Goal: Task Accomplishment & Management: Complete application form

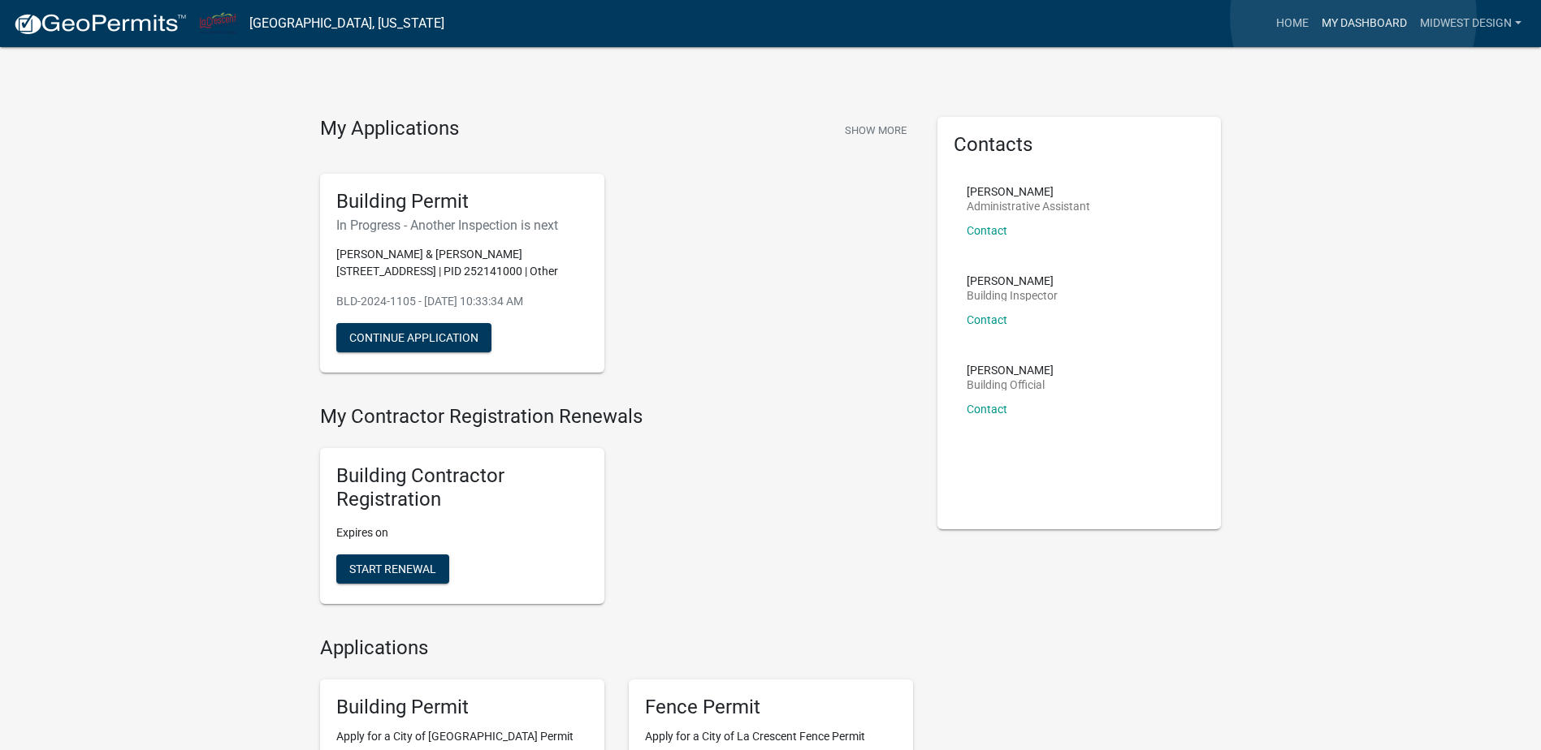
click at [1353, 17] on link "My Dashboard" at bounding box center [1364, 23] width 98 height 31
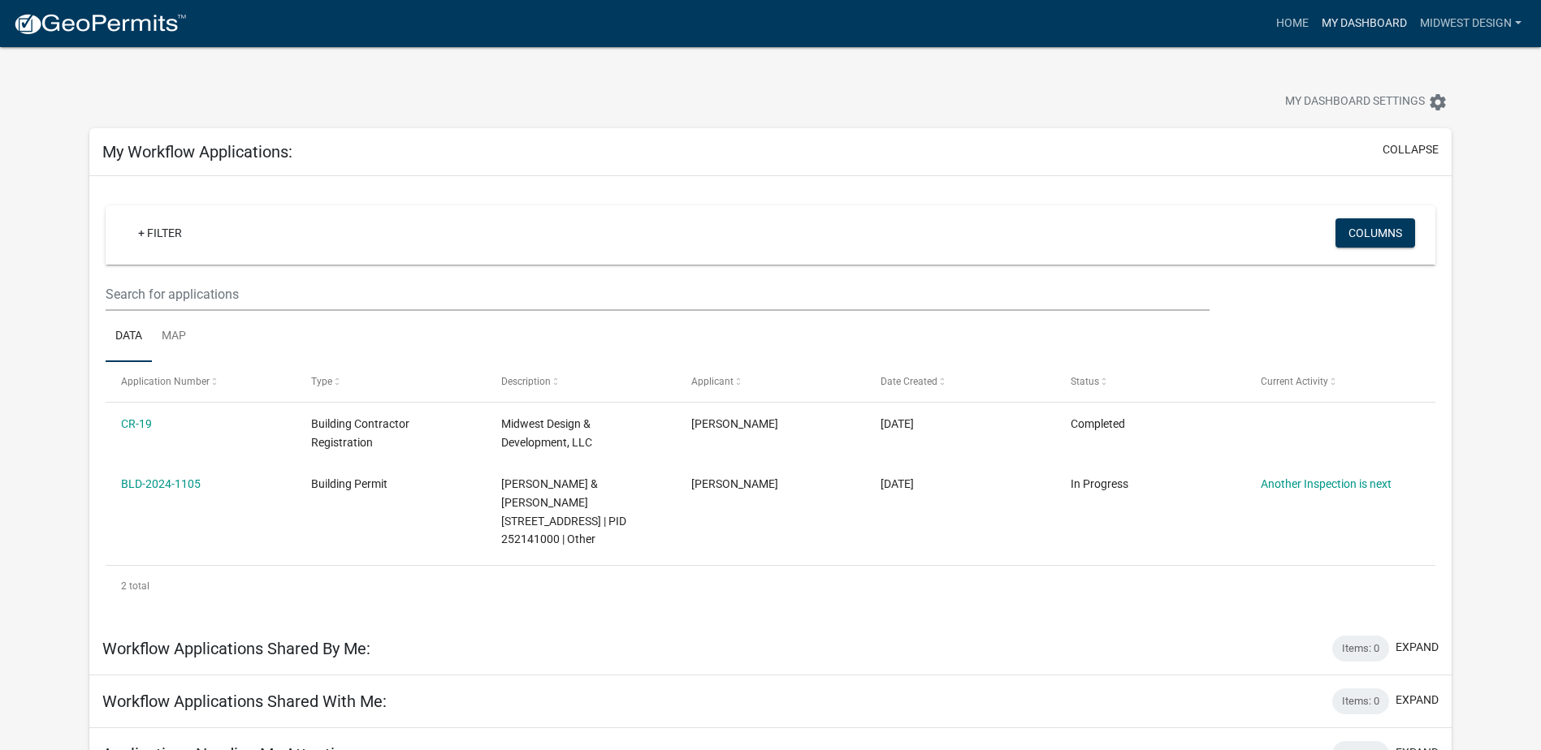
click at [1351, 16] on link "My Dashboard" at bounding box center [1364, 23] width 98 height 31
click at [1295, 16] on link "Home" at bounding box center [1291, 23] width 45 height 31
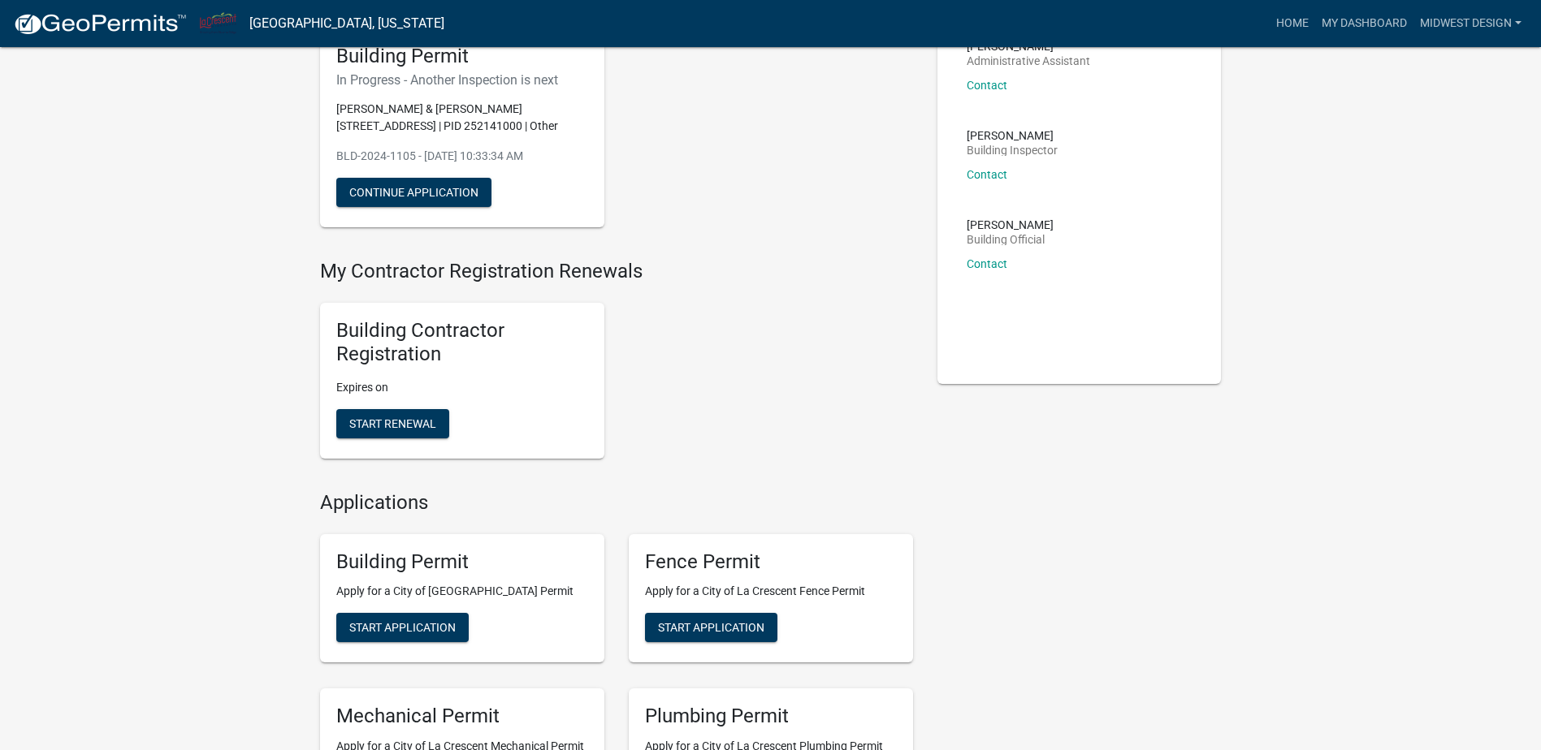
scroll to position [162, 0]
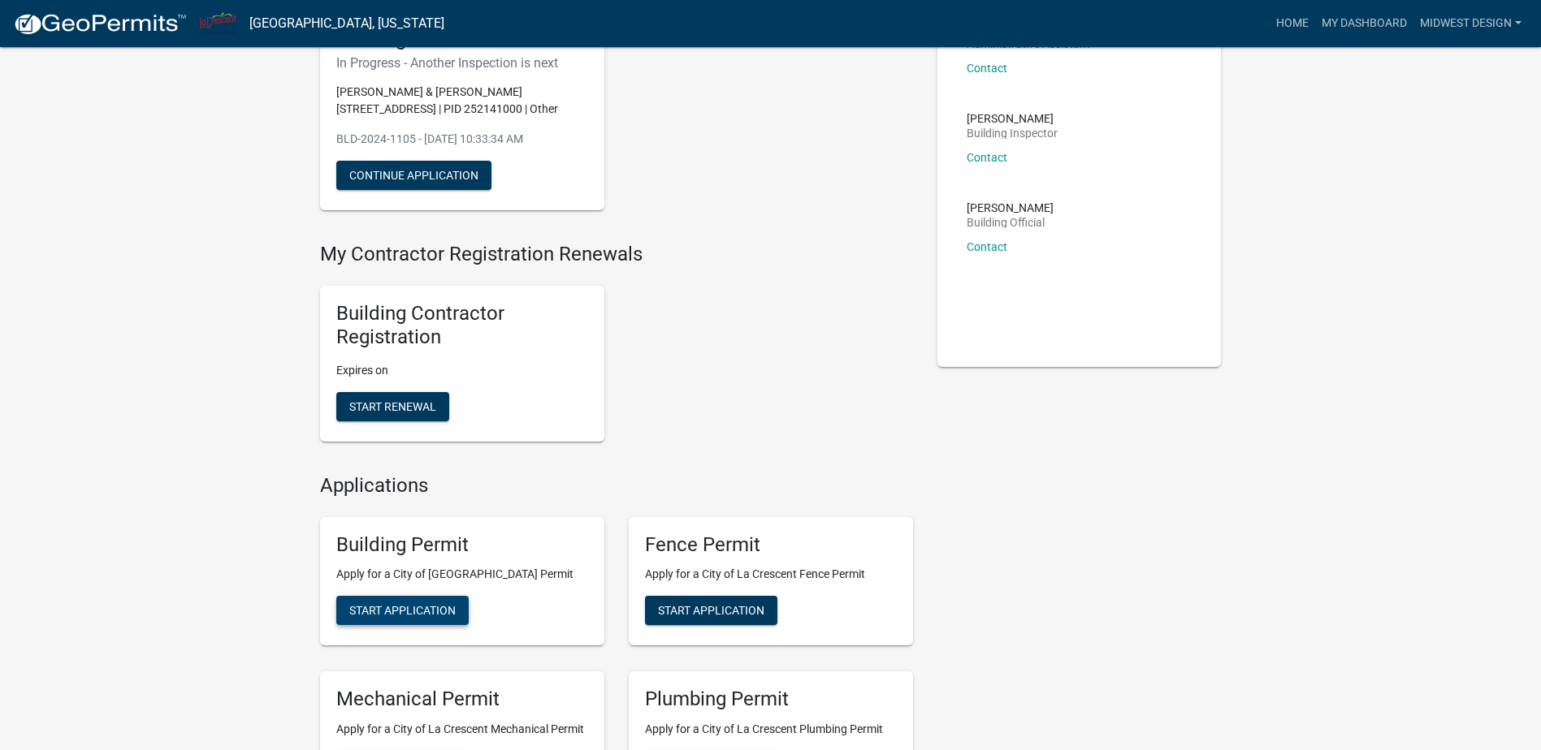
click at [406, 606] on span "Start Application" at bounding box center [402, 610] width 106 height 13
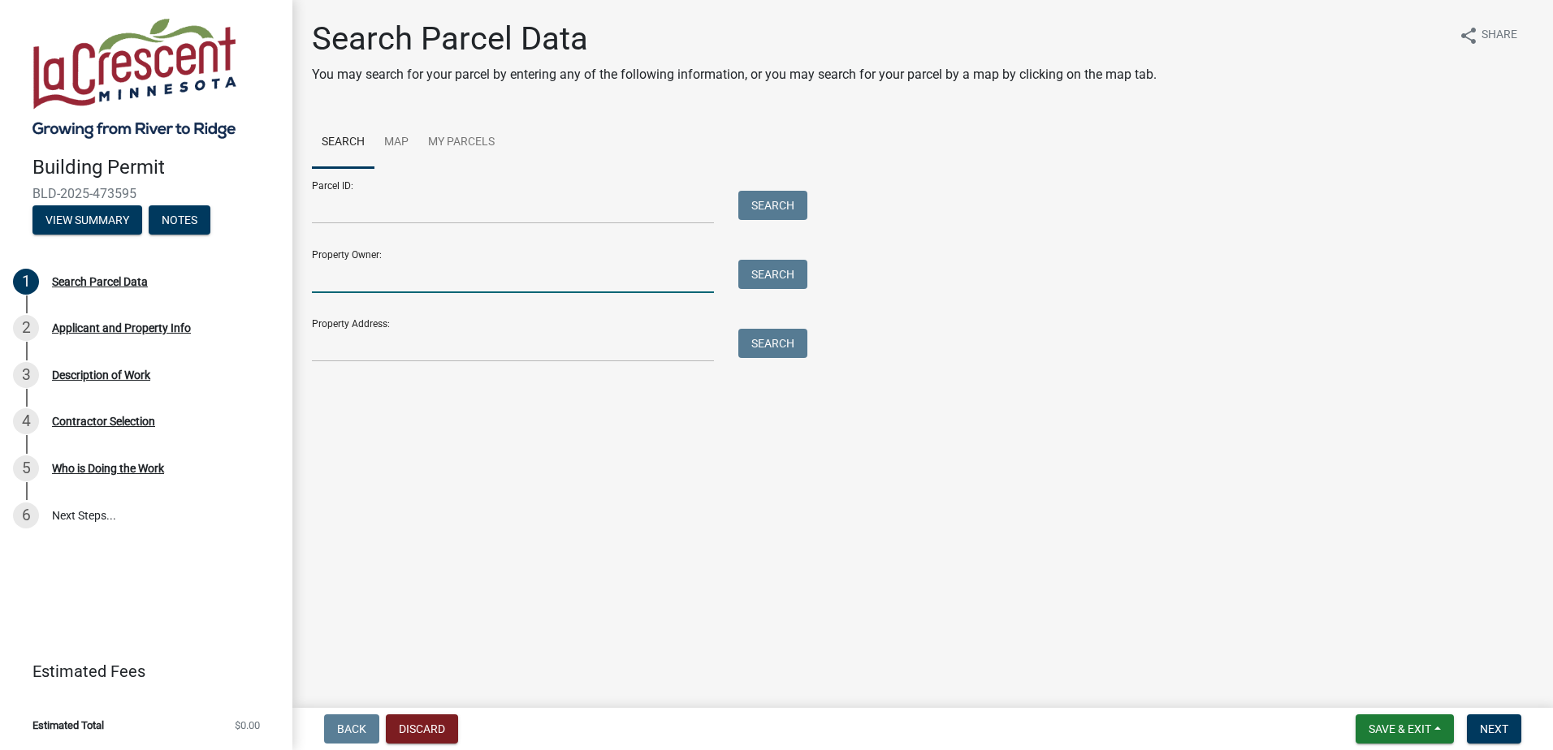
click at [375, 279] on input "Property Owner:" at bounding box center [513, 276] width 402 height 33
click at [447, 170] on div "Parcel ID: Search" at bounding box center [555, 196] width 487 height 56
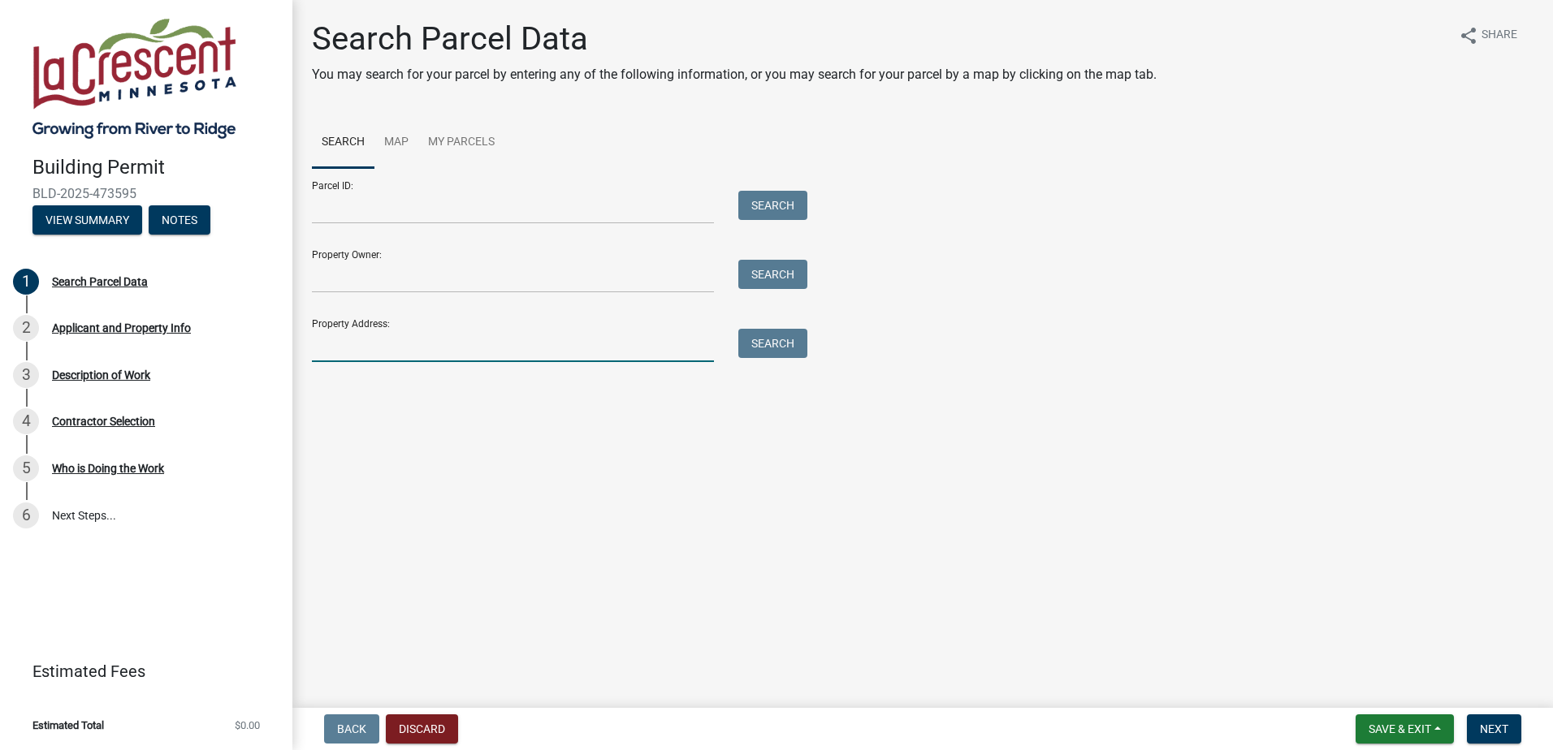
click at [375, 347] on input "Property Address:" at bounding box center [513, 345] width 402 height 33
type input "[GEOGRAPHIC_DATA]"
click at [777, 345] on button "Search" at bounding box center [772, 343] width 69 height 29
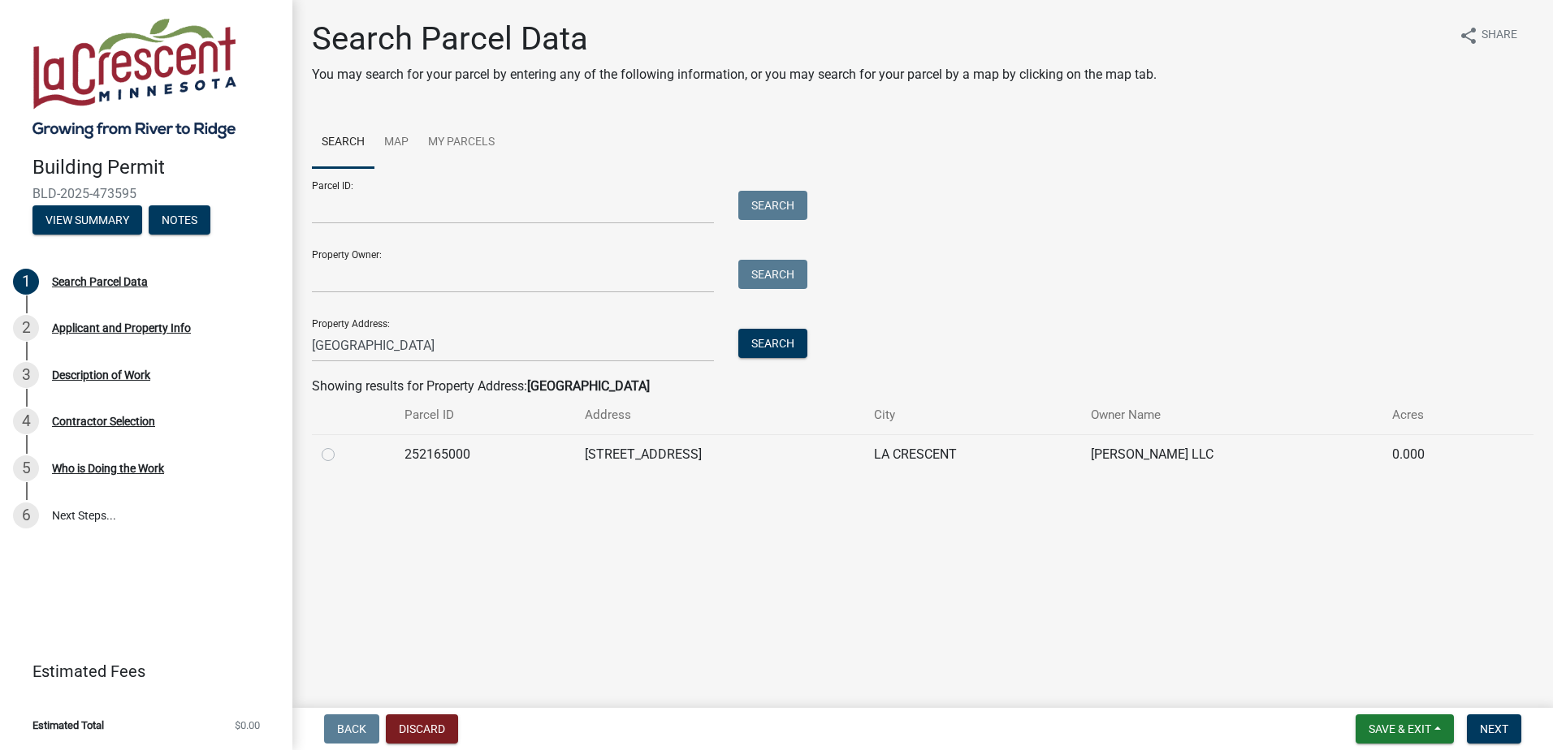
click at [341, 445] on label at bounding box center [341, 445] width 0 height 0
click at [341, 456] on input "radio" at bounding box center [346, 450] width 11 height 11
radio input "true"
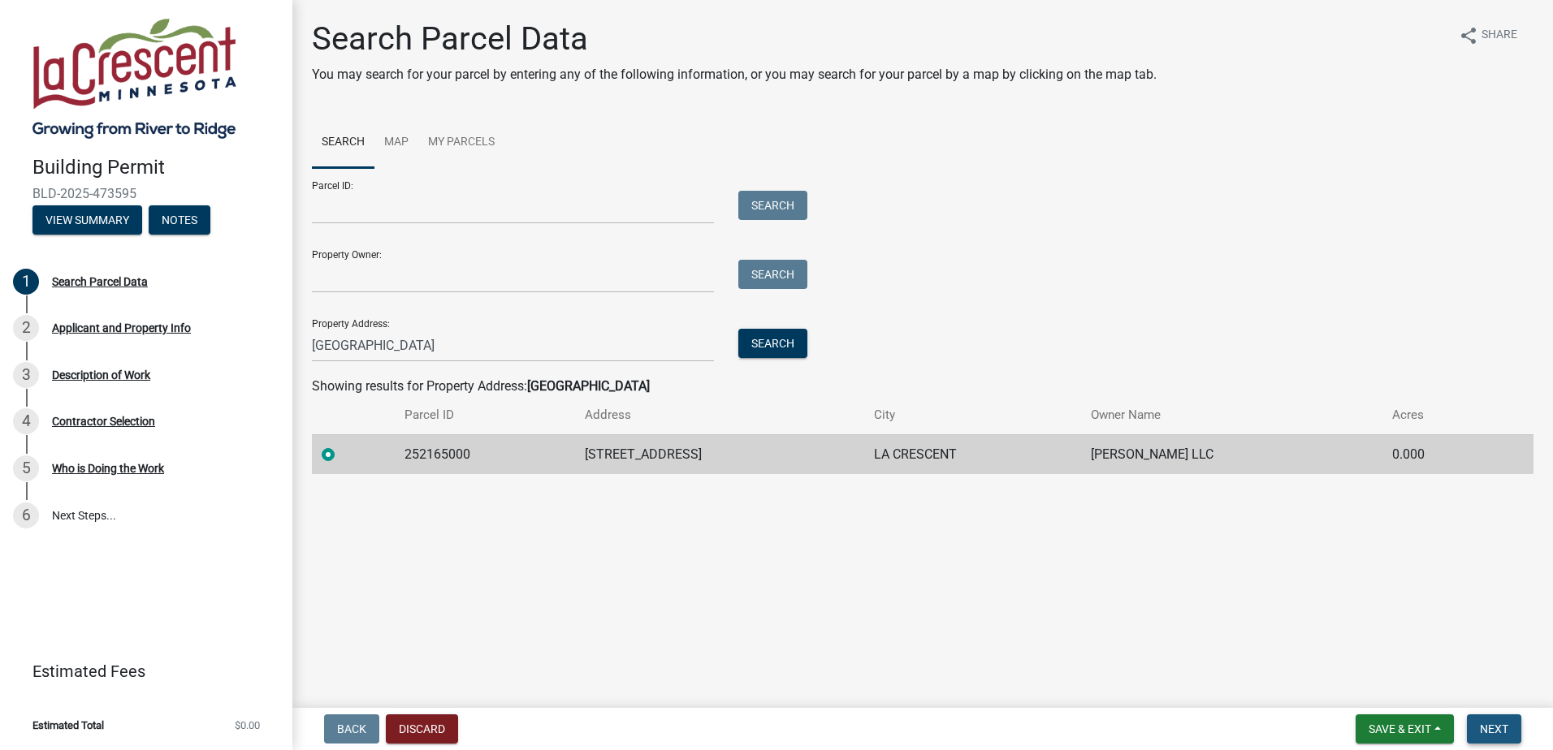
click at [1497, 726] on span "Next" at bounding box center [1494, 729] width 28 height 13
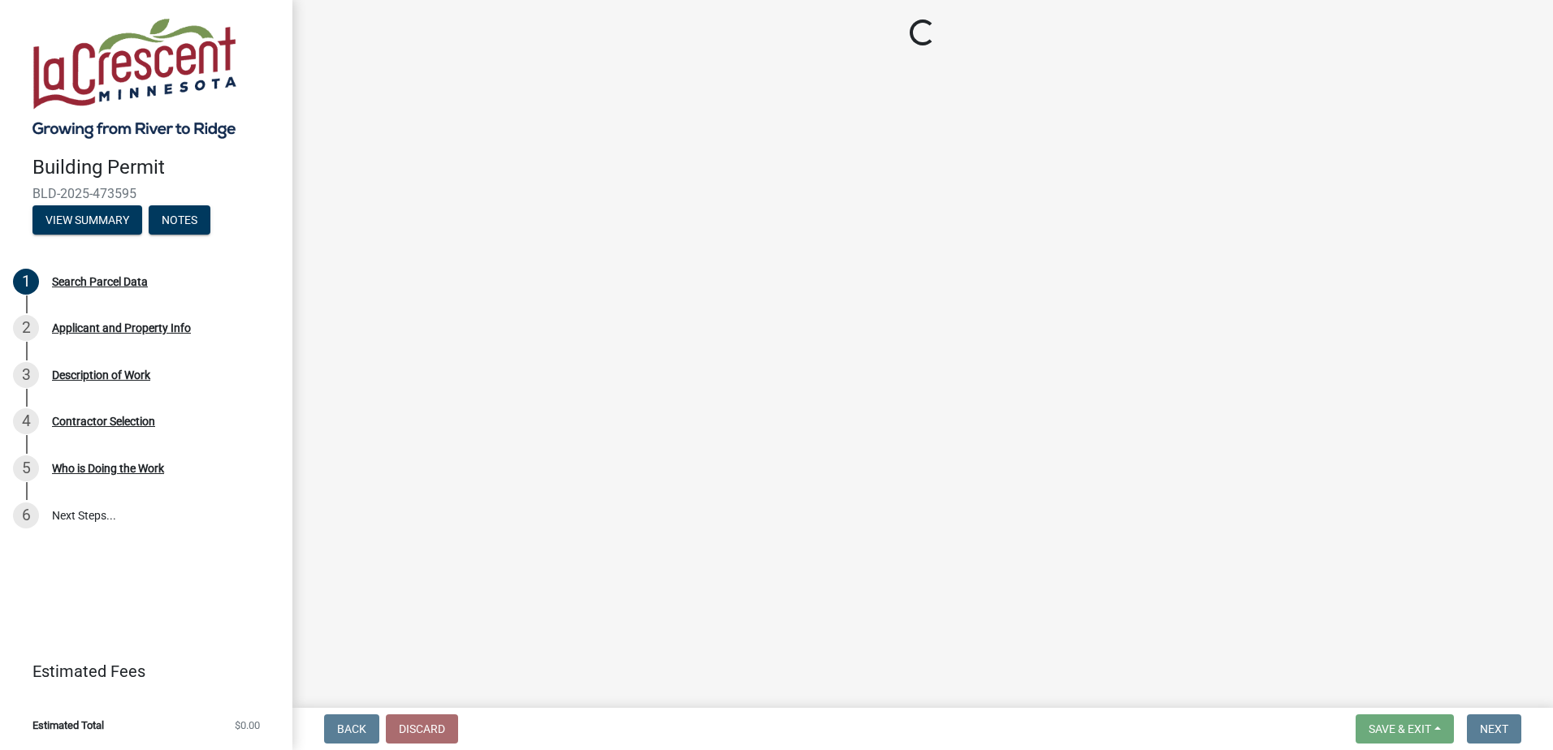
select select "e838c9e2-1e6e-4405-bddc-a3335cd38b08"
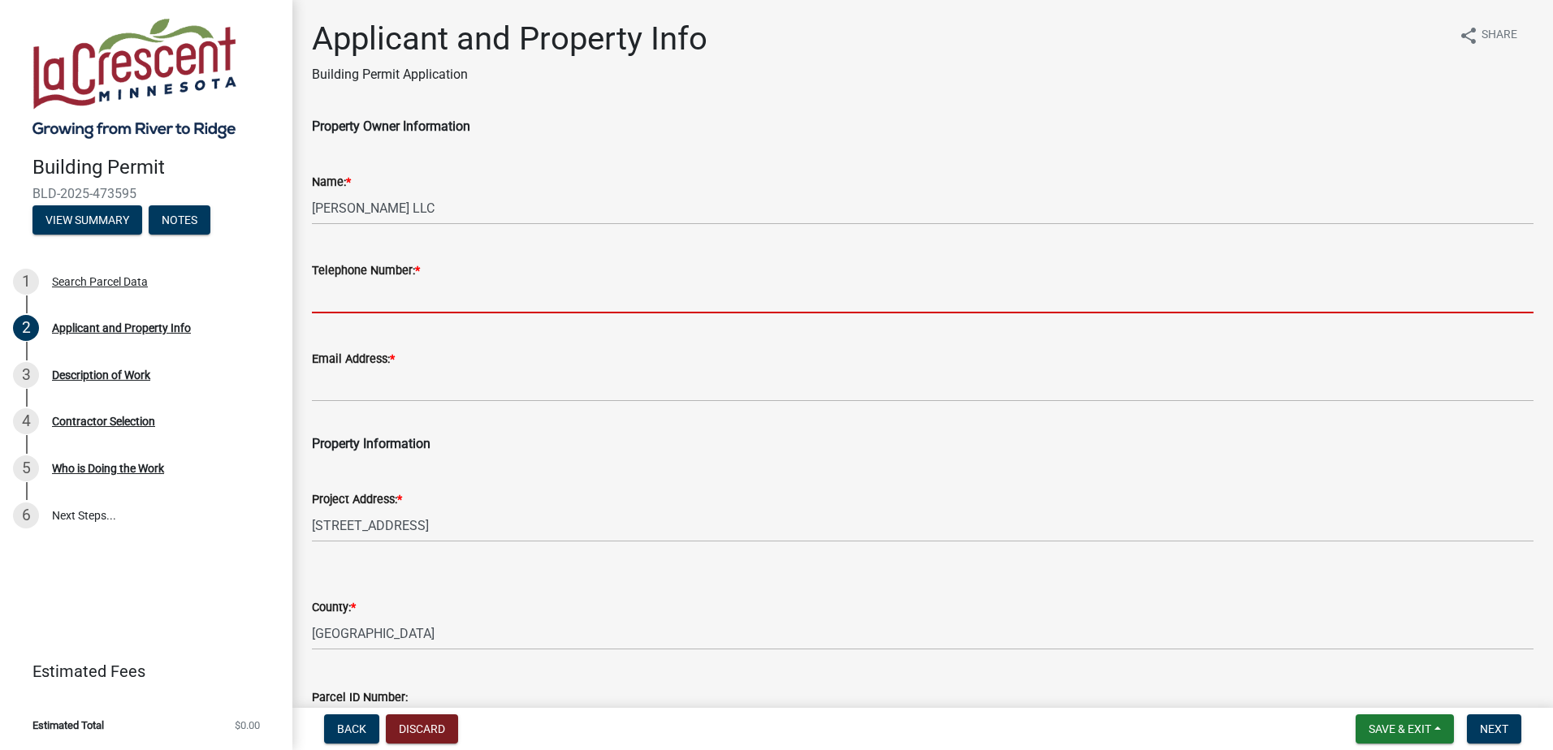
click at [390, 296] on input "Telephone Number: *" at bounding box center [922, 296] width 1221 height 33
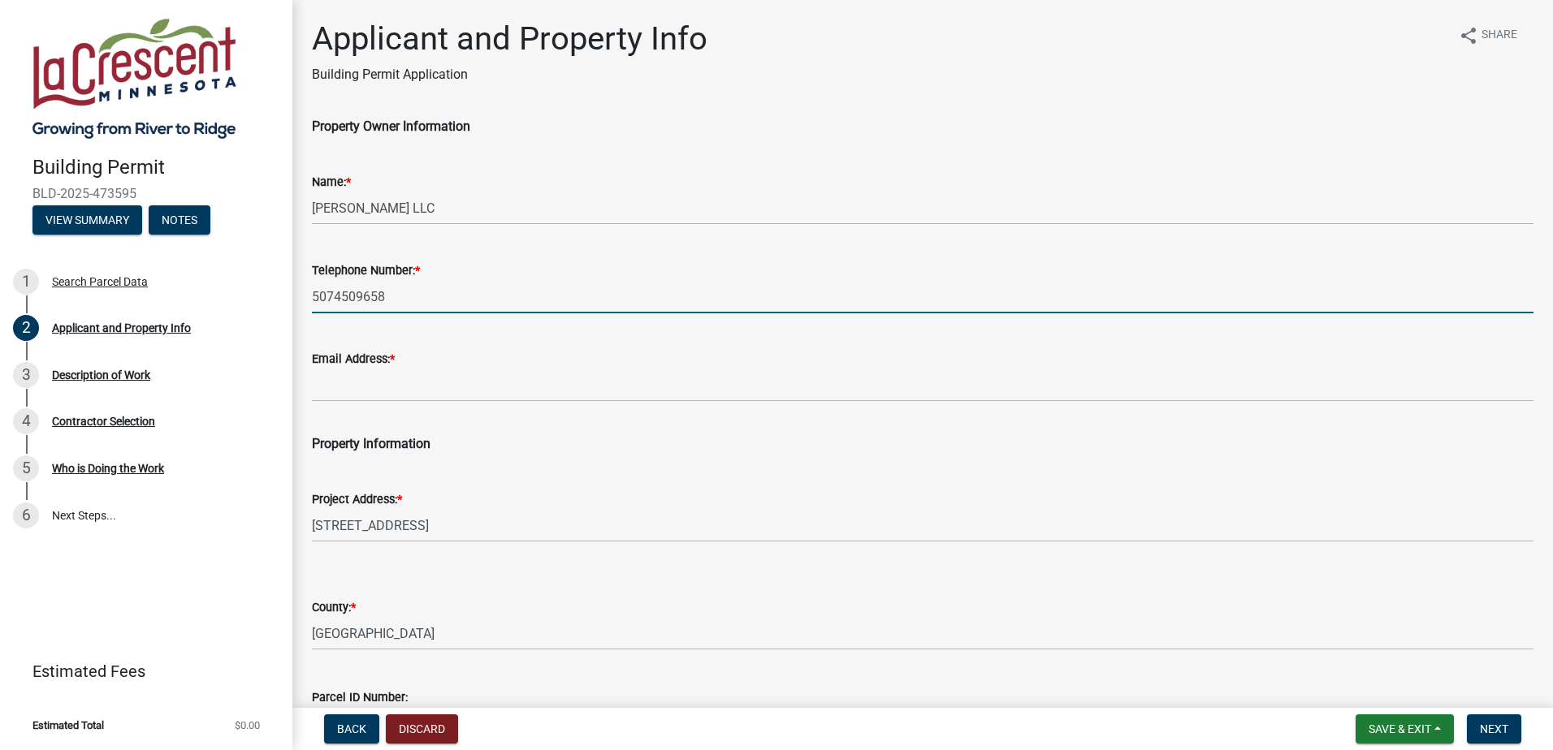
type input "5074509658"
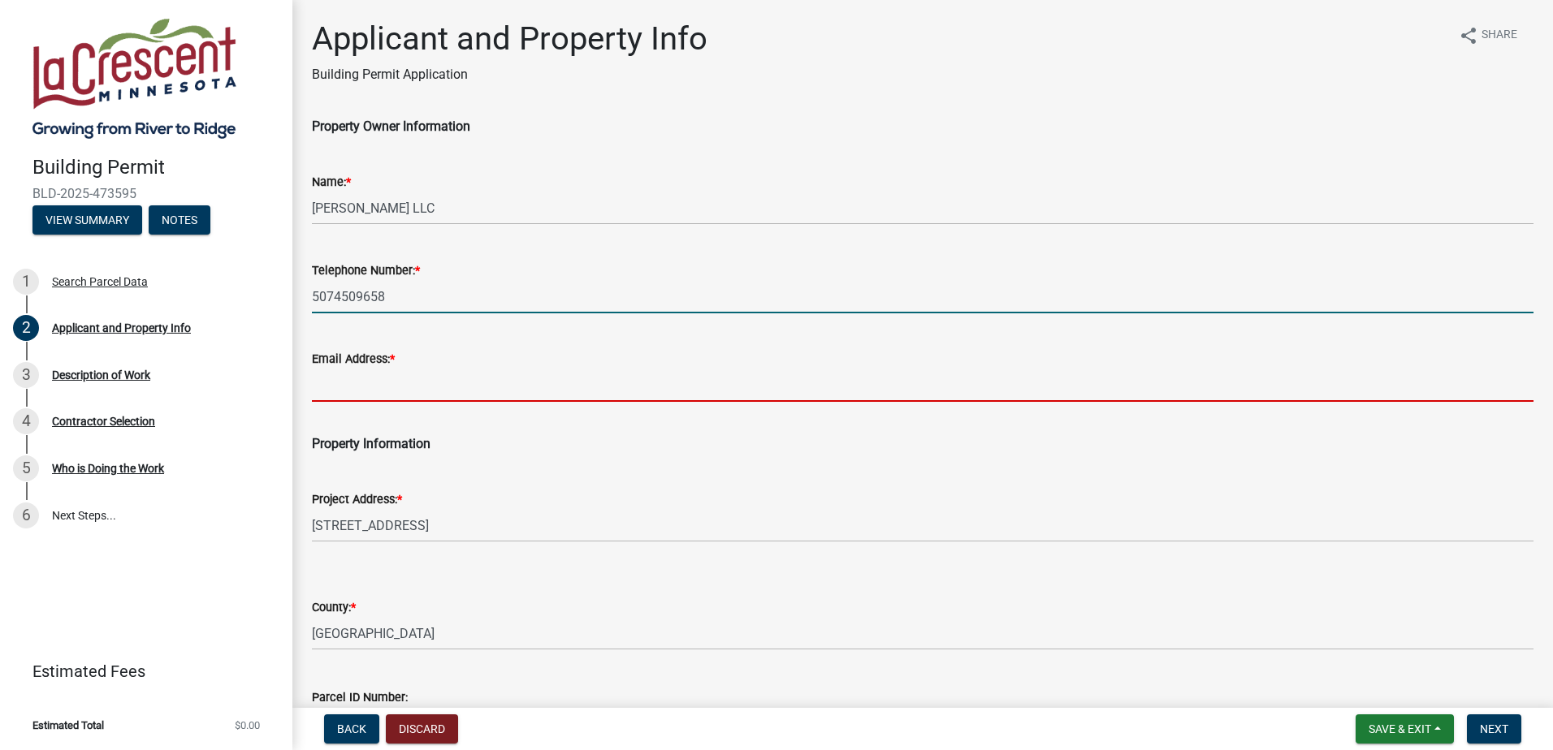
click at [366, 386] on input "Email Address: *" at bounding box center [922, 385] width 1221 height 33
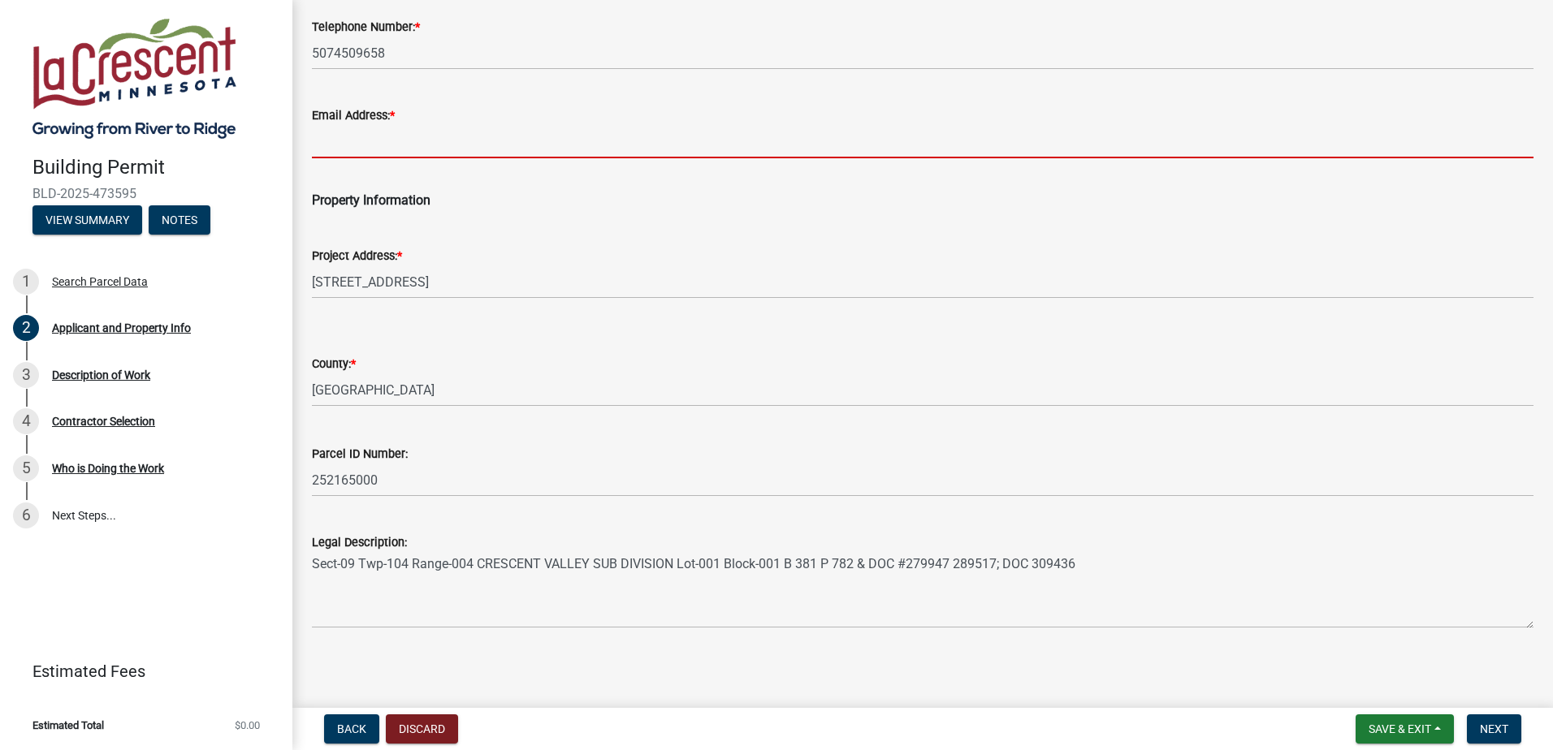
scroll to position [247, 0]
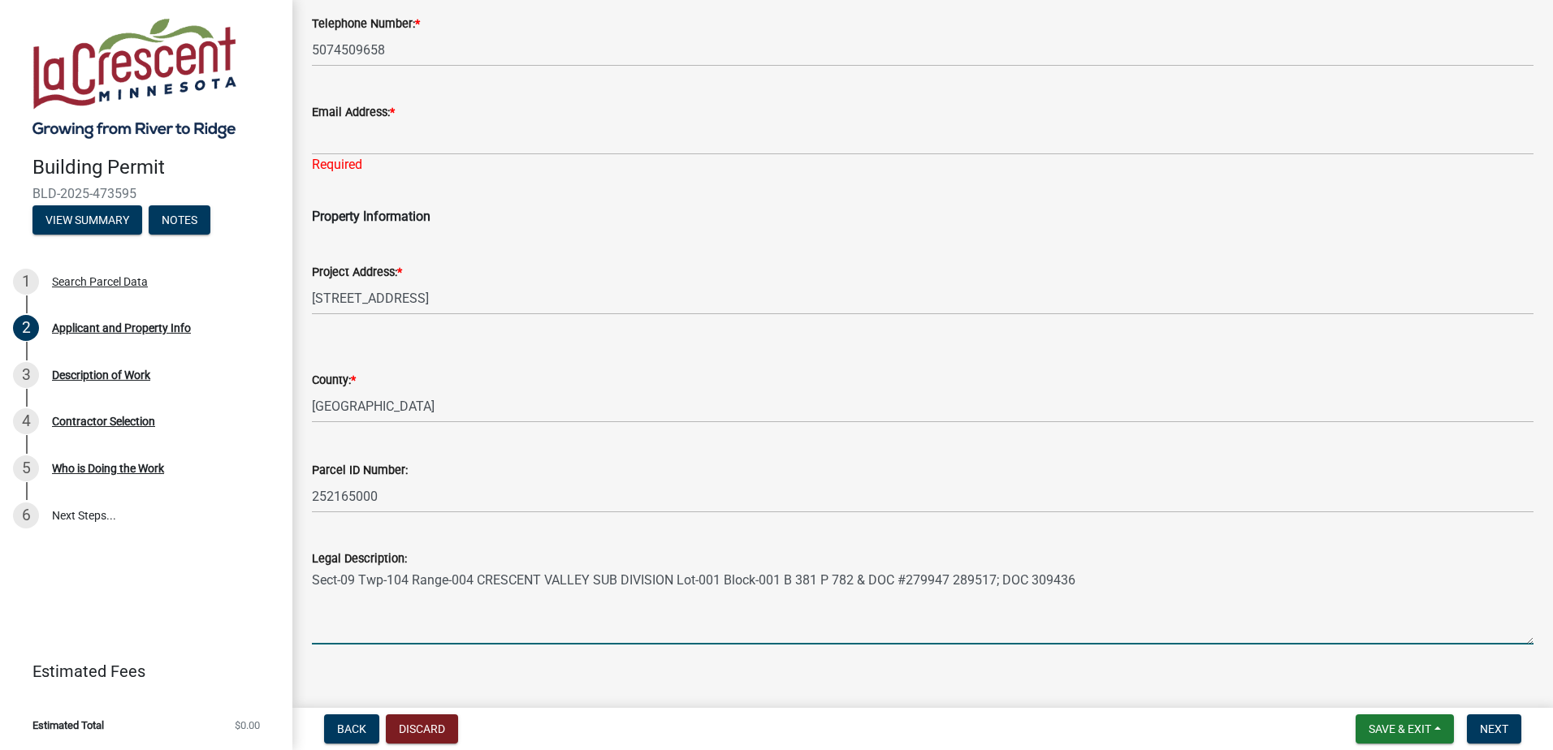
click at [818, 610] on textarea "Sect-09 Twp-104 Range-004 CRESCENT VALLEY SUB DIVISION Lot-001 Block-001 B 381 …" at bounding box center [922, 606] width 1221 height 76
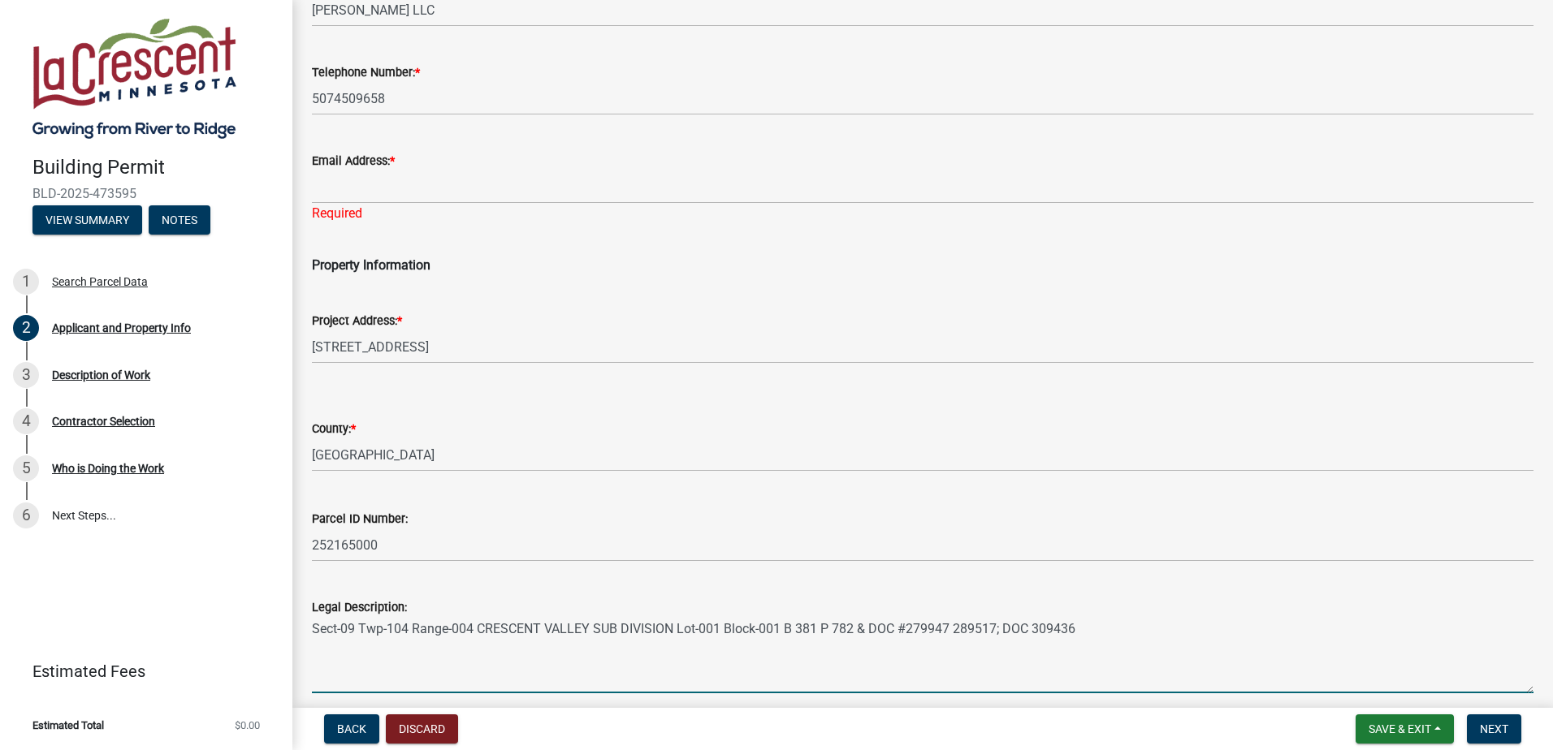
scroll to position [23, 0]
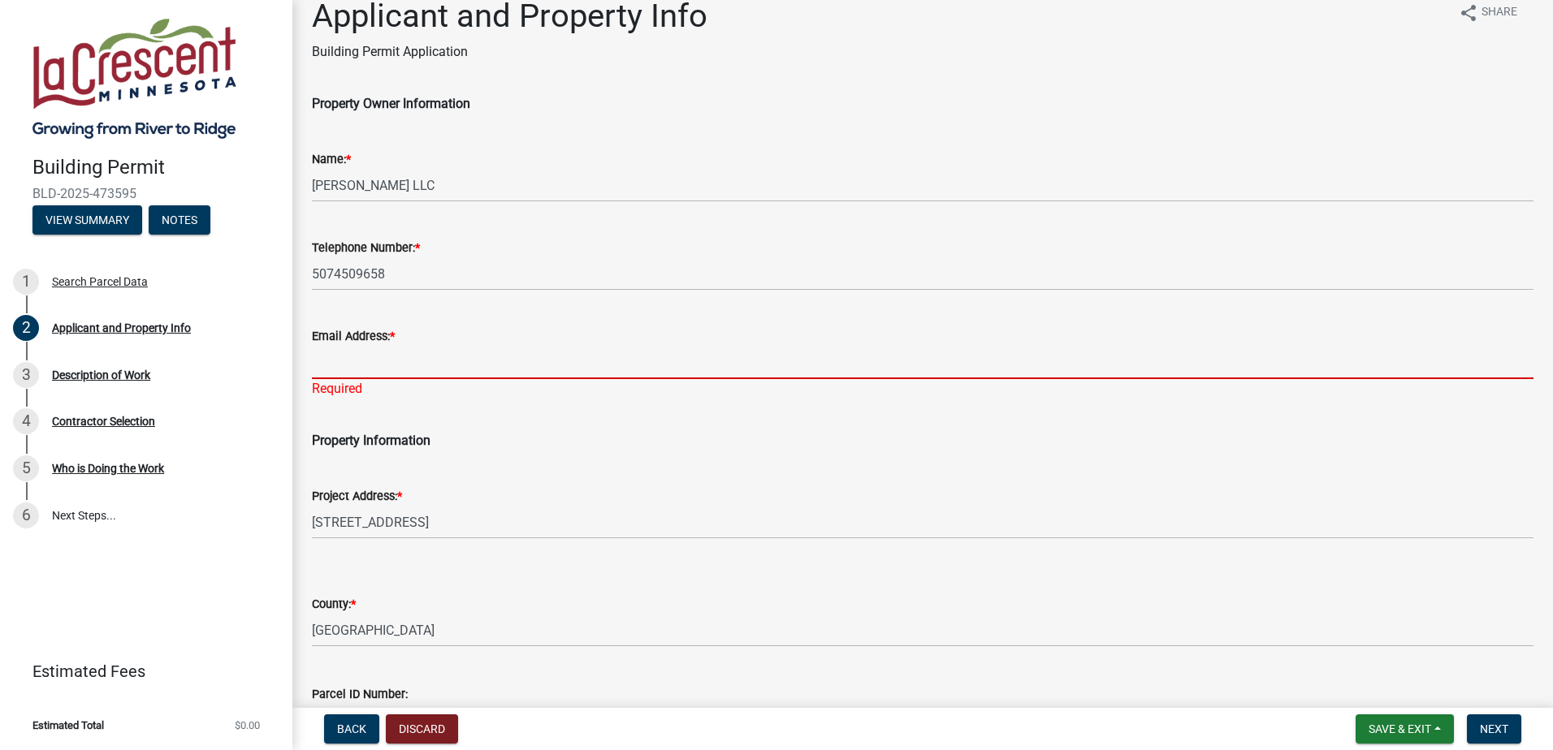
click at [385, 365] on input "Email Address: *" at bounding box center [922, 362] width 1221 height 33
type input "[PERSON_NAME][EMAIL_ADDRESS][DOMAIN_NAME]"
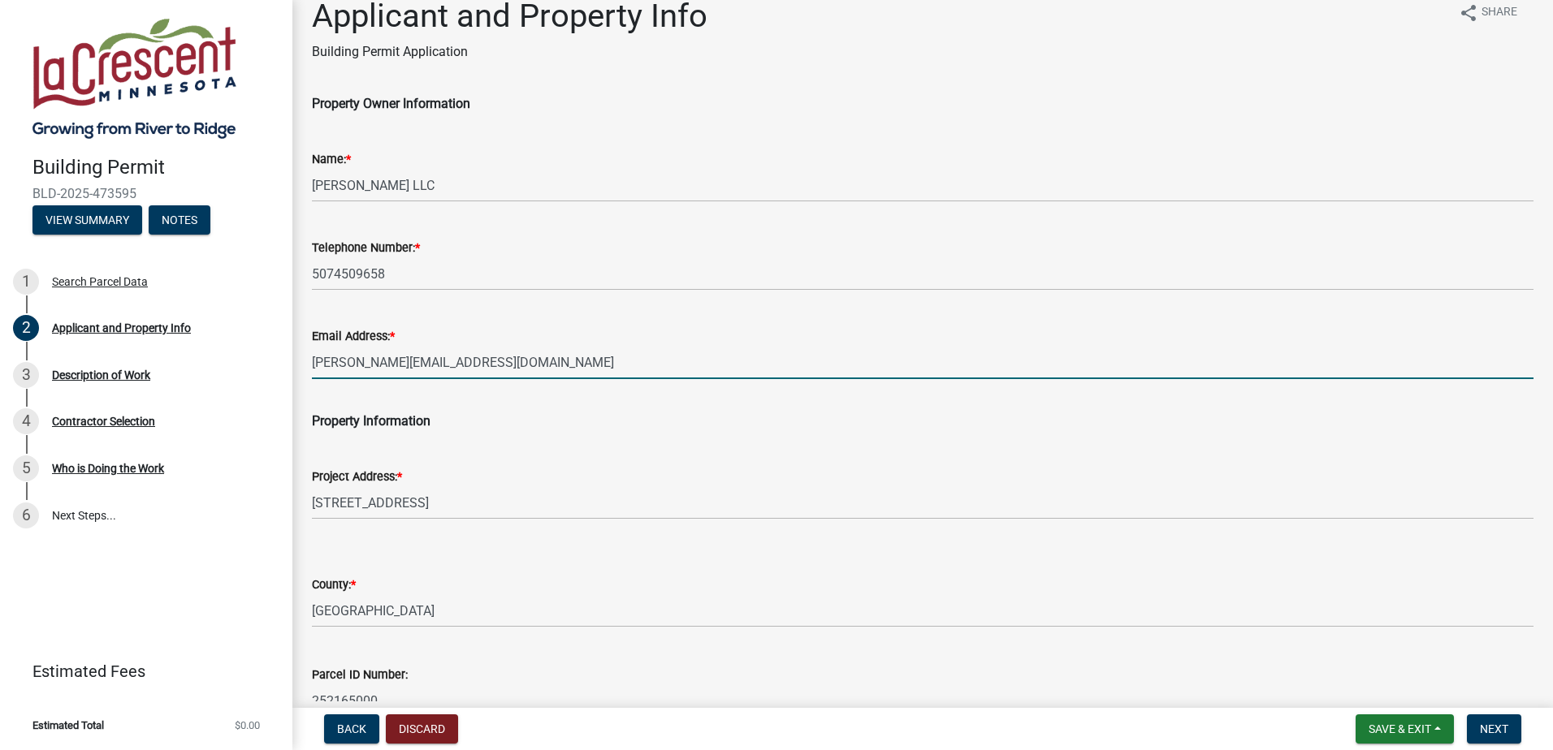
click at [885, 421] on p "Property Information" at bounding box center [922, 421] width 1221 height 19
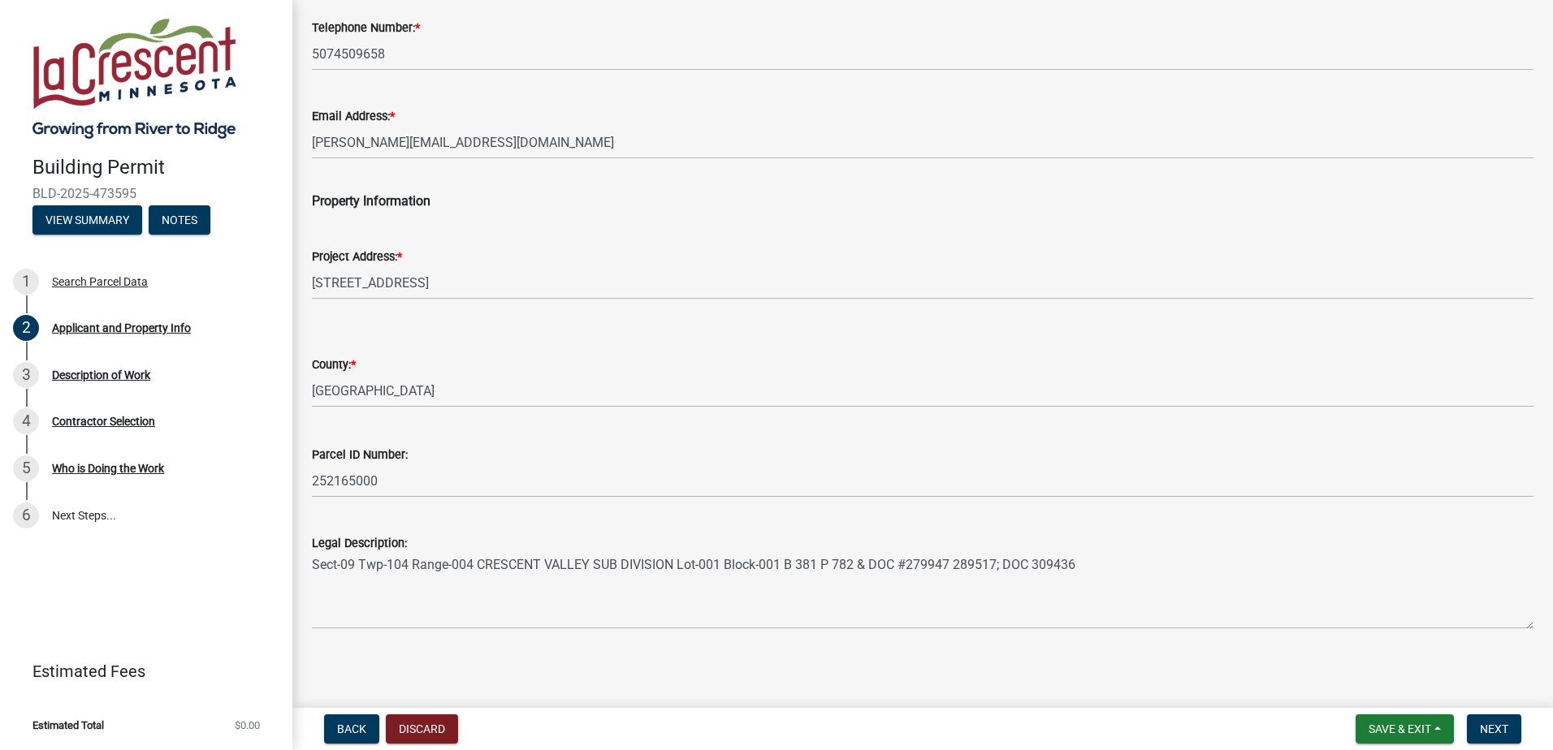
scroll to position [247, 0]
click at [1493, 725] on span "Next" at bounding box center [1494, 729] width 28 height 13
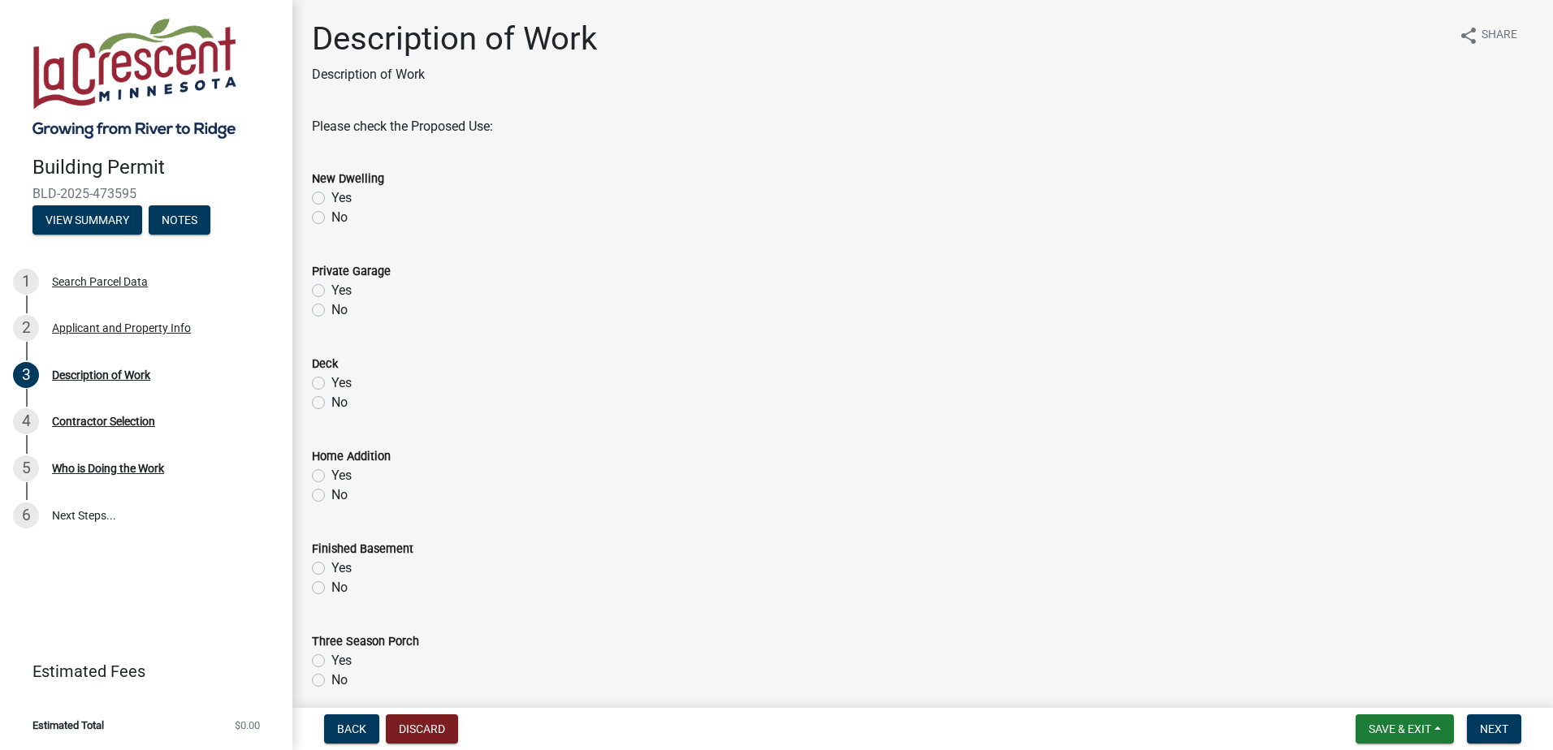
click at [331, 215] on label "No" at bounding box center [339, 217] width 16 height 19
click at [331, 215] on input "No" at bounding box center [336, 213] width 11 height 11
radio input "true"
click at [331, 310] on label "No" at bounding box center [339, 309] width 16 height 19
click at [331, 310] on input "No" at bounding box center [336, 305] width 11 height 11
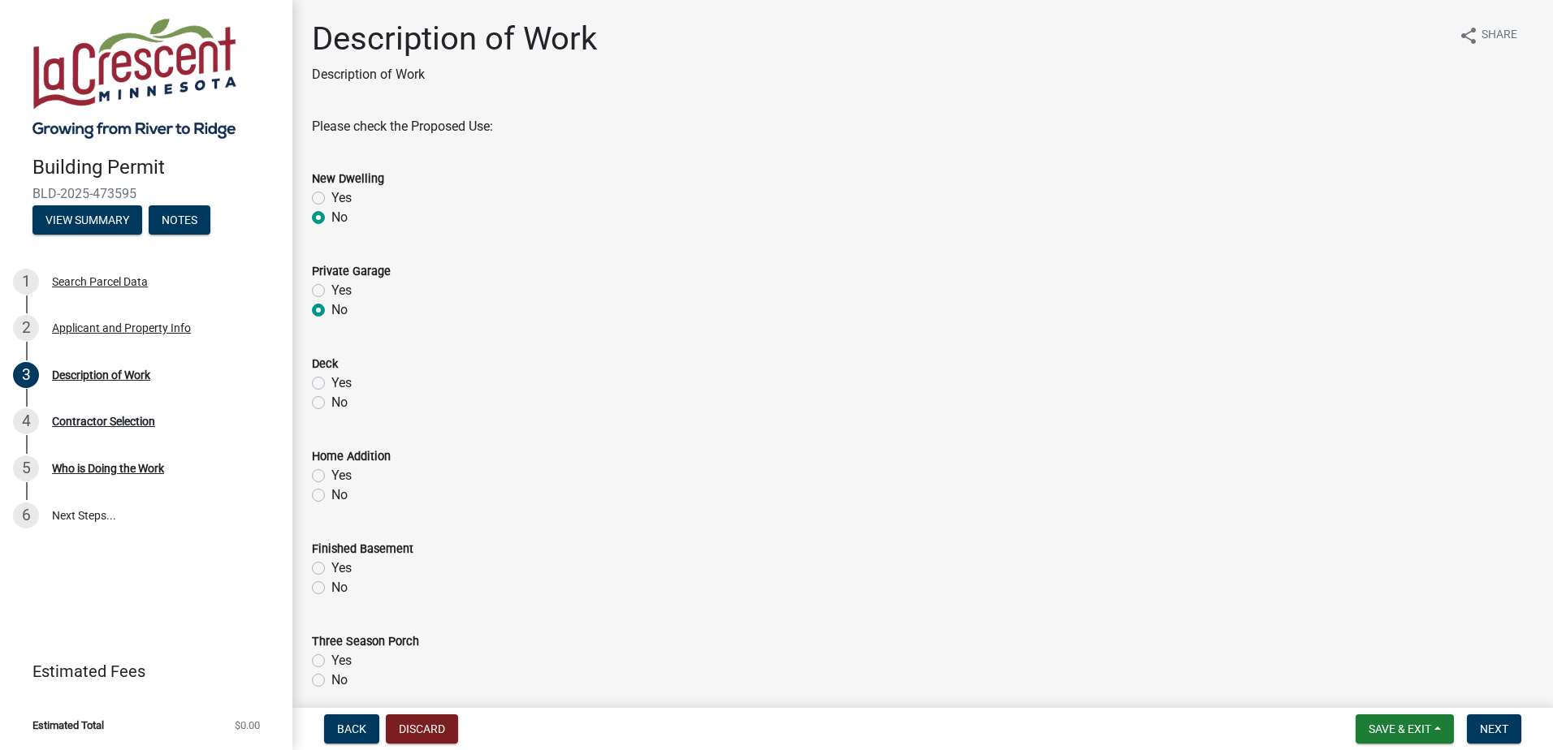
radio input "true"
click at [331, 406] on label "No" at bounding box center [339, 402] width 16 height 19
click at [331, 404] on input "No" at bounding box center [336, 398] width 11 height 11
radio input "true"
click at [331, 474] on label "Yes" at bounding box center [341, 475] width 20 height 19
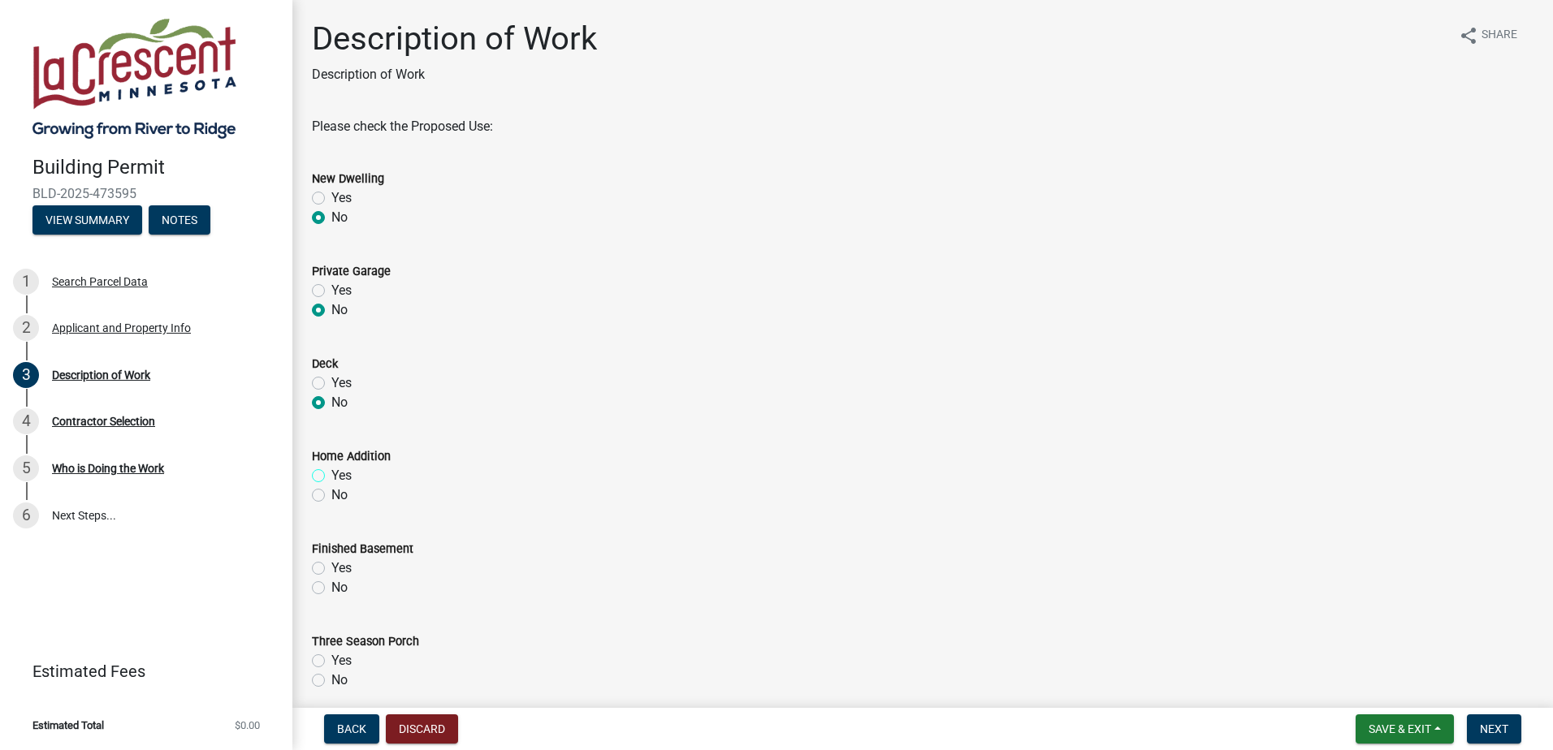
click at [331, 474] on input "Yes" at bounding box center [336, 471] width 11 height 11
radio input "true"
click at [331, 588] on label "No" at bounding box center [339, 587] width 16 height 19
click at [331, 588] on input "No" at bounding box center [336, 583] width 11 height 11
radio input "true"
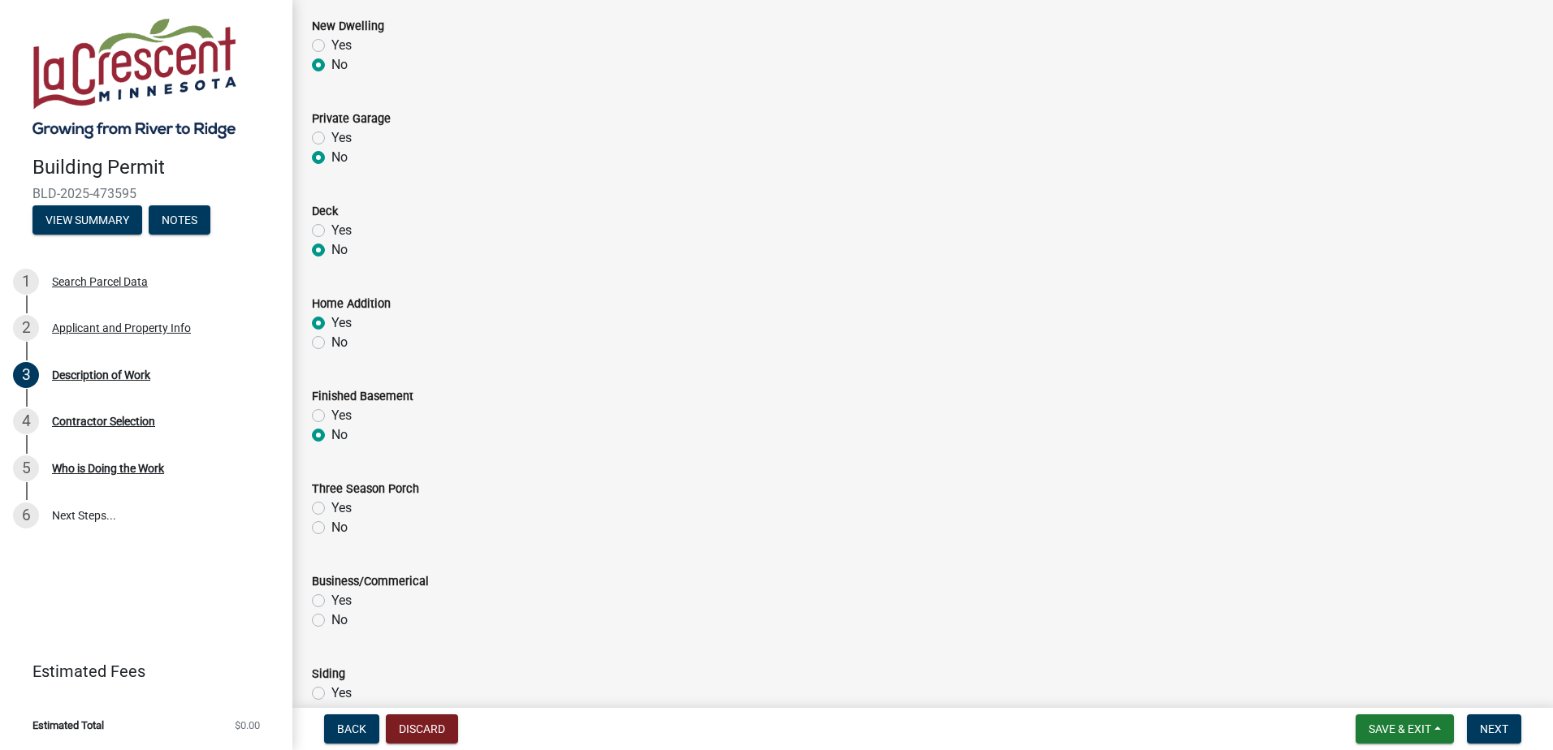
scroll to position [162, 0]
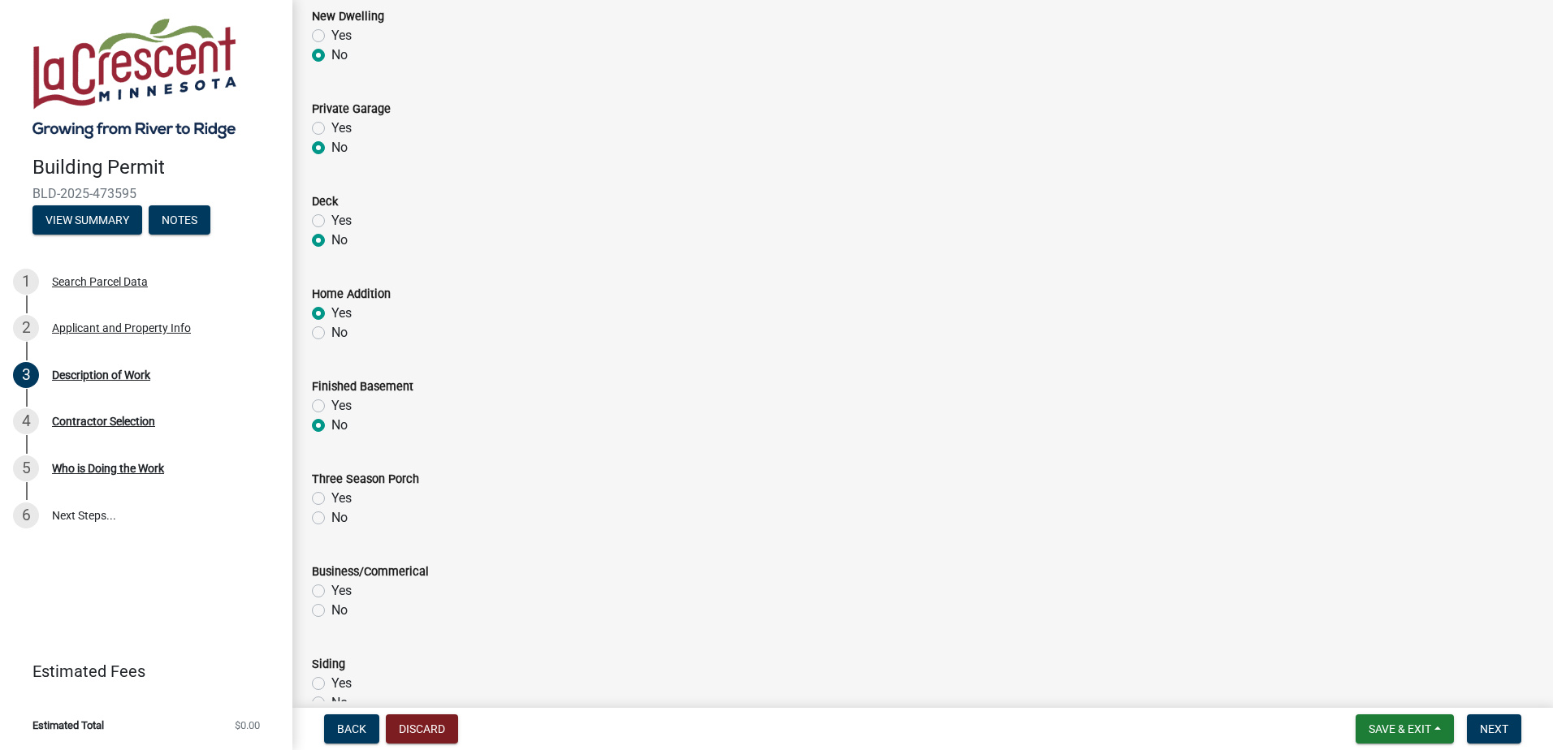
click at [331, 519] on label "No" at bounding box center [339, 517] width 16 height 19
click at [331, 519] on input "No" at bounding box center [336, 513] width 11 height 11
radio input "true"
drag, startPoint x: 317, startPoint y: 615, endPoint x: 342, endPoint y: 617, distance: 25.3
click at [331, 615] on label "No" at bounding box center [339, 610] width 16 height 19
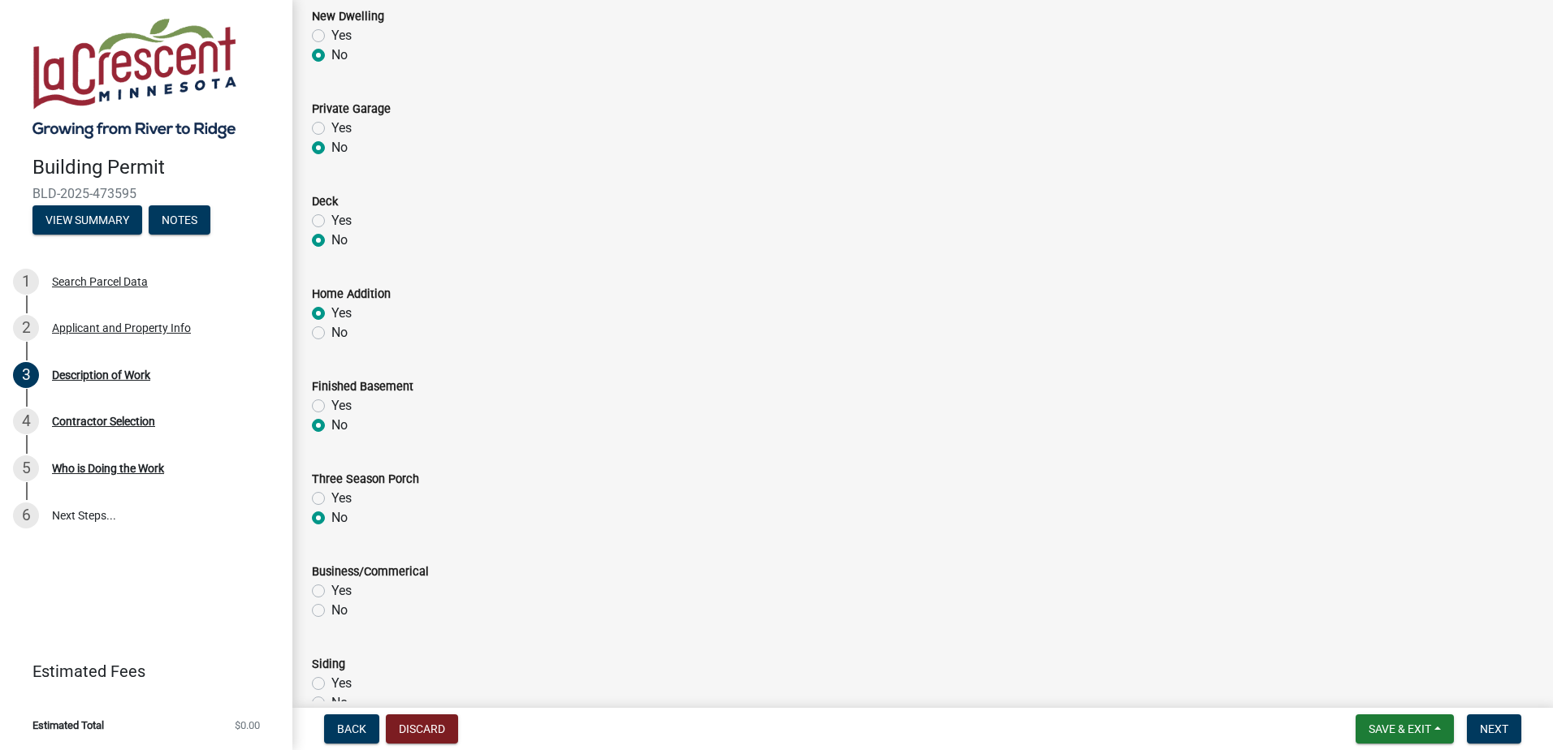
click at [331, 612] on input "No" at bounding box center [336, 606] width 11 height 11
radio input "true"
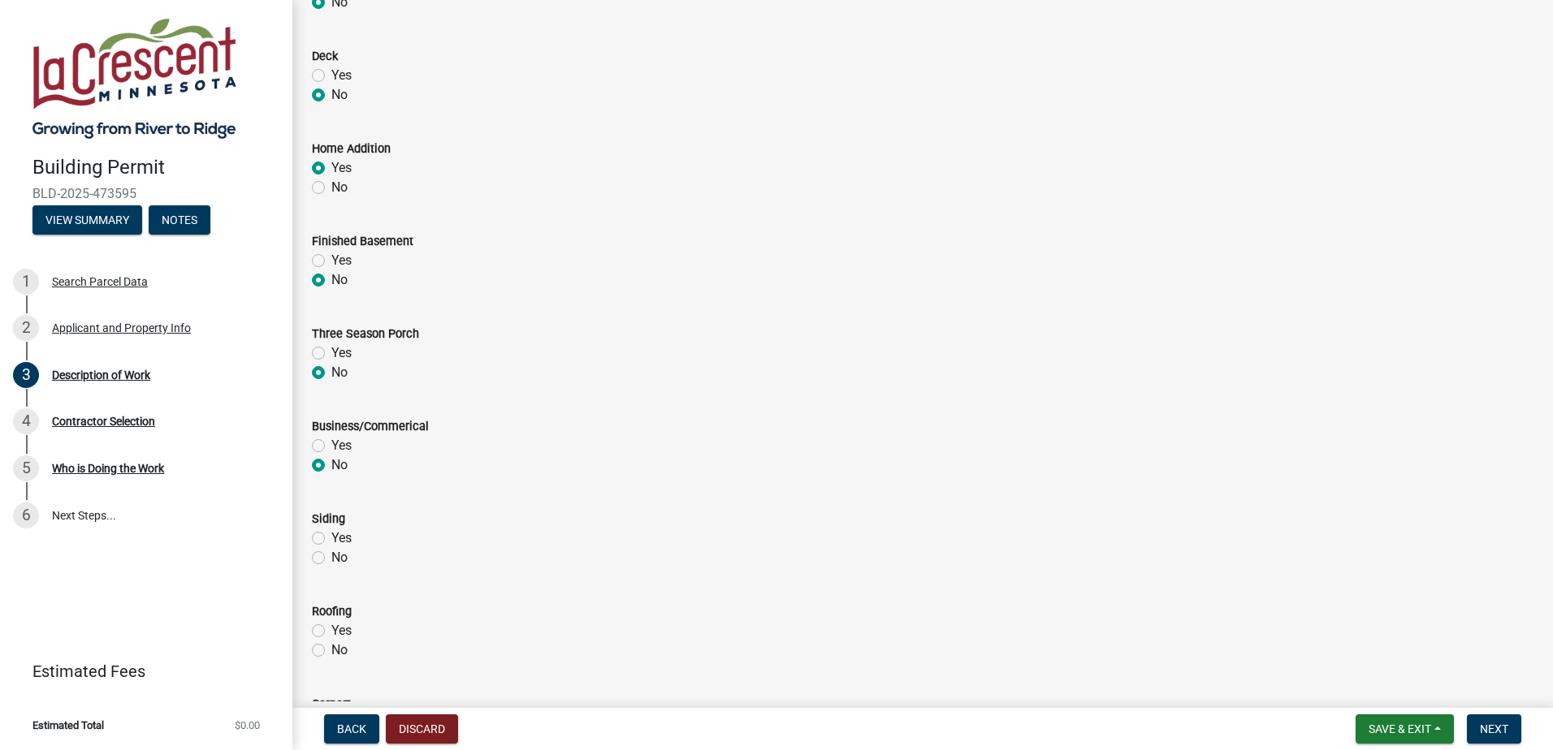
scroll to position [325, 0]
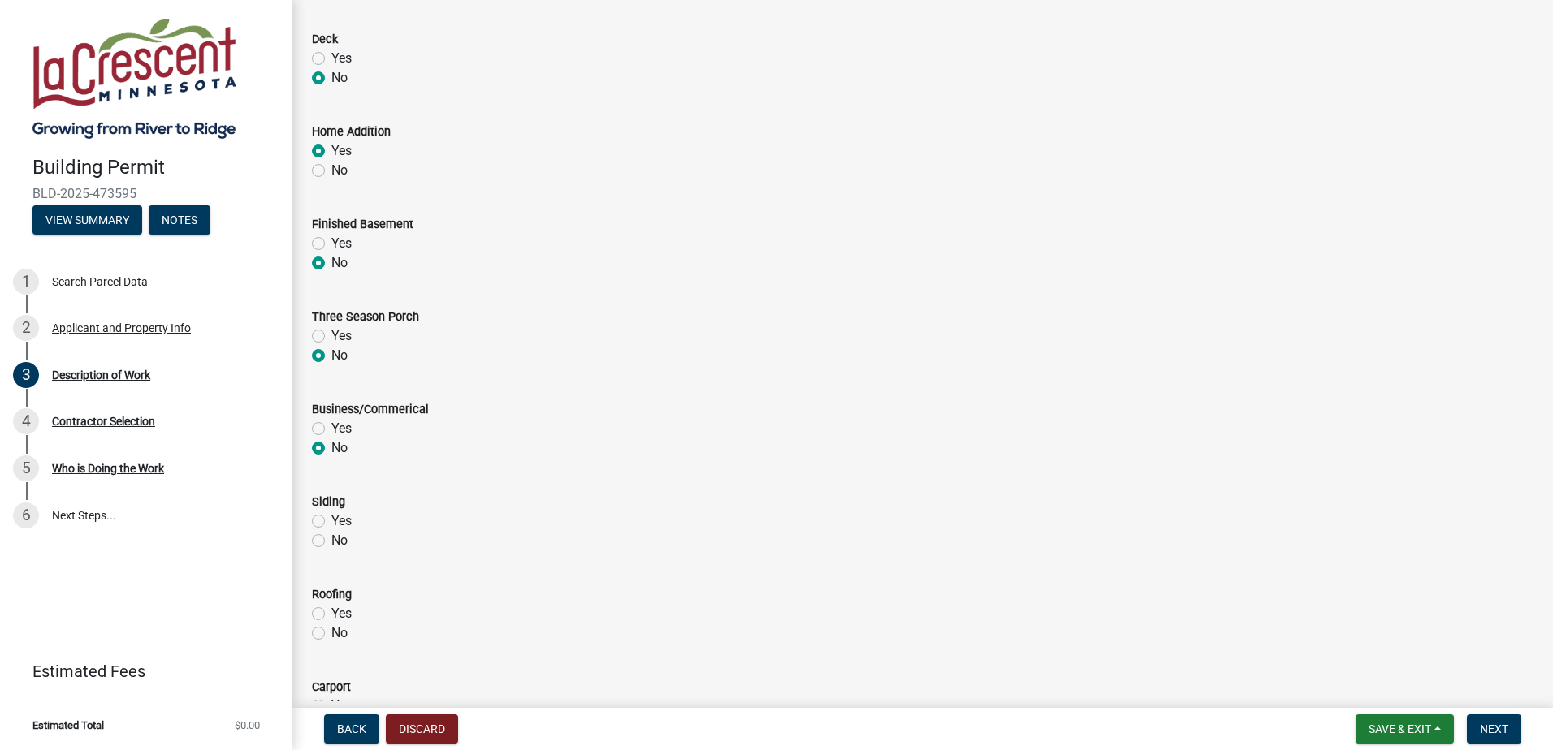
click at [331, 520] on label "Yes" at bounding box center [341, 521] width 20 height 19
click at [331, 520] on input "Yes" at bounding box center [336, 517] width 11 height 11
radio input "true"
click at [331, 616] on label "Yes" at bounding box center [341, 613] width 20 height 19
click at [331, 615] on input "Yes" at bounding box center [336, 609] width 11 height 11
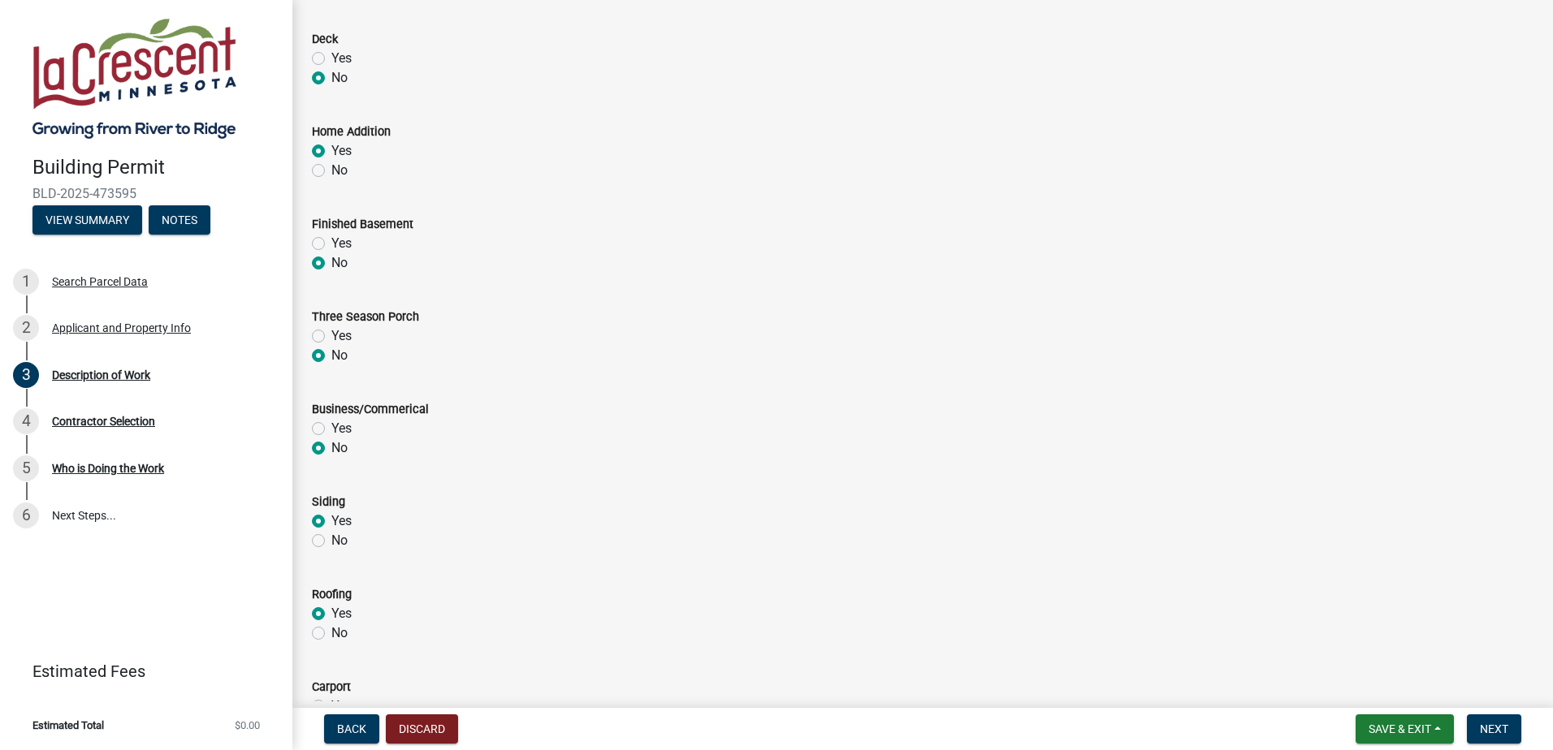
radio input "true"
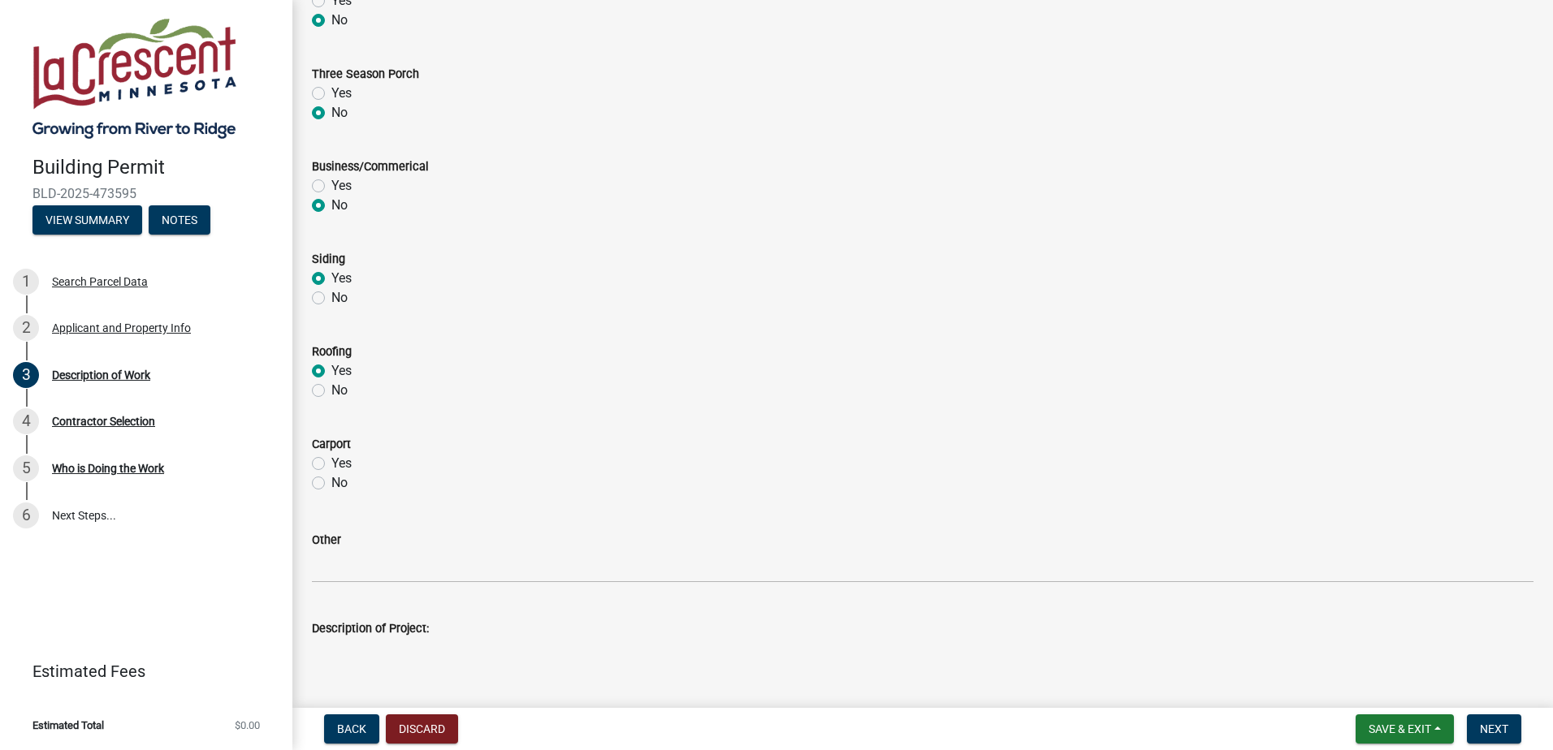
scroll to position [568, 0]
click at [331, 484] on label "No" at bounding box center [339, 482] width 16 height 19
click at [331, 483] on input "No" at bounding box center [336, 478] width 11 height 11
radio input "true"
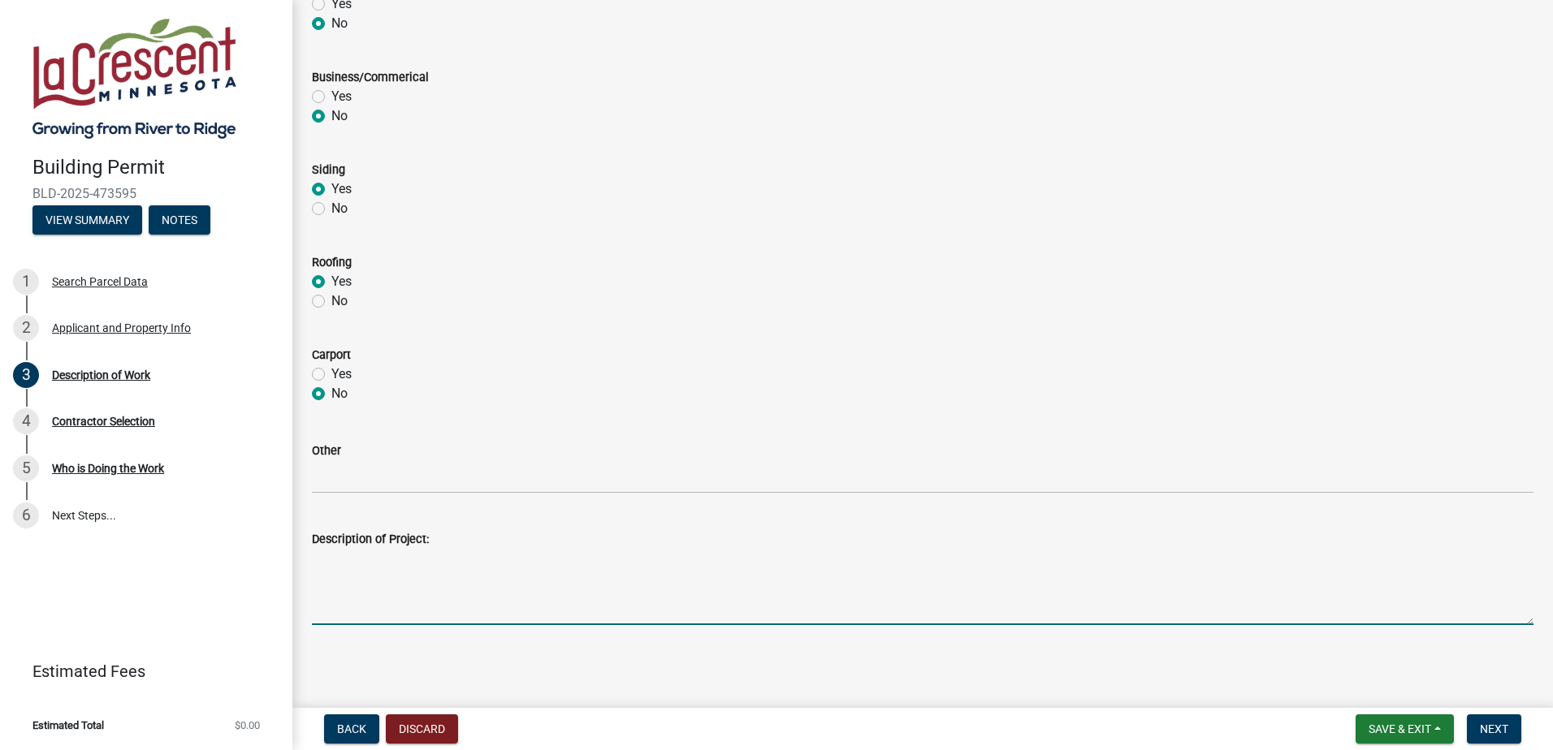
click at [406, 562] on textarea "Description of Project:" at bounding box center [922, 587] width 1221 height 76
click at [374, 568] on textarea "Description of Project:" at bounding box center [922, 587] width 1221 height 76
type textarea "A"
type textarea "1,420 square foot addition to an existing single family residence."
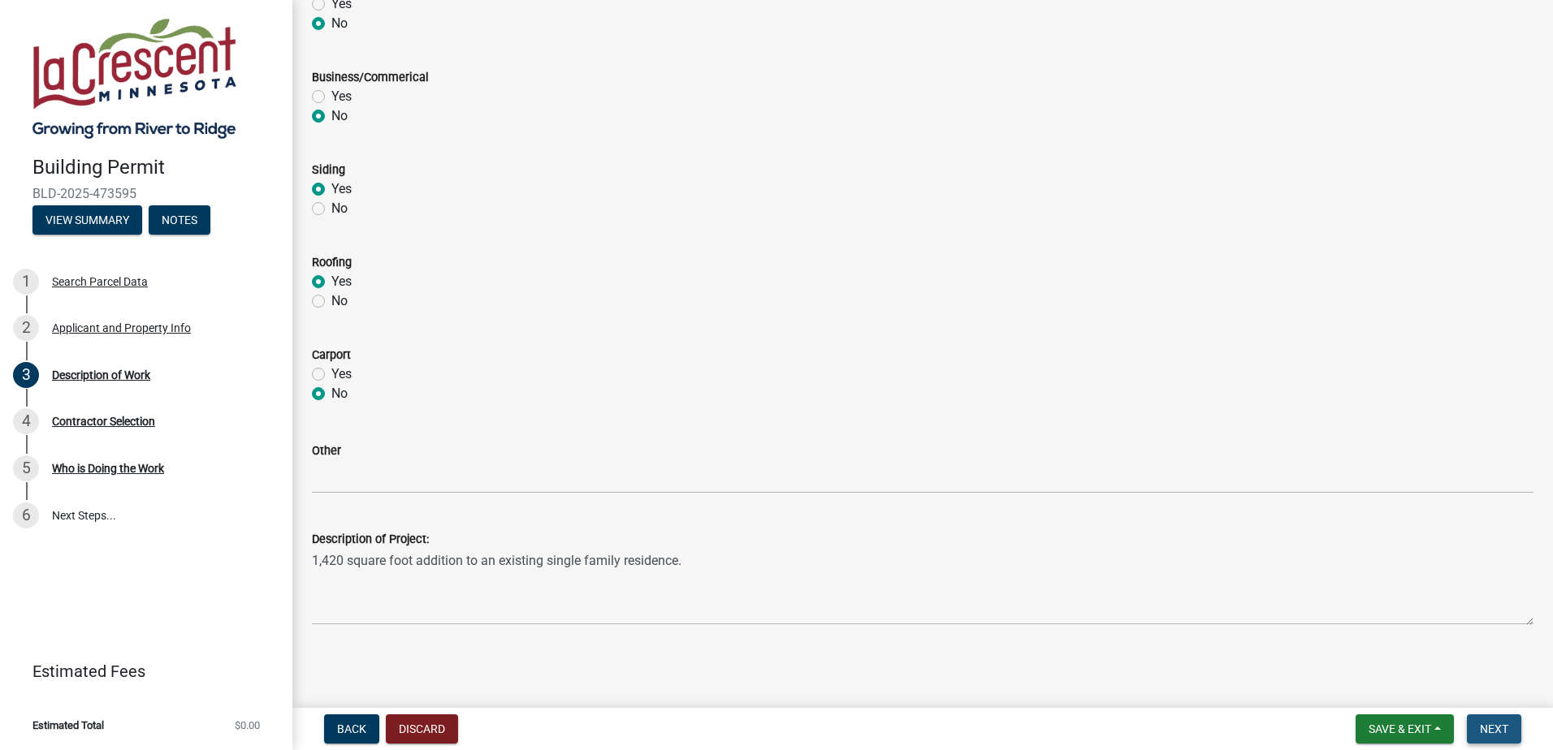
click at [1493, 732] on span "Next" at bounding box center [1494, 729] width 28 height 13
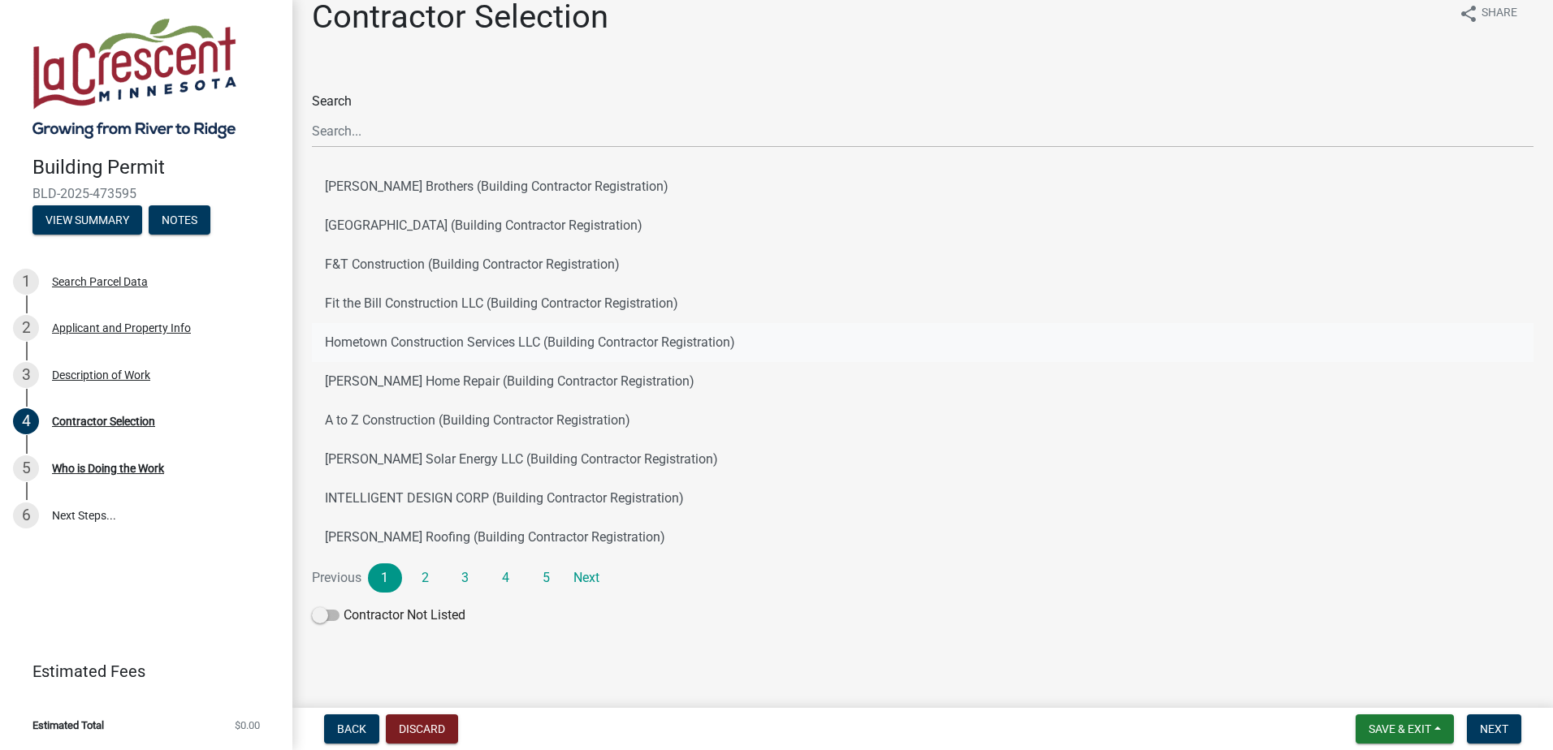
scroll to position [28, 0]
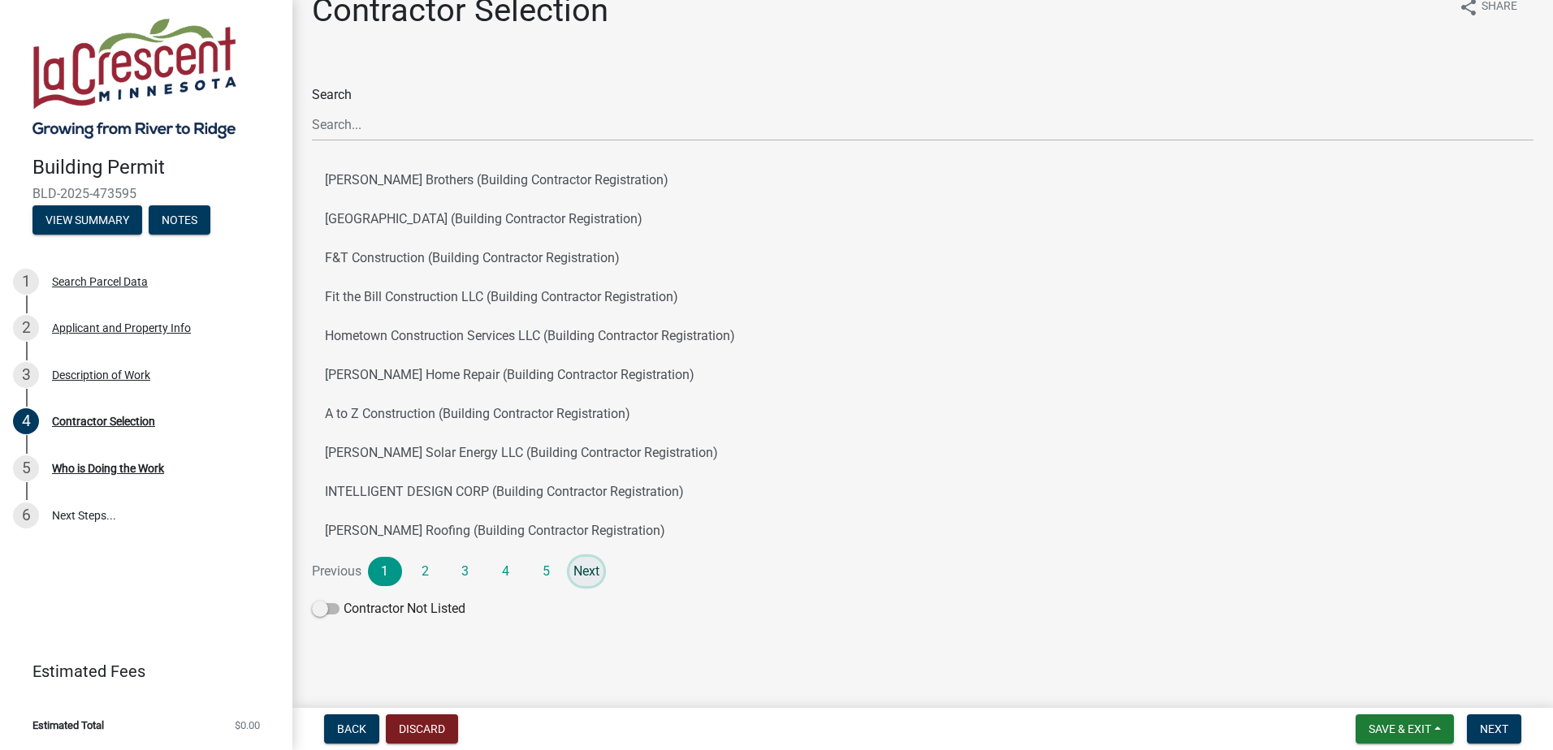
click at [589, 569] on link "Next" at bounding box center [586, 571] width 34 height 29
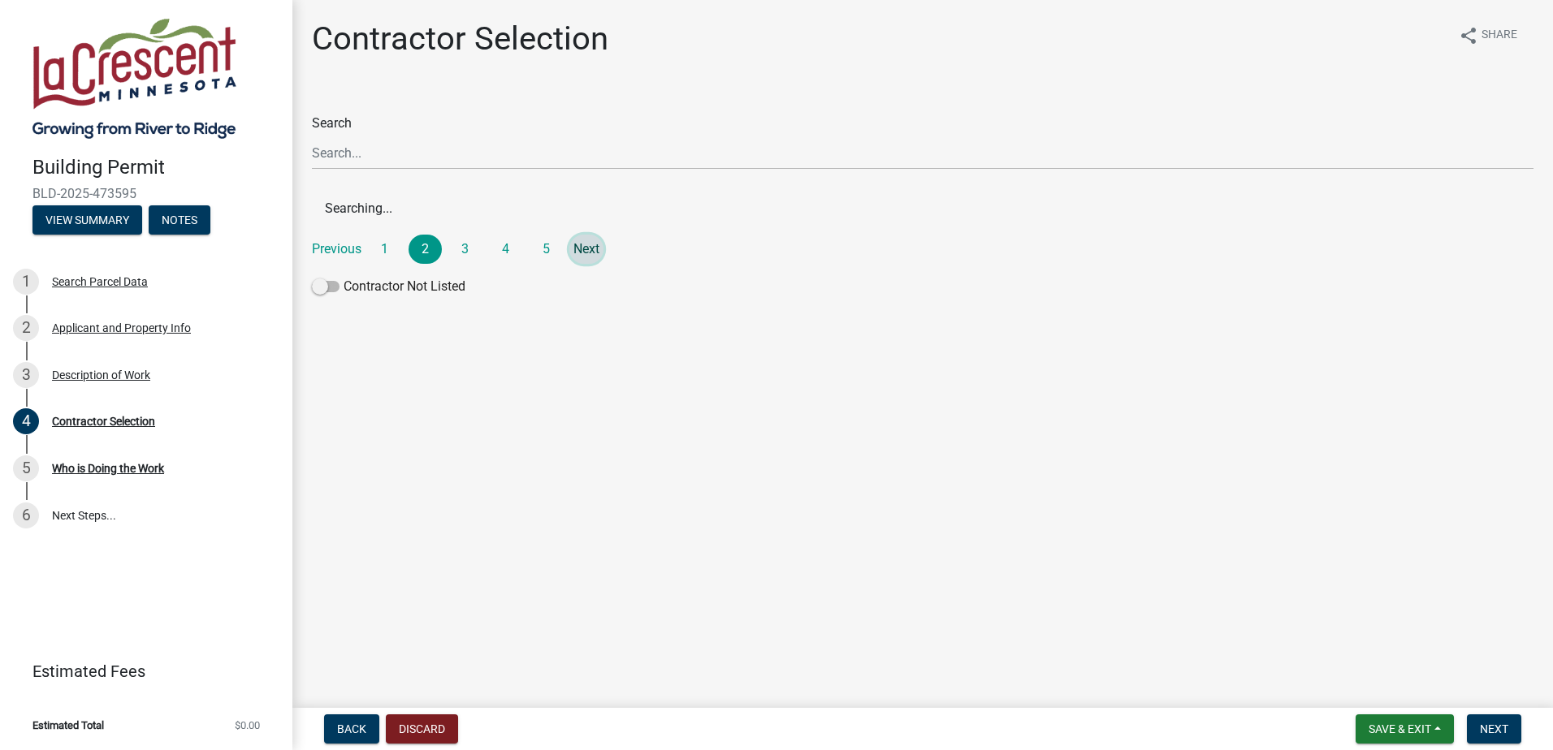
scroll to position [0, 0]
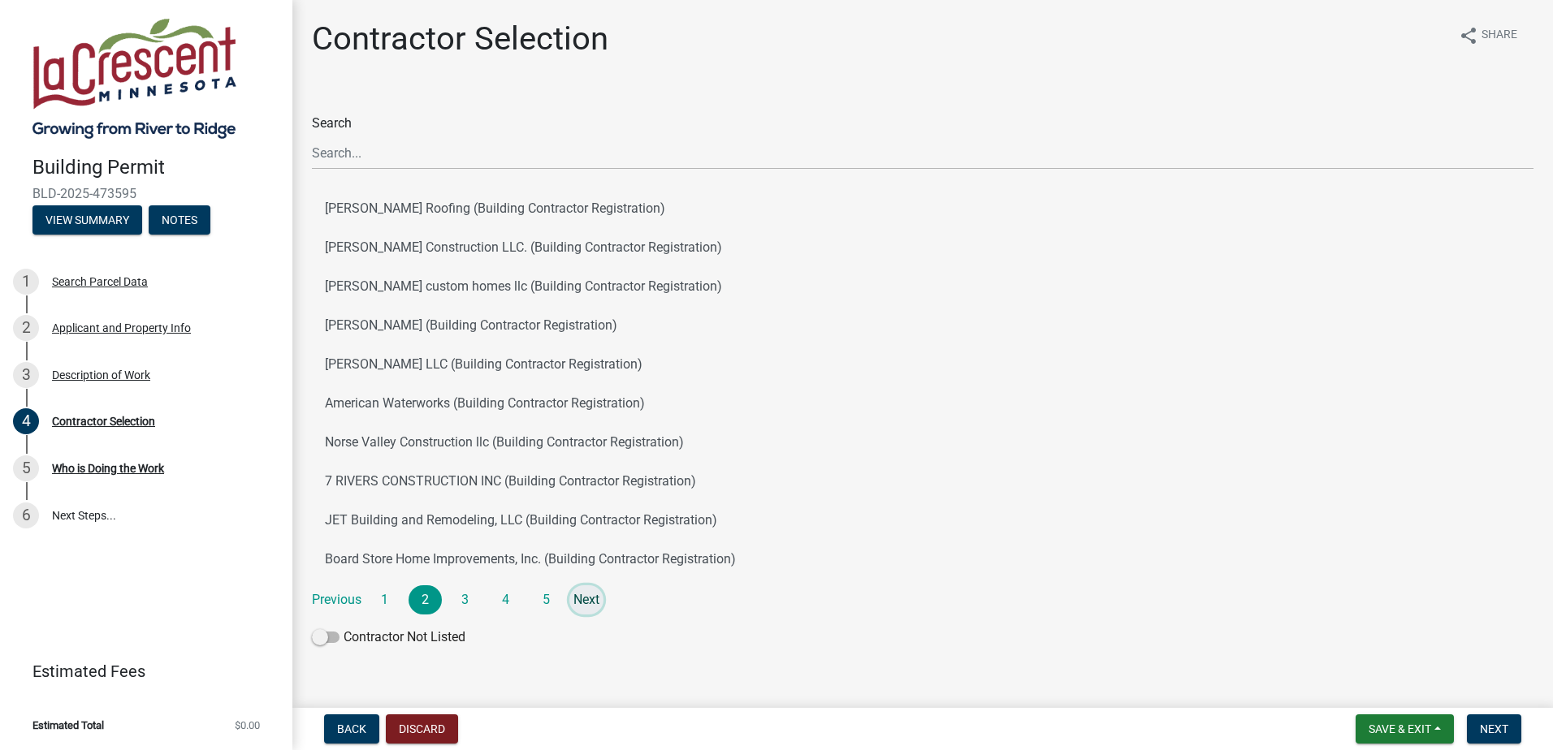
click at [587, 600] on link "Next" at bounding box center [586, 600] width 34 height 29
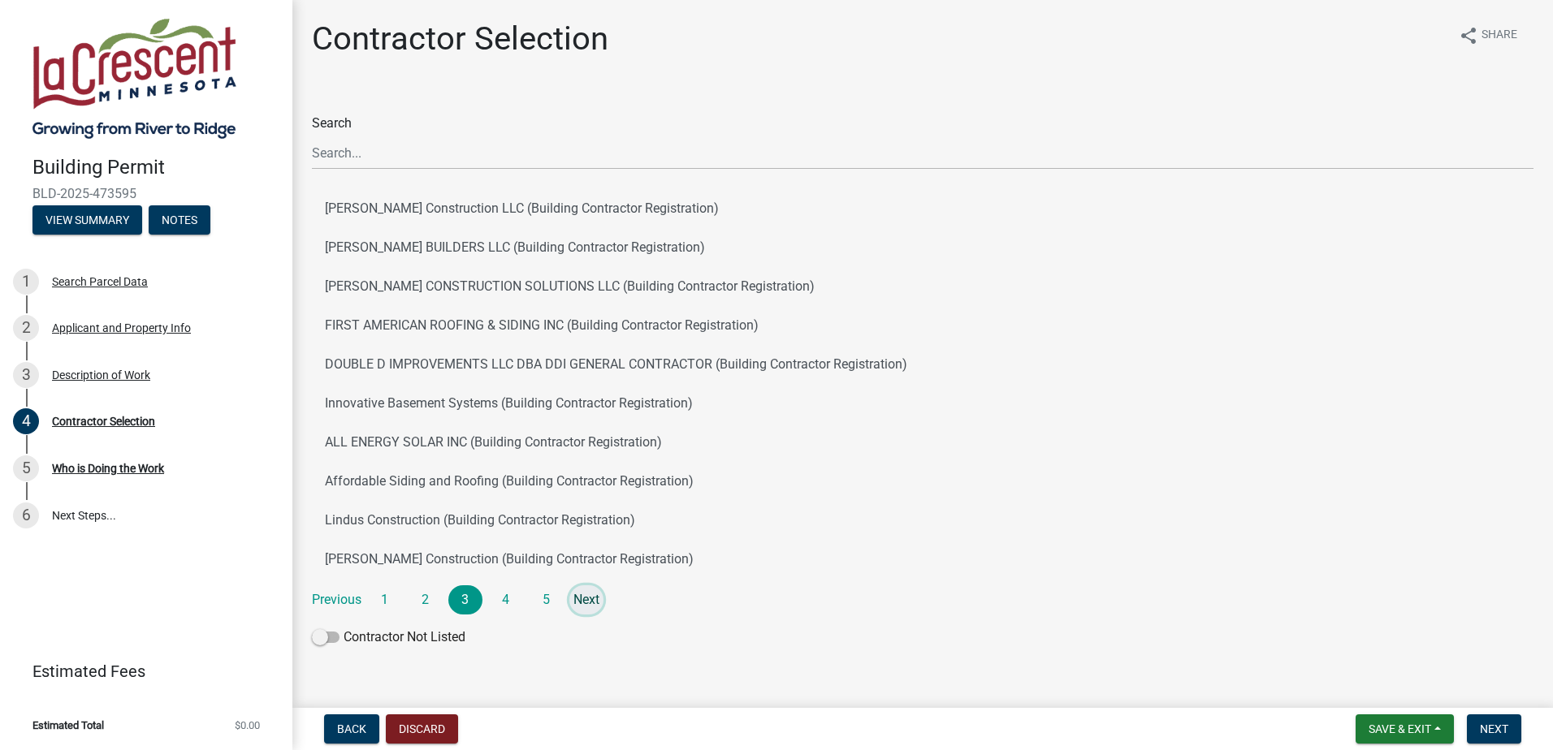
click at [589, 594] on link "Next" at bounding box center [586, 600] width 34 height 29
click at [587, 597] on link "Next" at bounding box center [586, 600] width 34 height 29
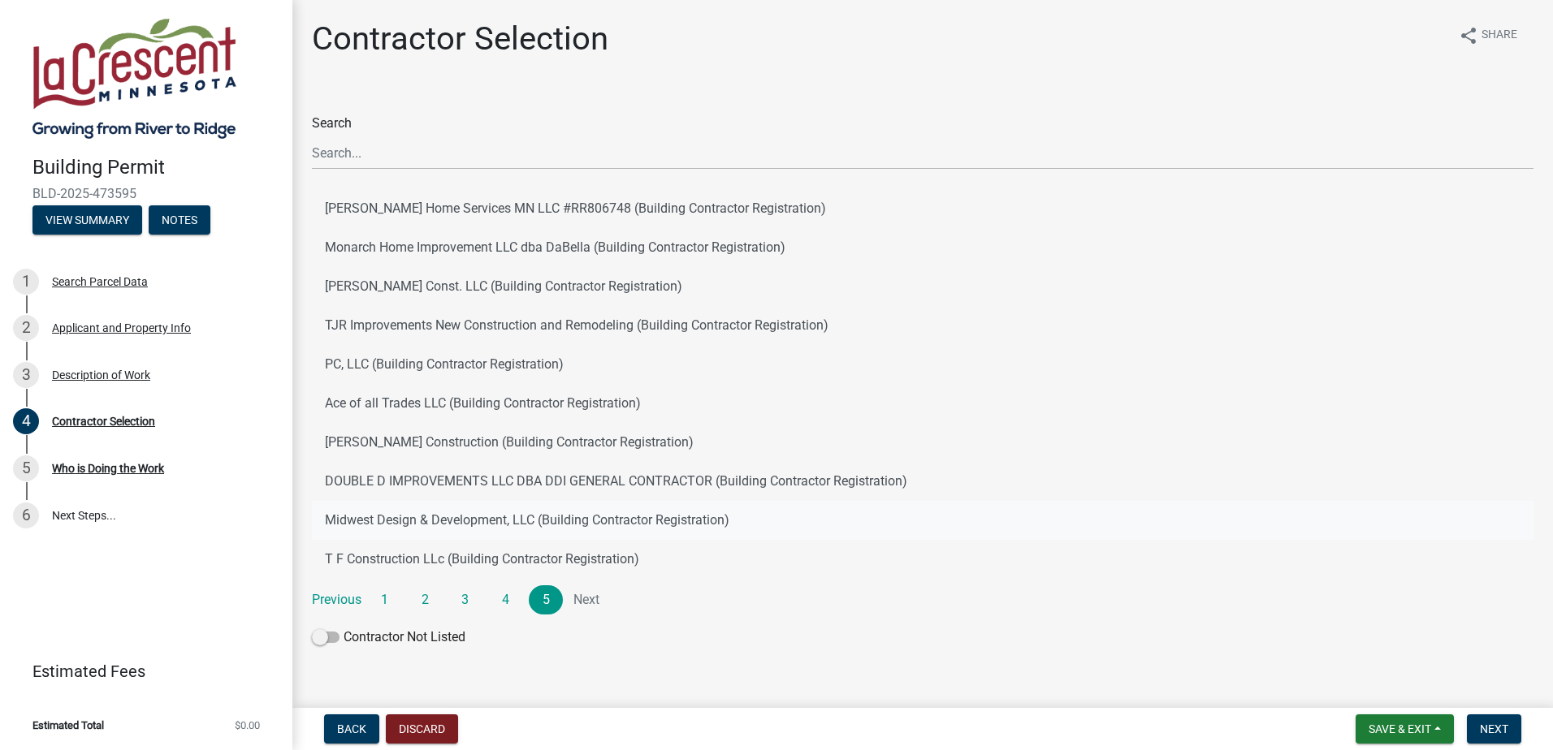
click at [438, 513] on button "Midwest Design & Development, LLC (Building Contractor Registration)" at bounding box center [922, 520] width 1221 height 39
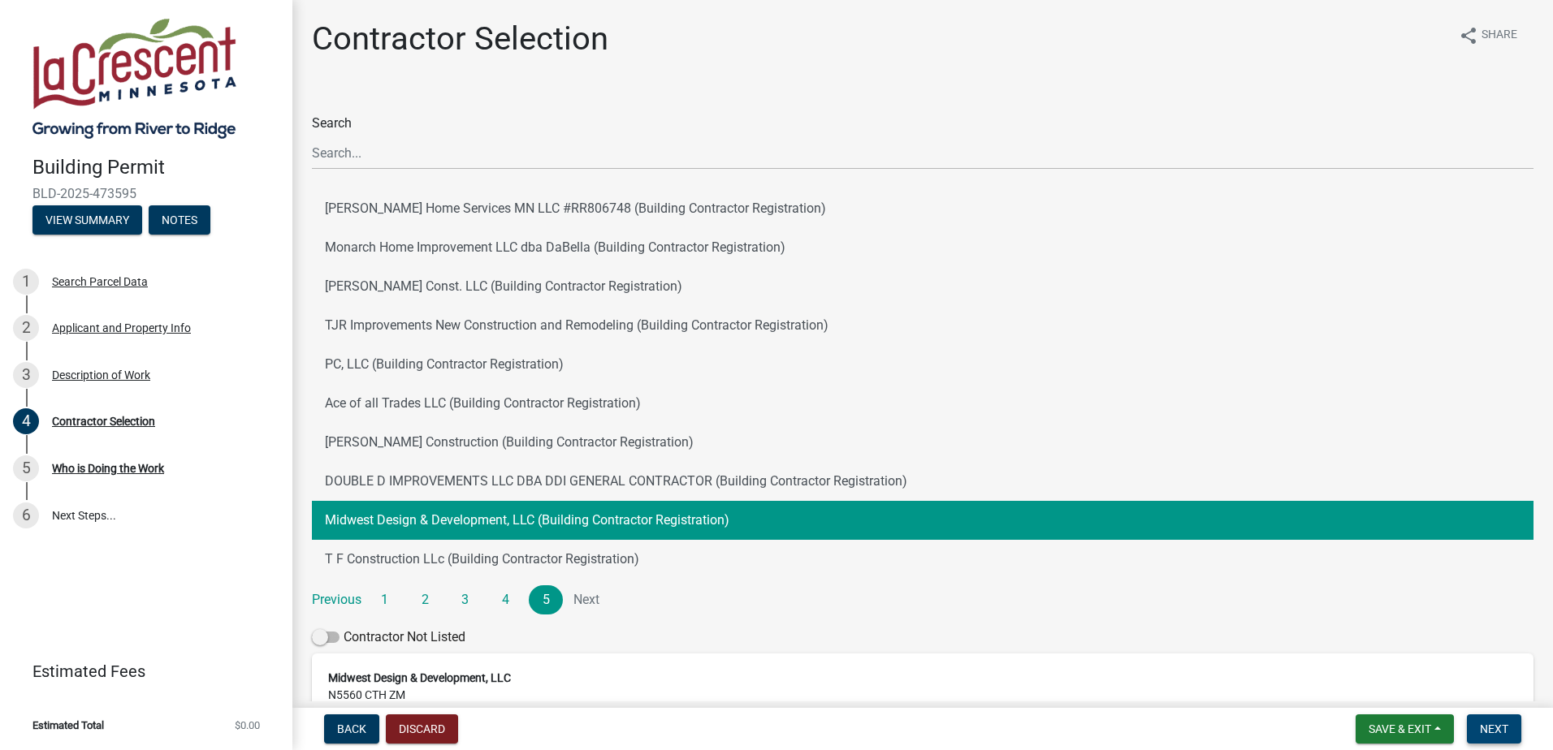
click at [1493, 728] on span "Next" at bounding box center [1494, 729] width 28 height 13
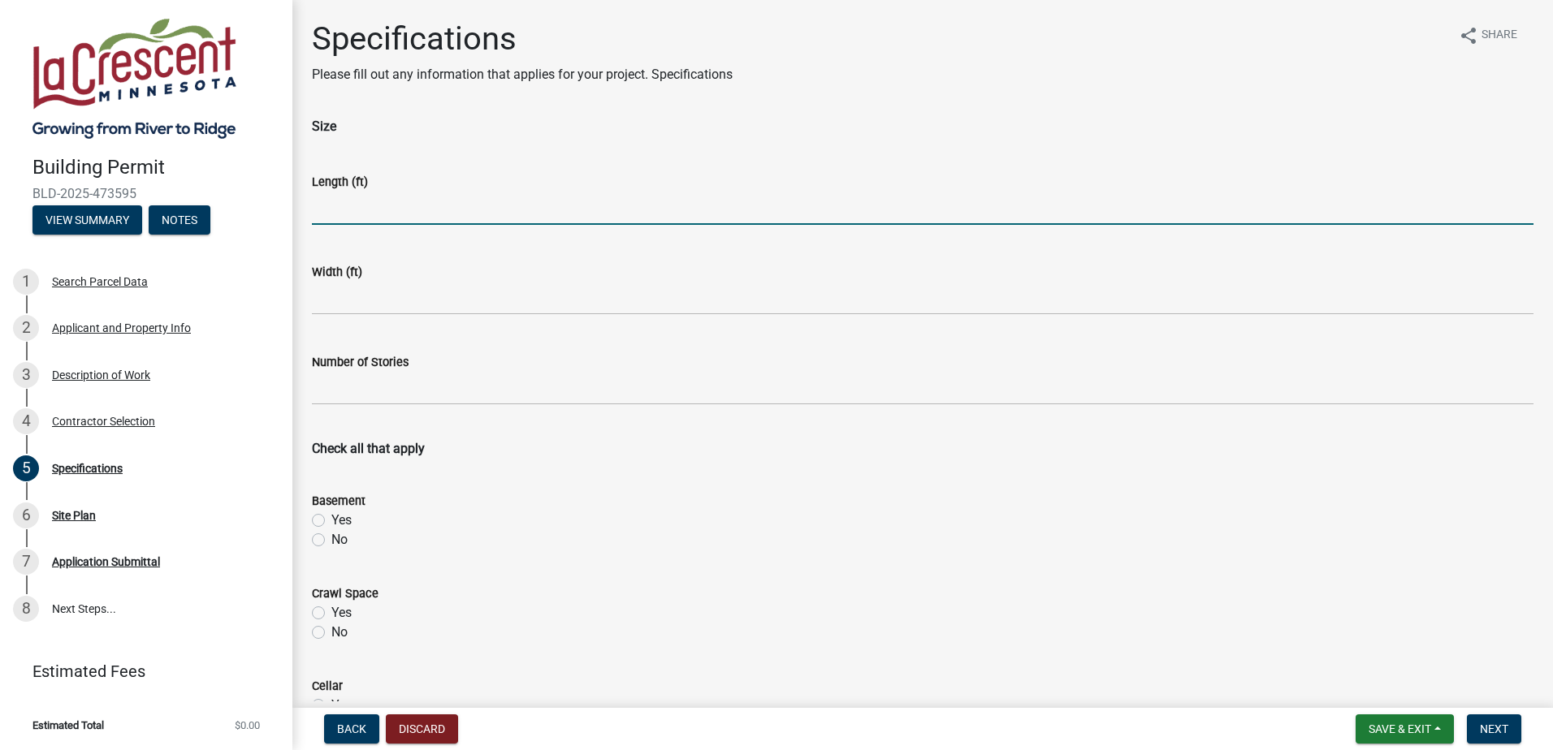
click at [348, 211] on input "text" at bounding box center [922, 208] width 1221 height 33
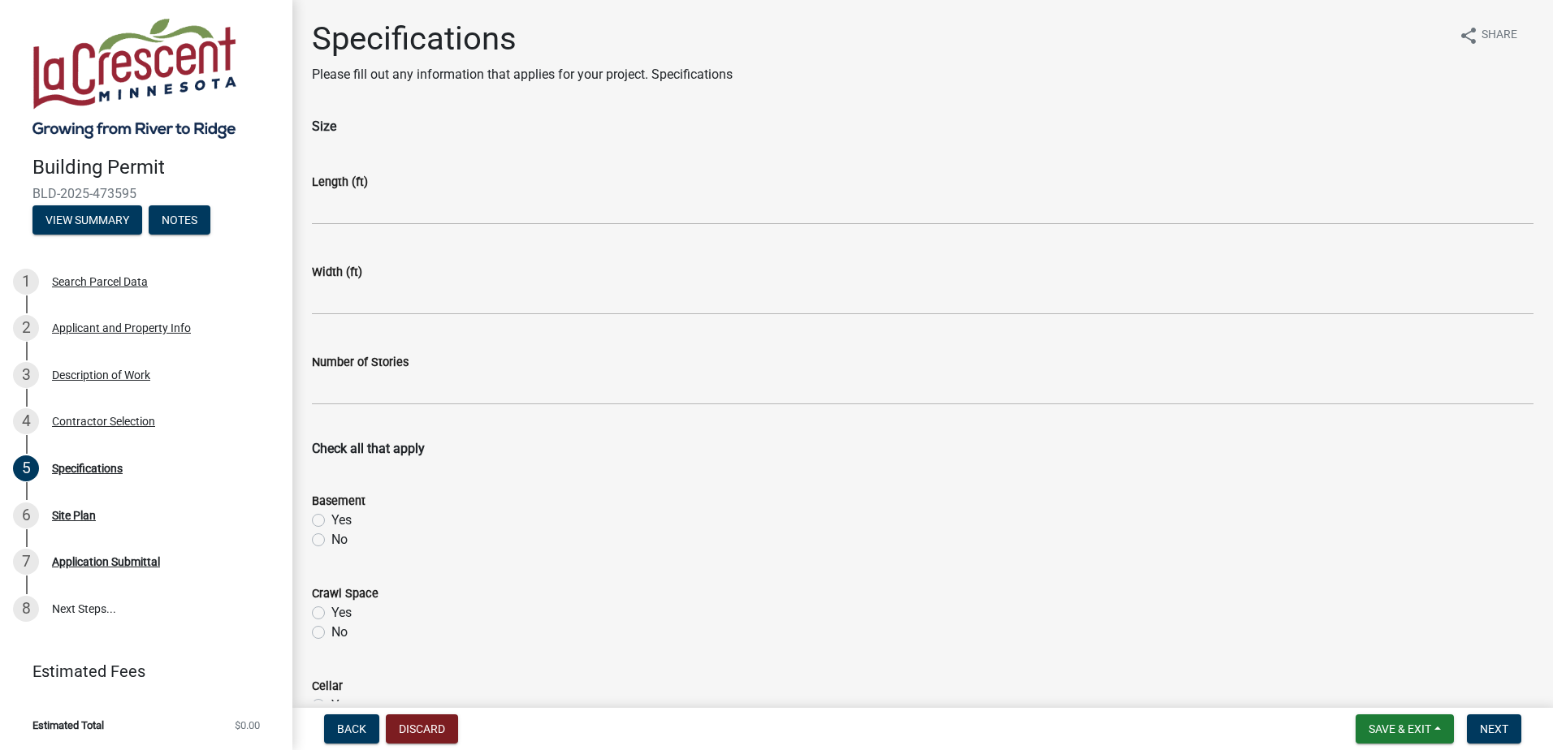
click at [331, 538] on label "No" at bounding box center [339, 539] width 16 height 19
click at [331, 538] on input "No" at bounding box center [336, 535] width 11 height 11
radio input "true"
click at [331, 632] on label "No" at bounding box center [339, 632] width 16 height 19
click at [331, 632] on input "No" at bounding box center [336, 628] width 11 height 11
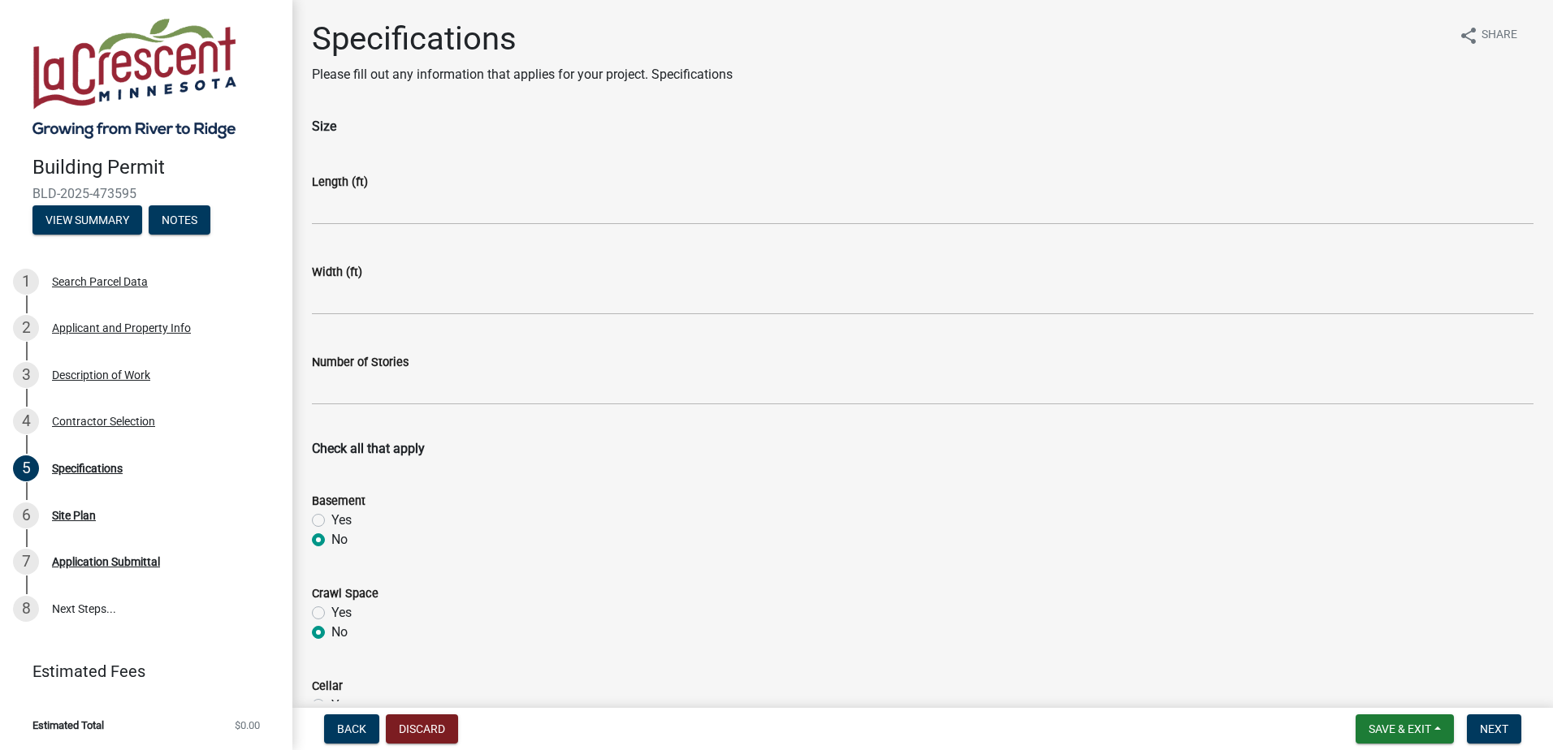
radio input "true"
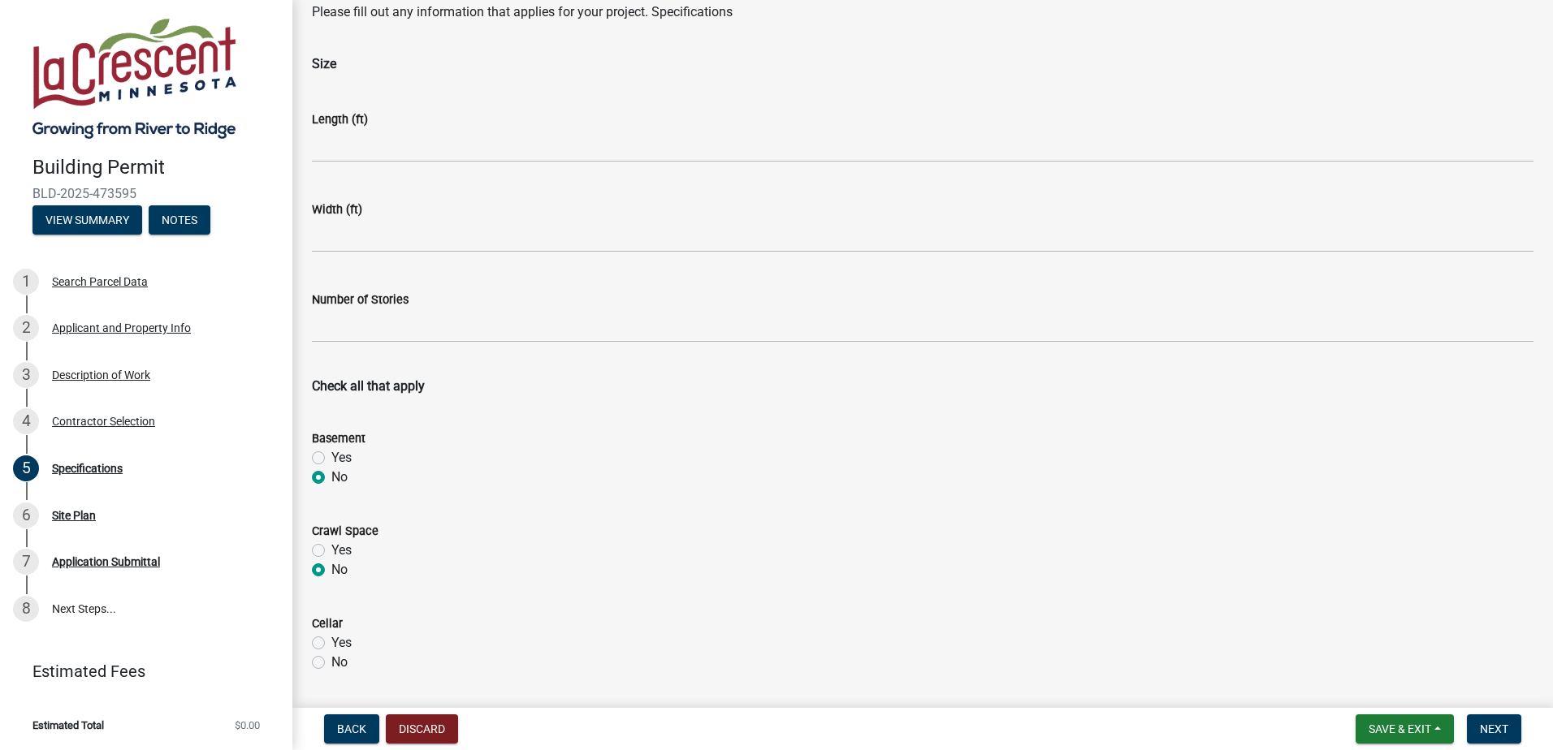
scroll to position [162, 0]
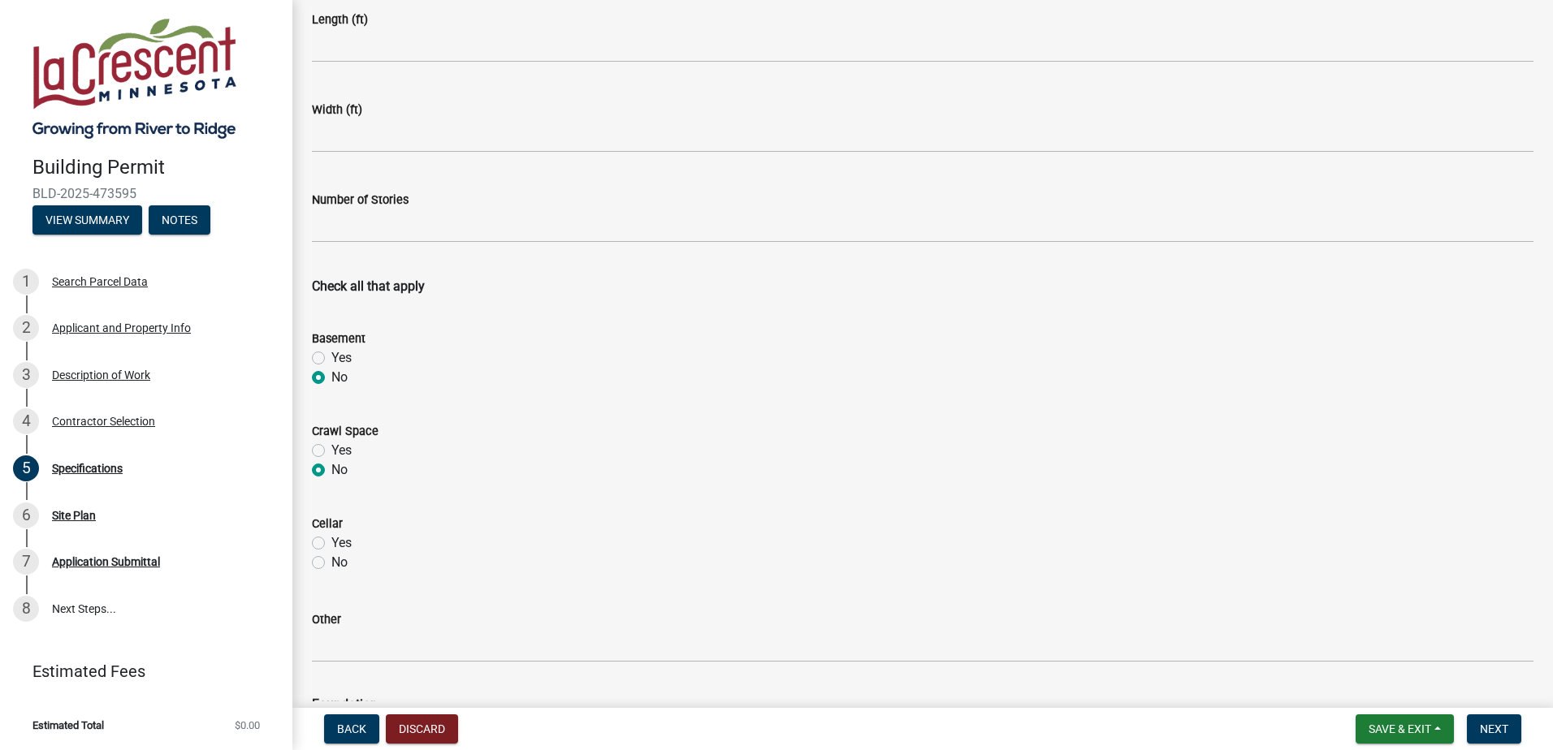
click at [331, 562] on label "No" at bounding box center [339, 562] width 16 height 19
click at [331, 562] on input "No" at bounding box center [336, 558] width 11 height 11
radio input "true"
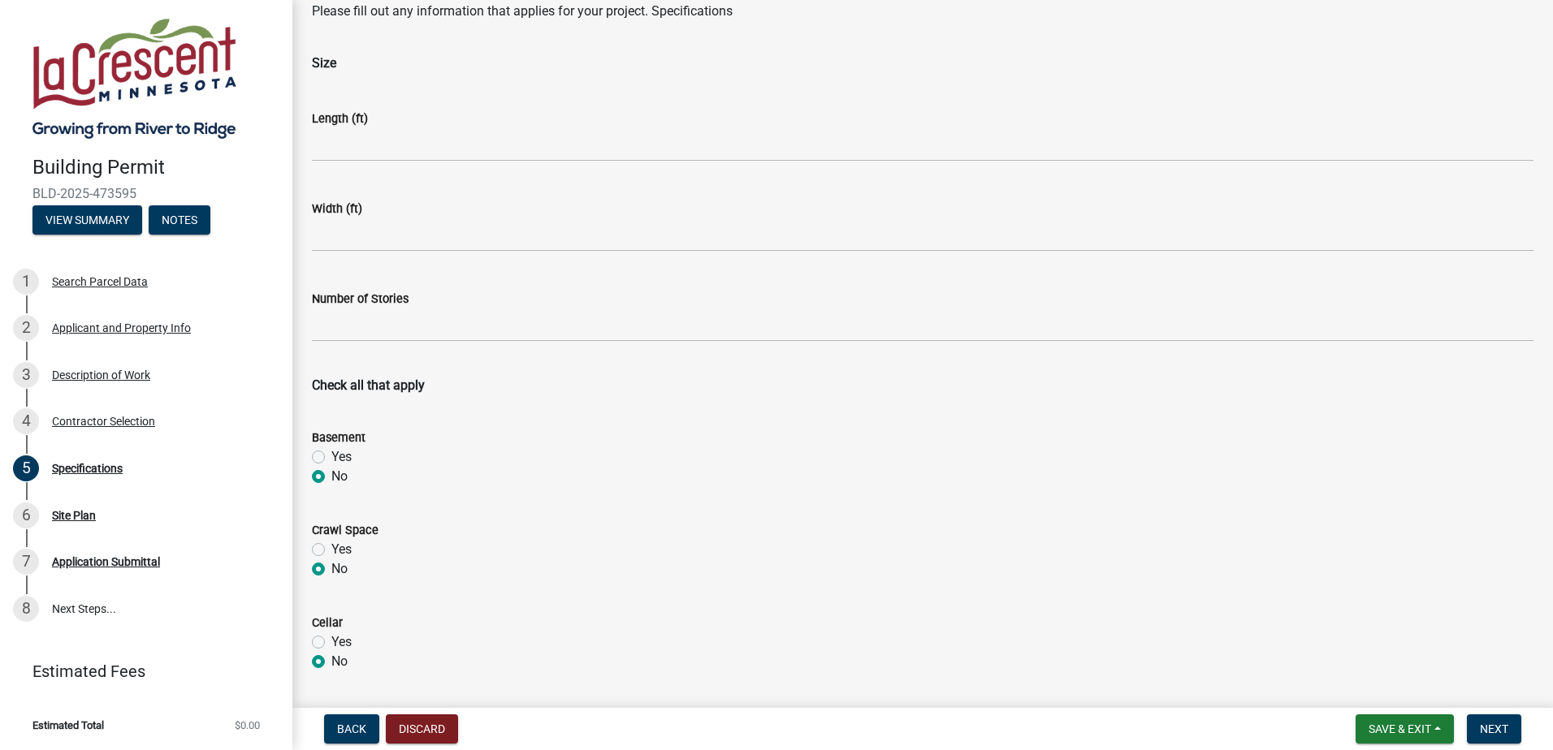
scroll to position [0, 0]
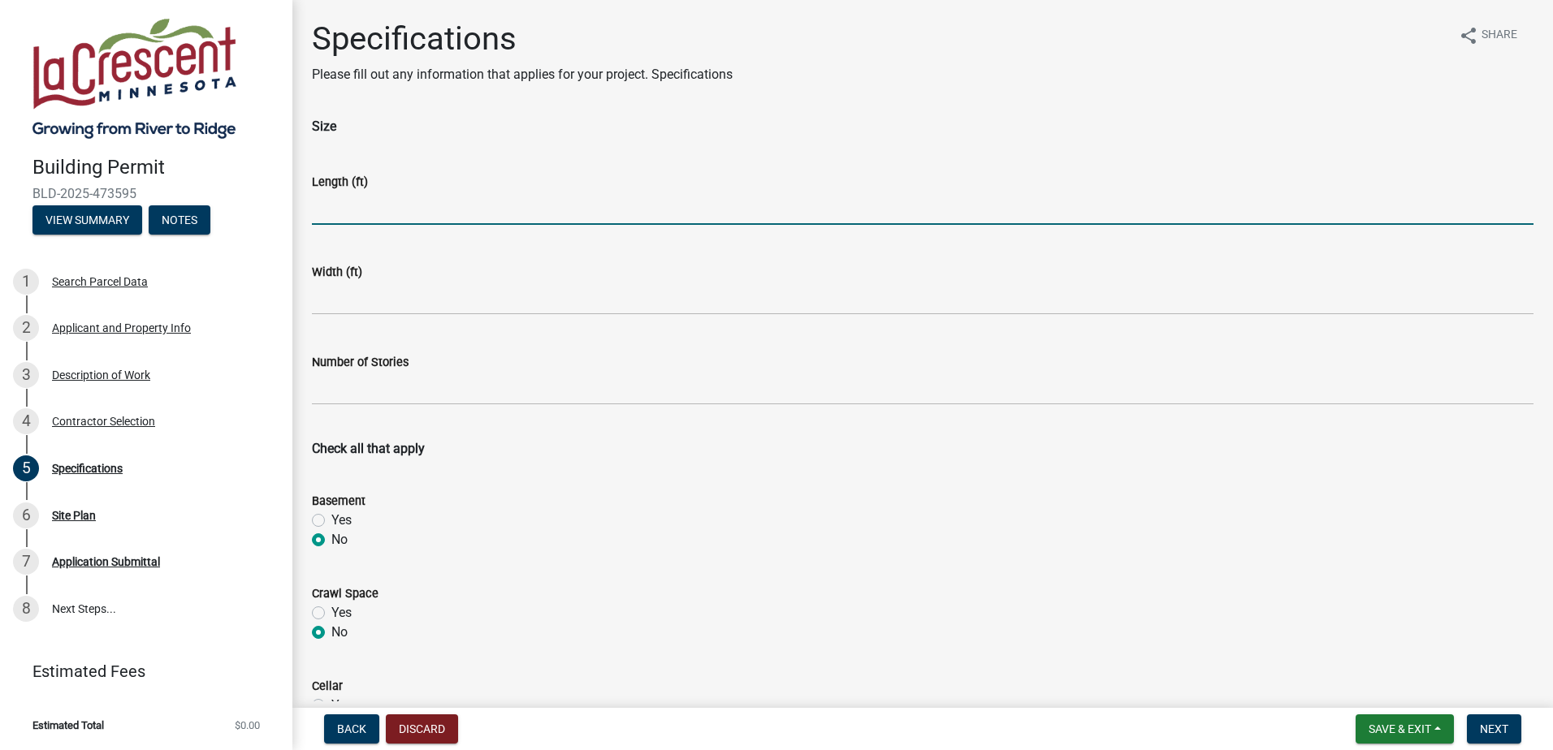
click at [347, 207] on input "text" at bounding box center [922, 208] width 1221 height 33
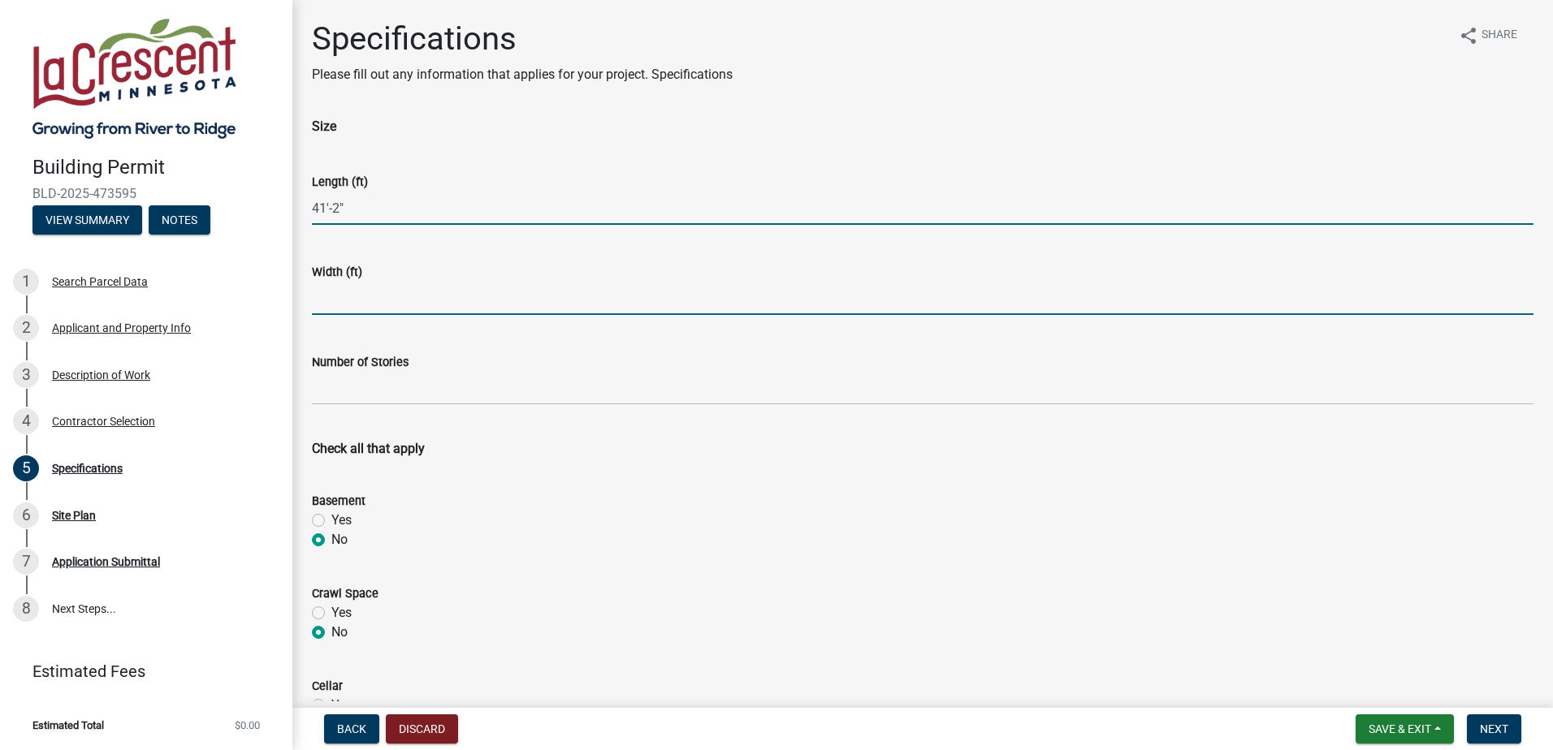
type input "-412"
click at [367, 300] on input "text" at bounding box center [922, 298] width 1221 height 33
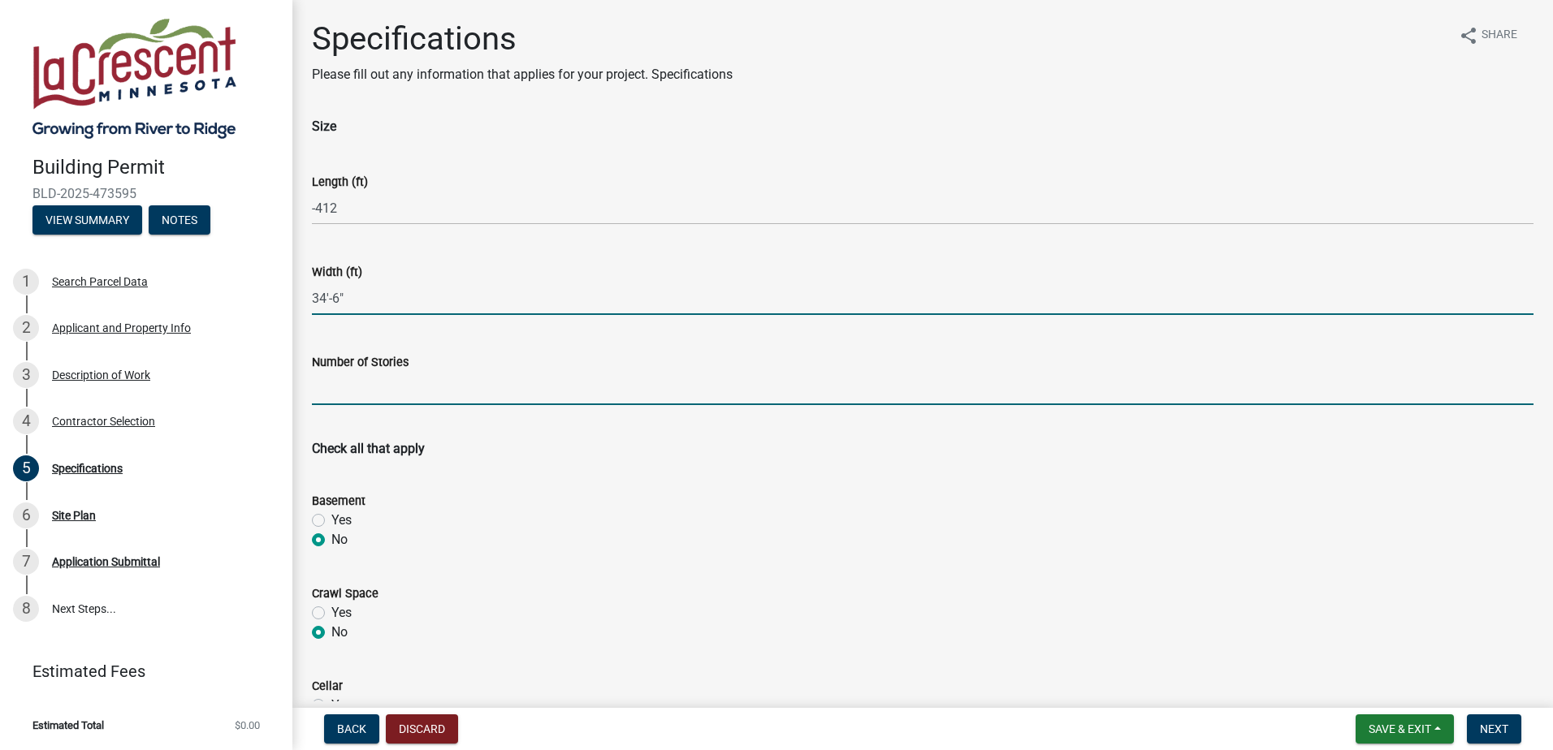
type input "-346"
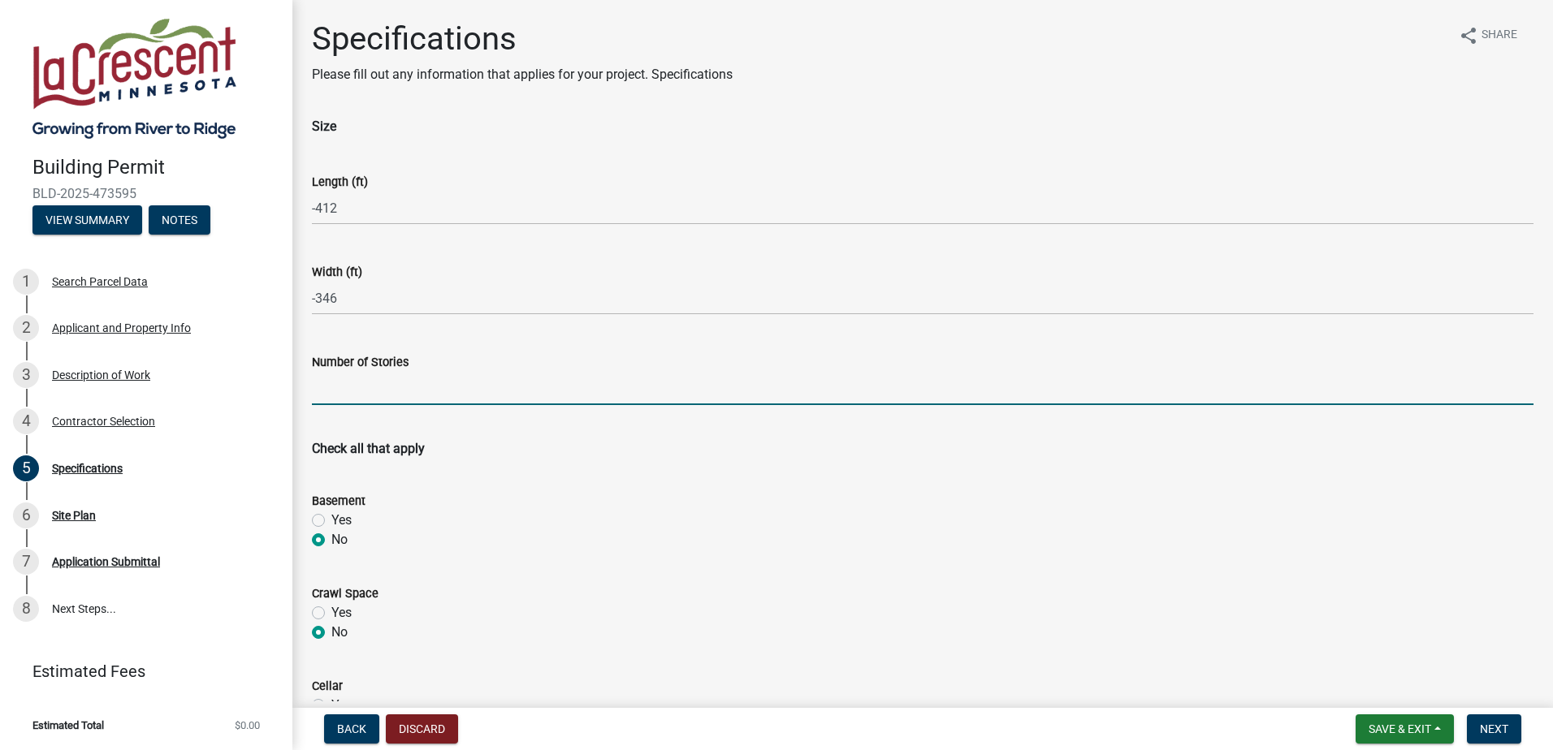
click at [345, 397] on input "text" at bounding box center [922, 388] width 1221 height 33
drag, startPoint x: 324, startPoint y: 391, endPoint x: 299, endPoint y: 392, distance: 25.2
type input "1"
click at [597, 460] on wm-data-entity-input "Check all that apply" at bounding box center [922, 446] width 1221 height 52
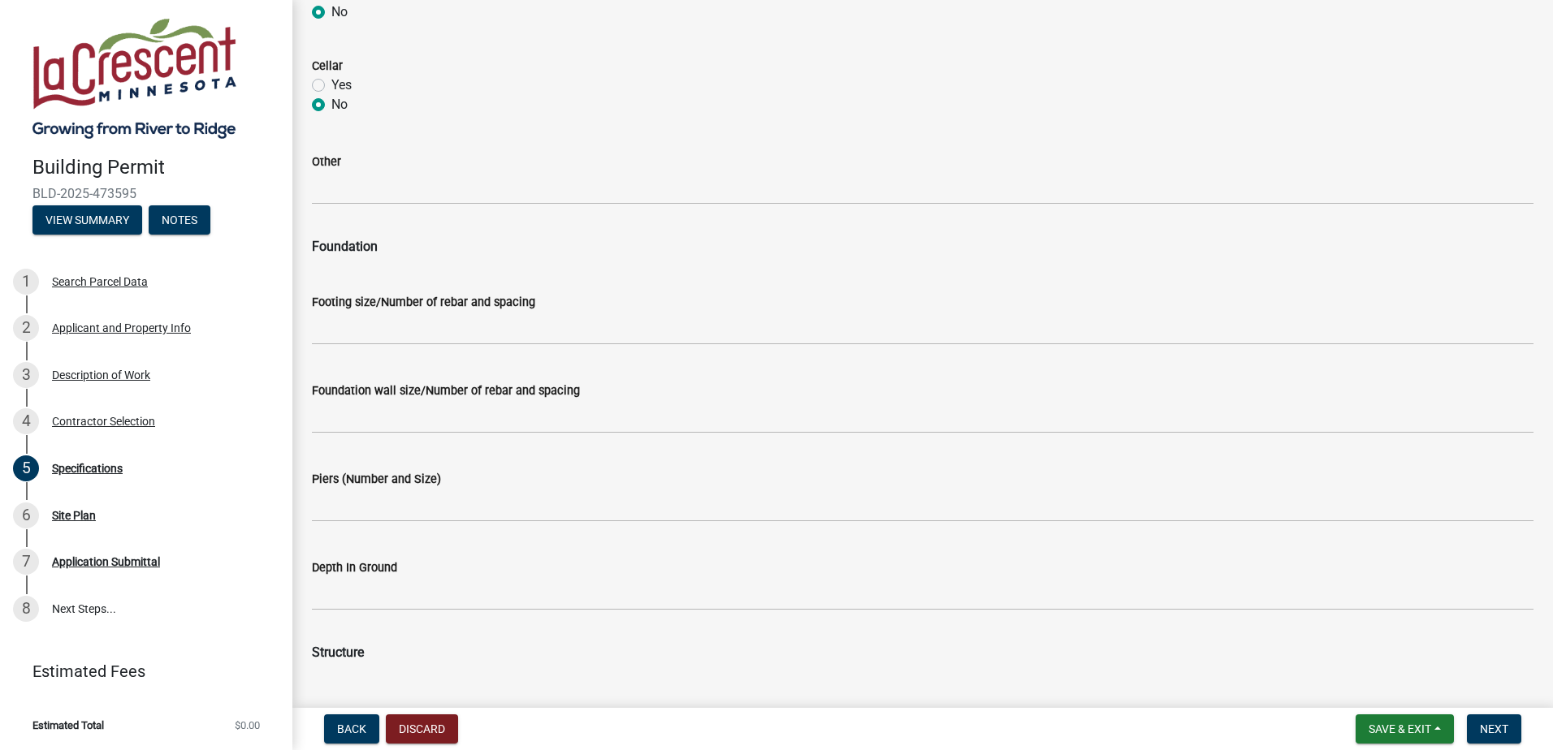
scroll to position [650, 0]
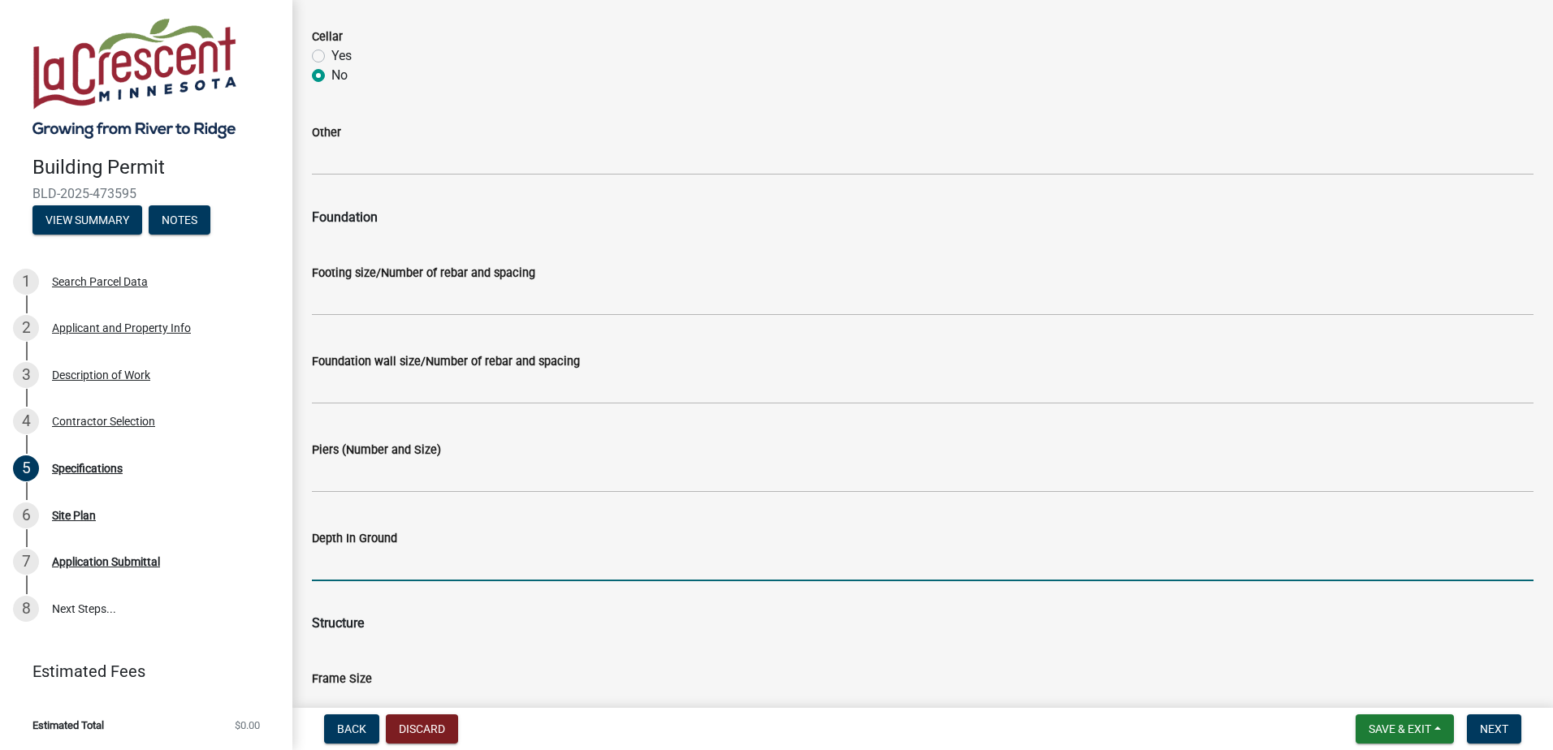
click at [447, 561] on input "Depth In Ground" at bounding box center [922, 564] width 1221 height 33
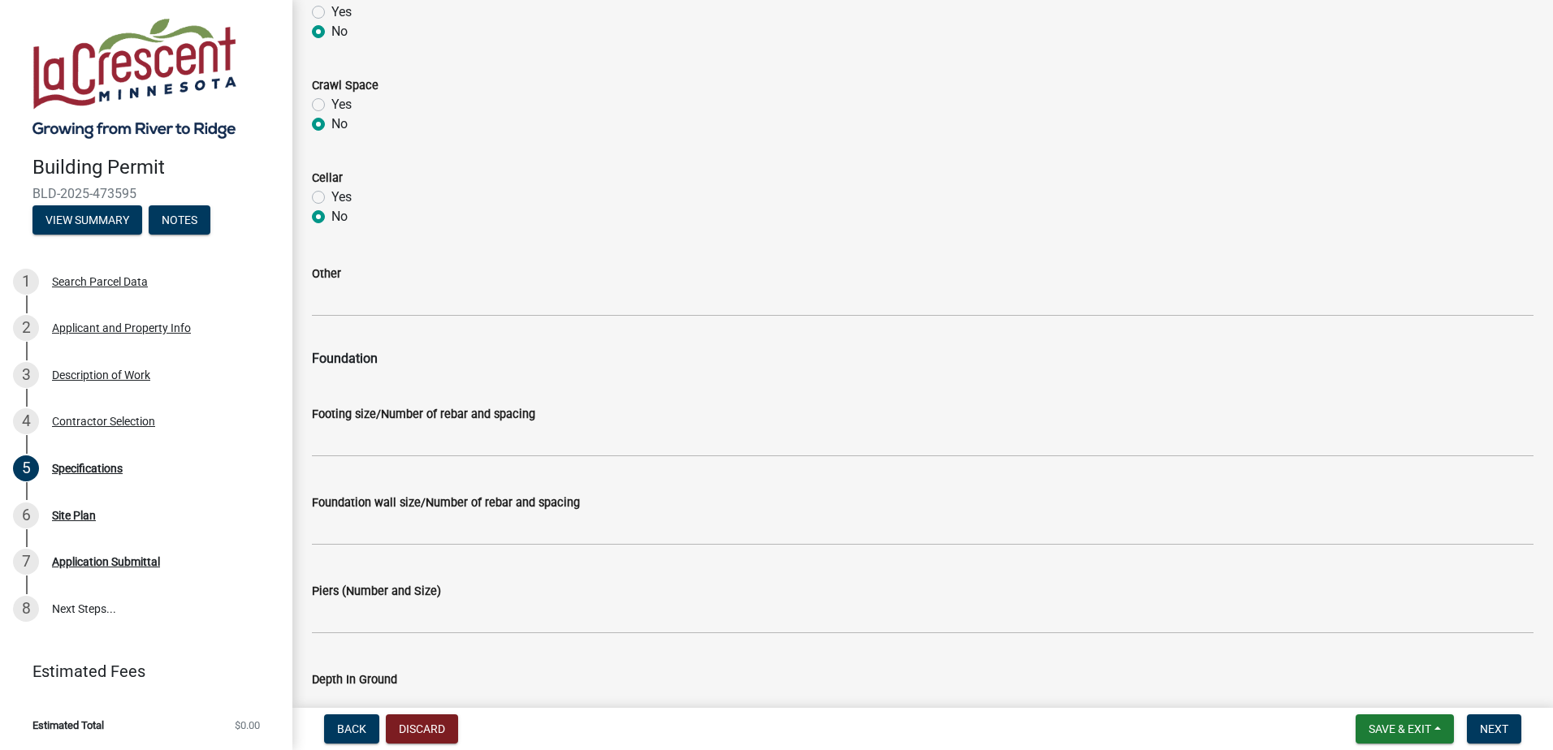
scroll to position [406, 0]
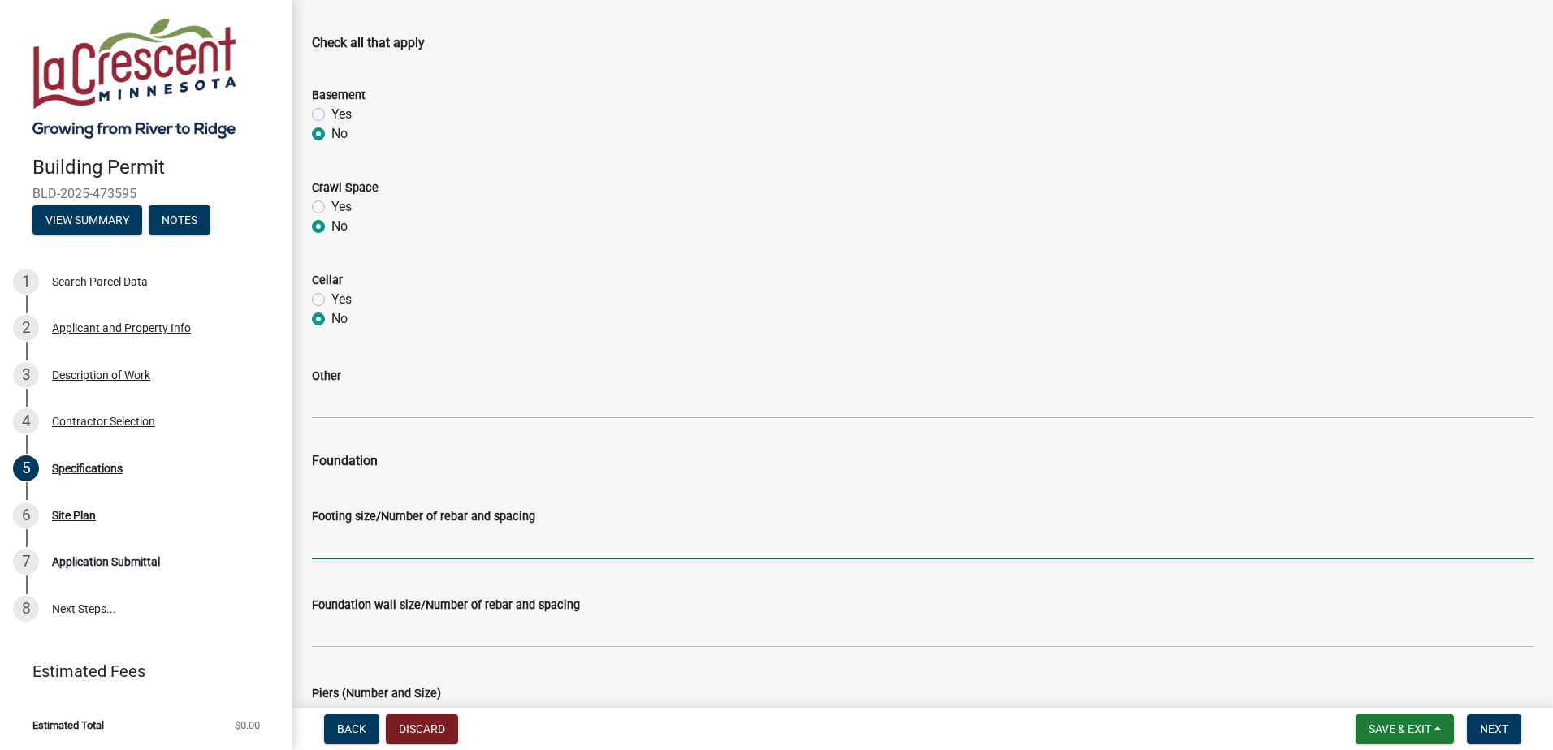
click at [380, 546] on input "Footing size/Number of rebar and spacing" at bounding box center [922, 542] width 1221 height 33
click at [366, 542] on input "Footing size/Number of rebar and spacing" at bounding box center [922, 542] width 1221 height 33
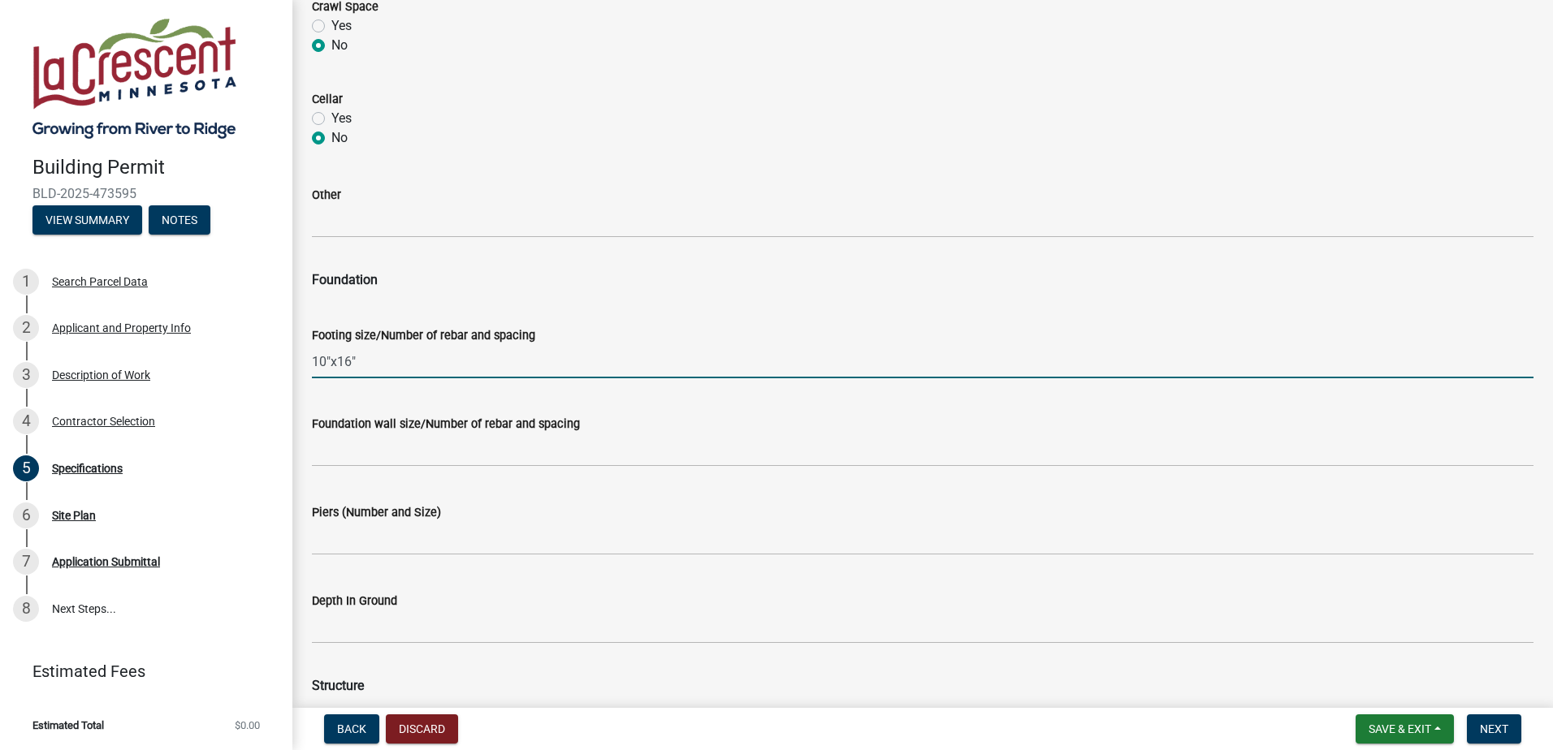
scroll to position [650, 0]
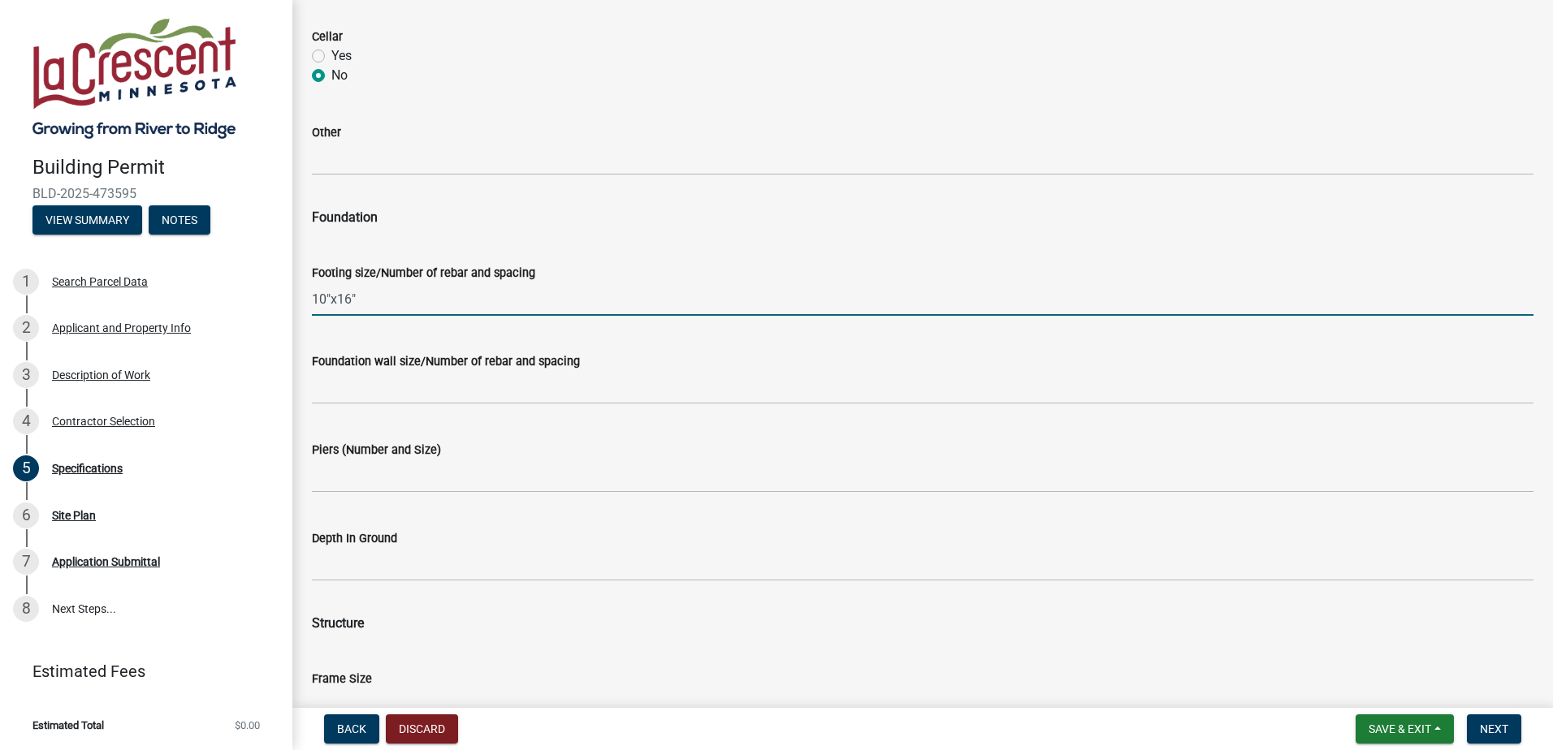
type input "10"x16""
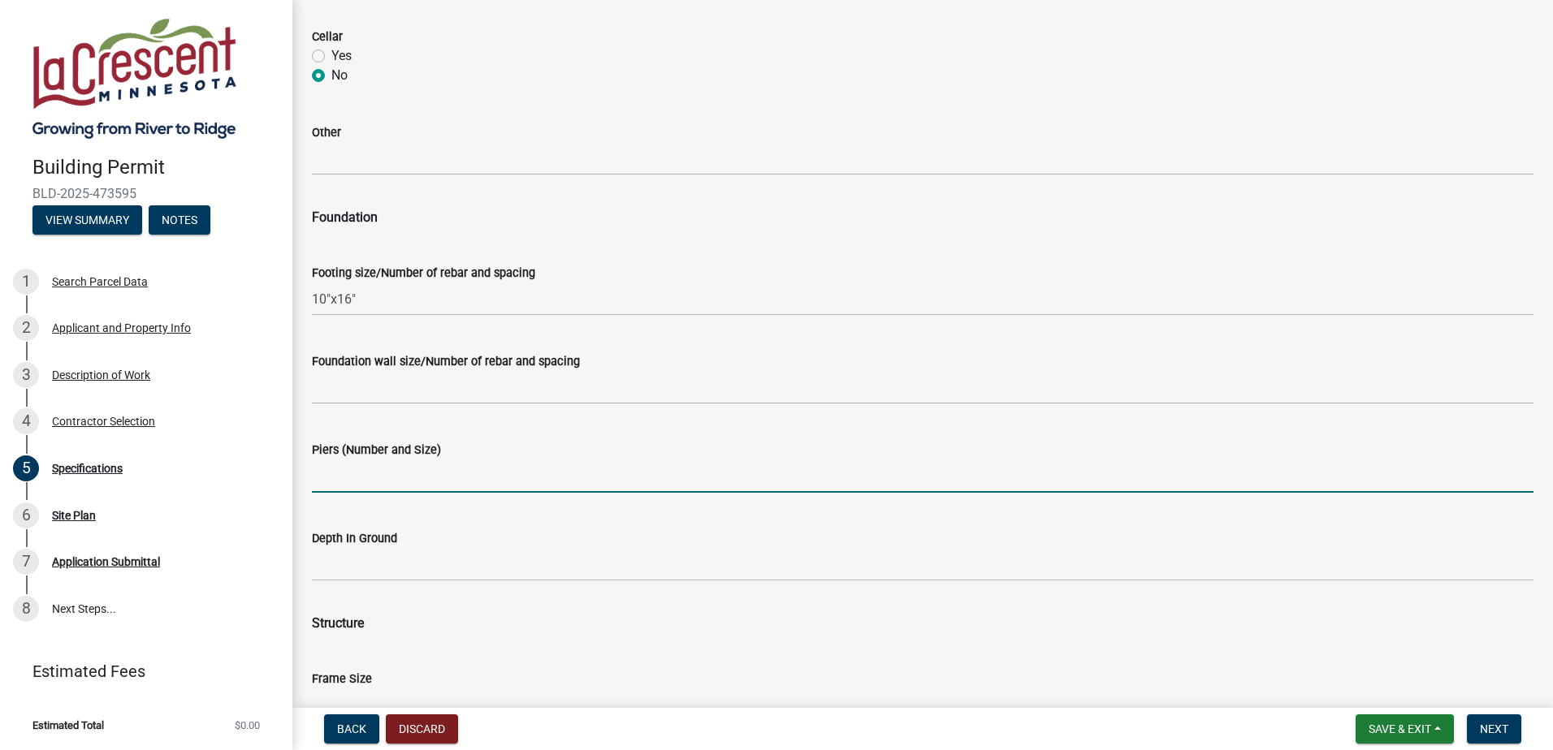
click at [366, 478] on input "Piers (Number and Size)" at bounding box center [922, 476] width 1221 height 33
type input "n/a"
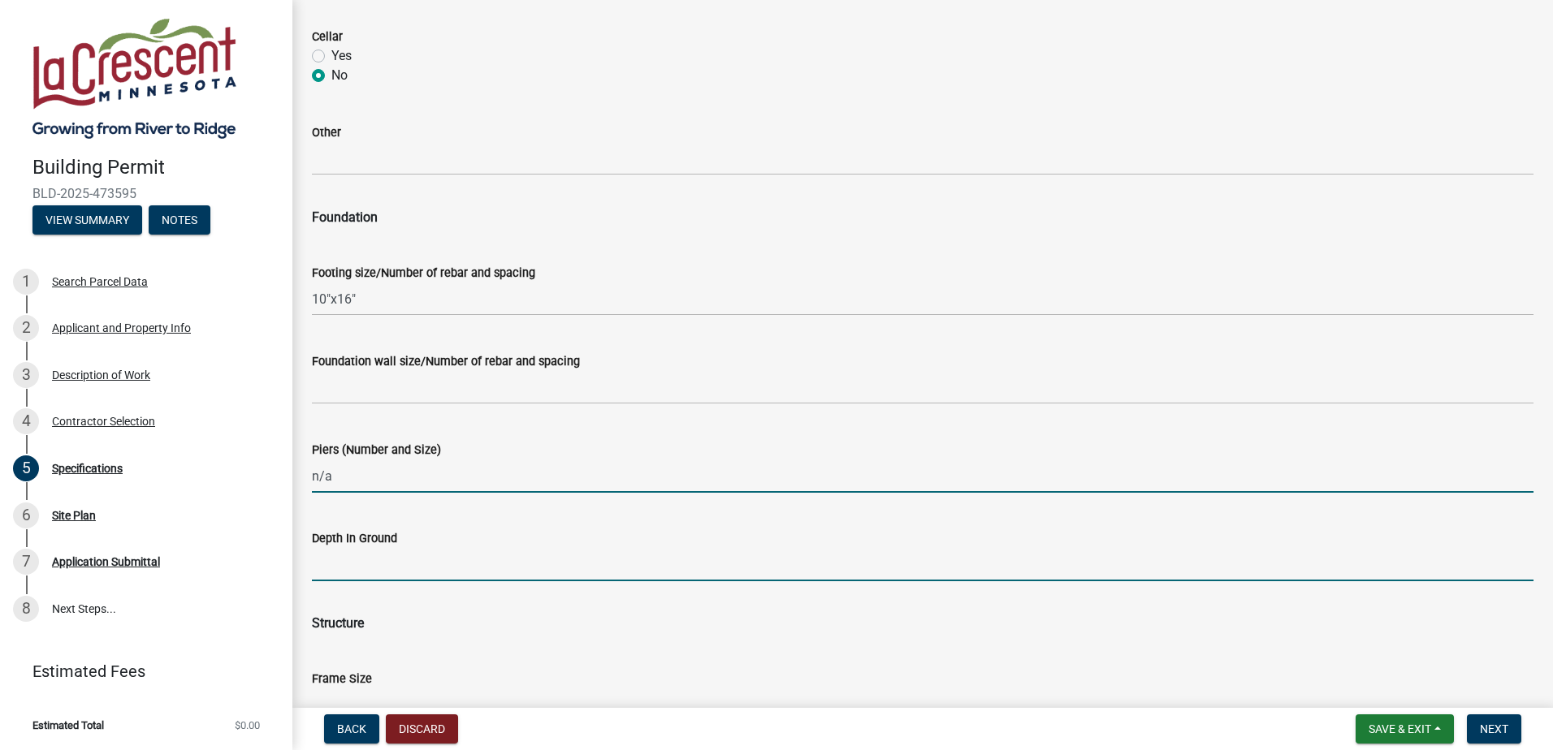
click at [344, 567] on input "Depth In Ground" at bounding box center [922, 564] width 1221 height 33
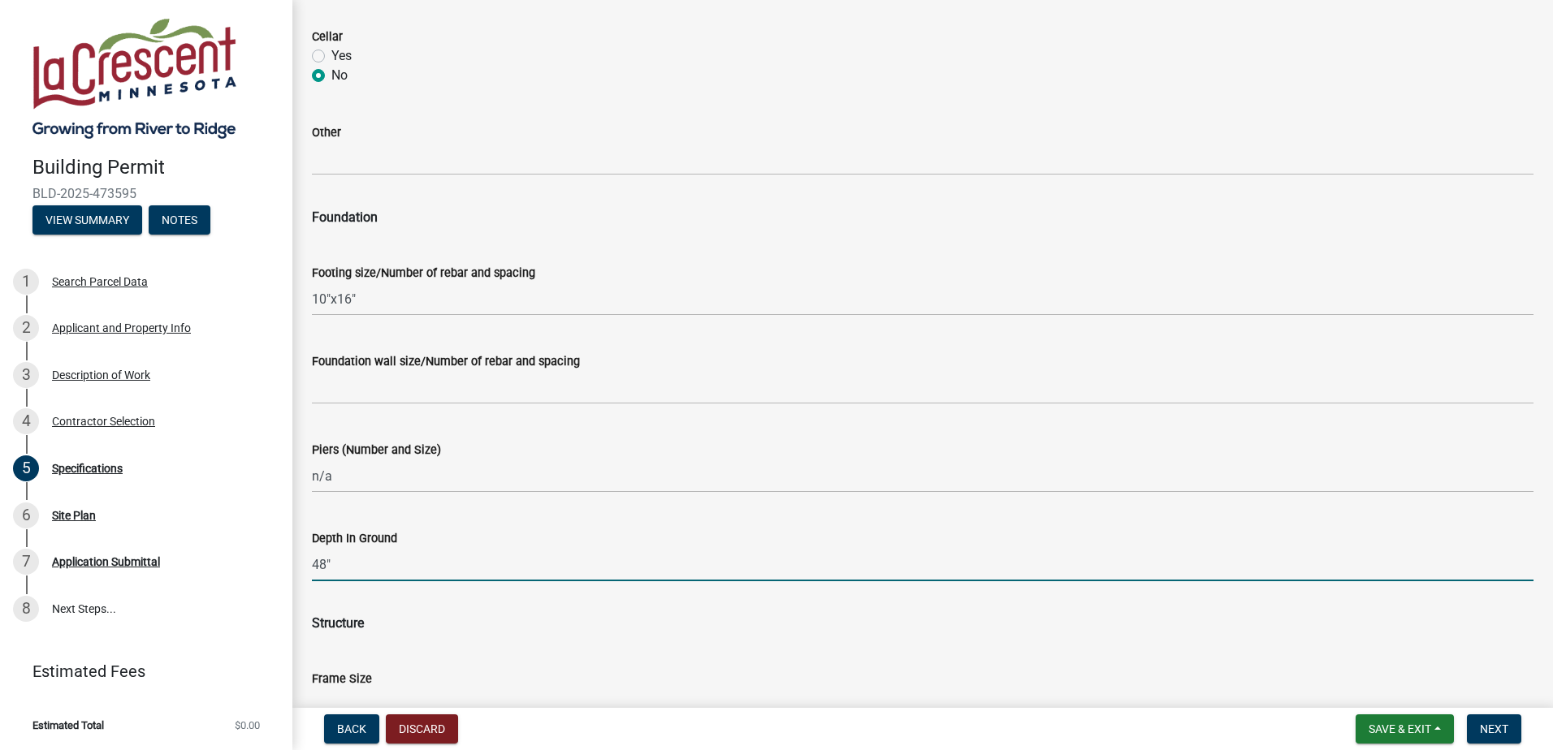
type input "48""
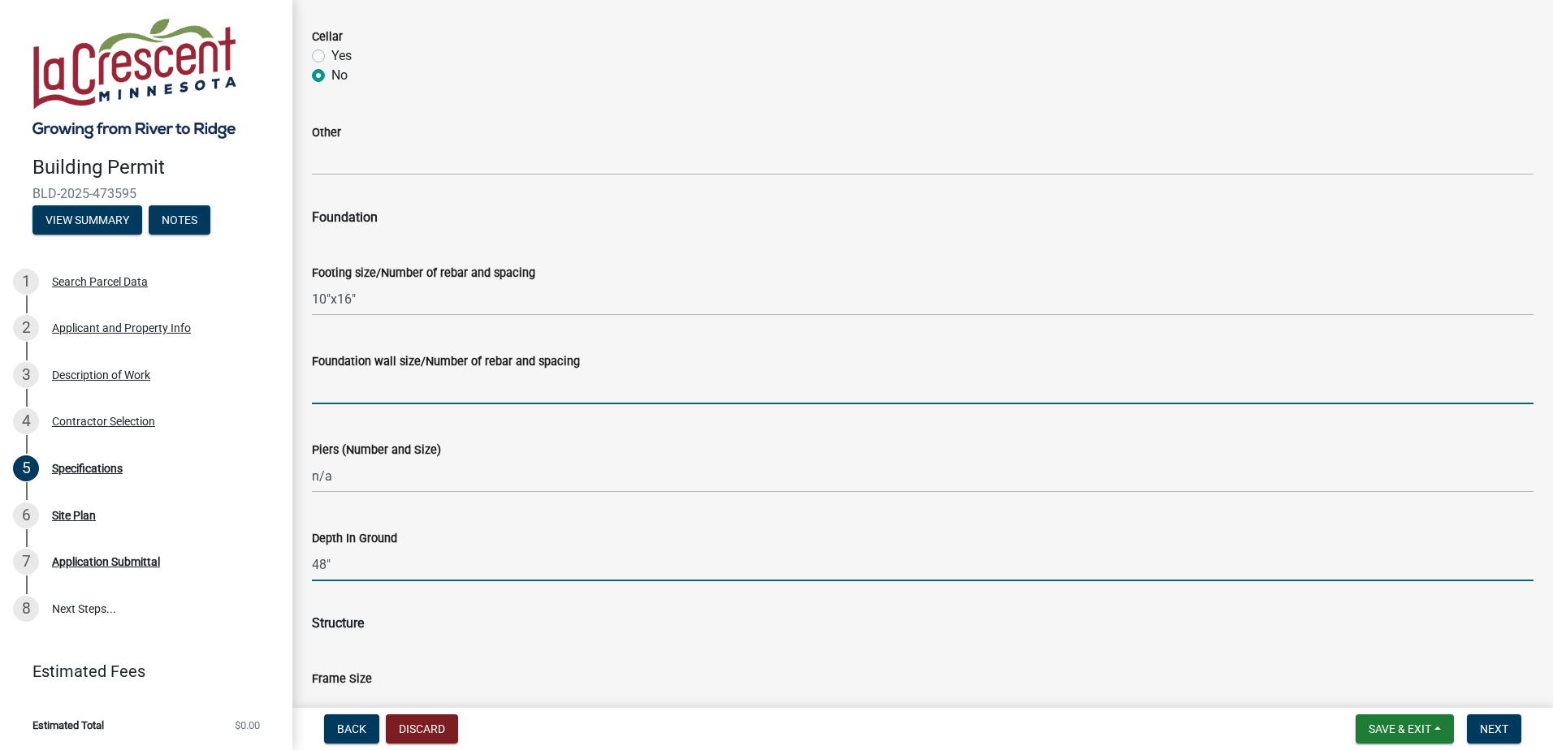
click at [372, 387] on input "Foundation wall size/Number of rebar and spacing" at bounding box center [922, 387] width 1221 height 33
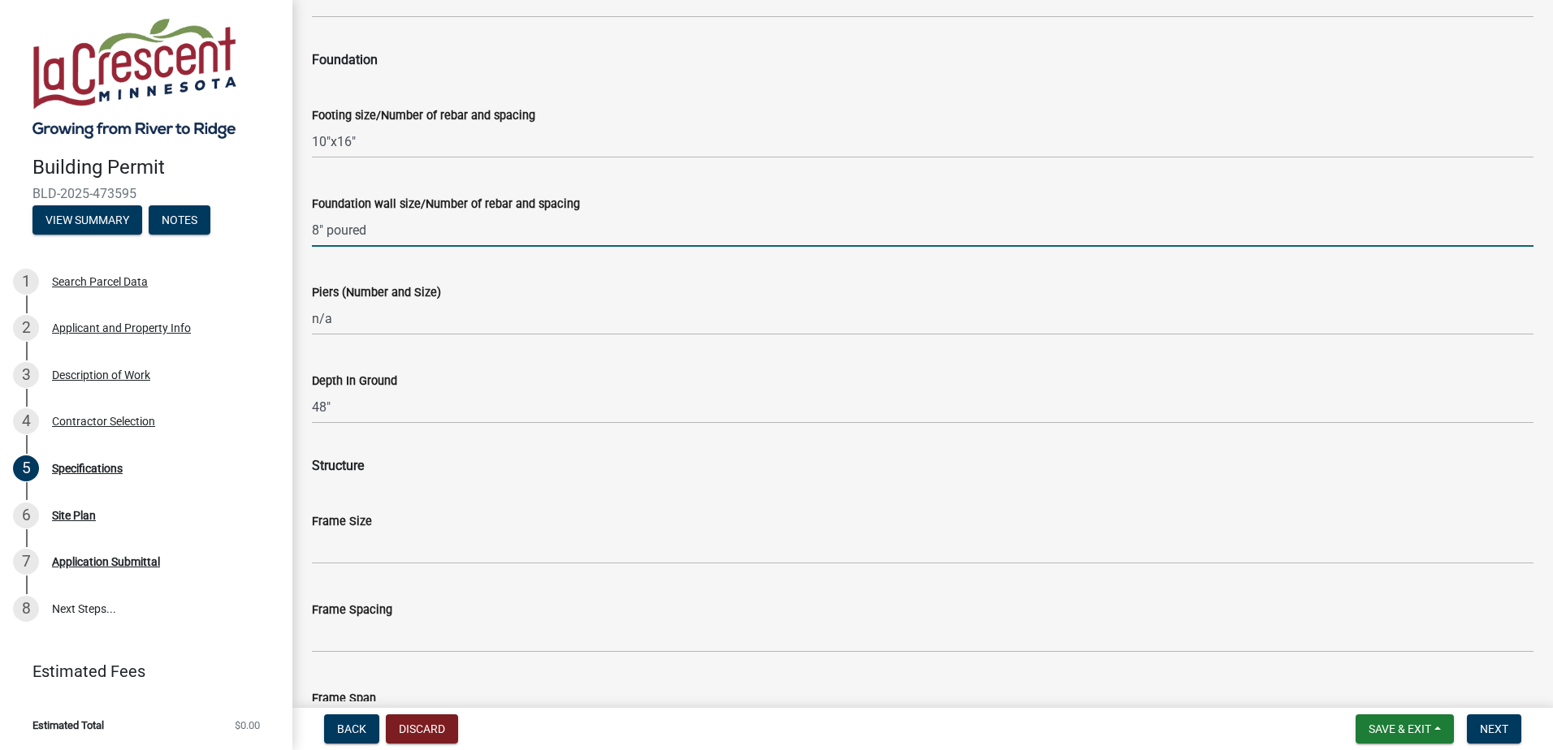
scroll to position [812, 0]
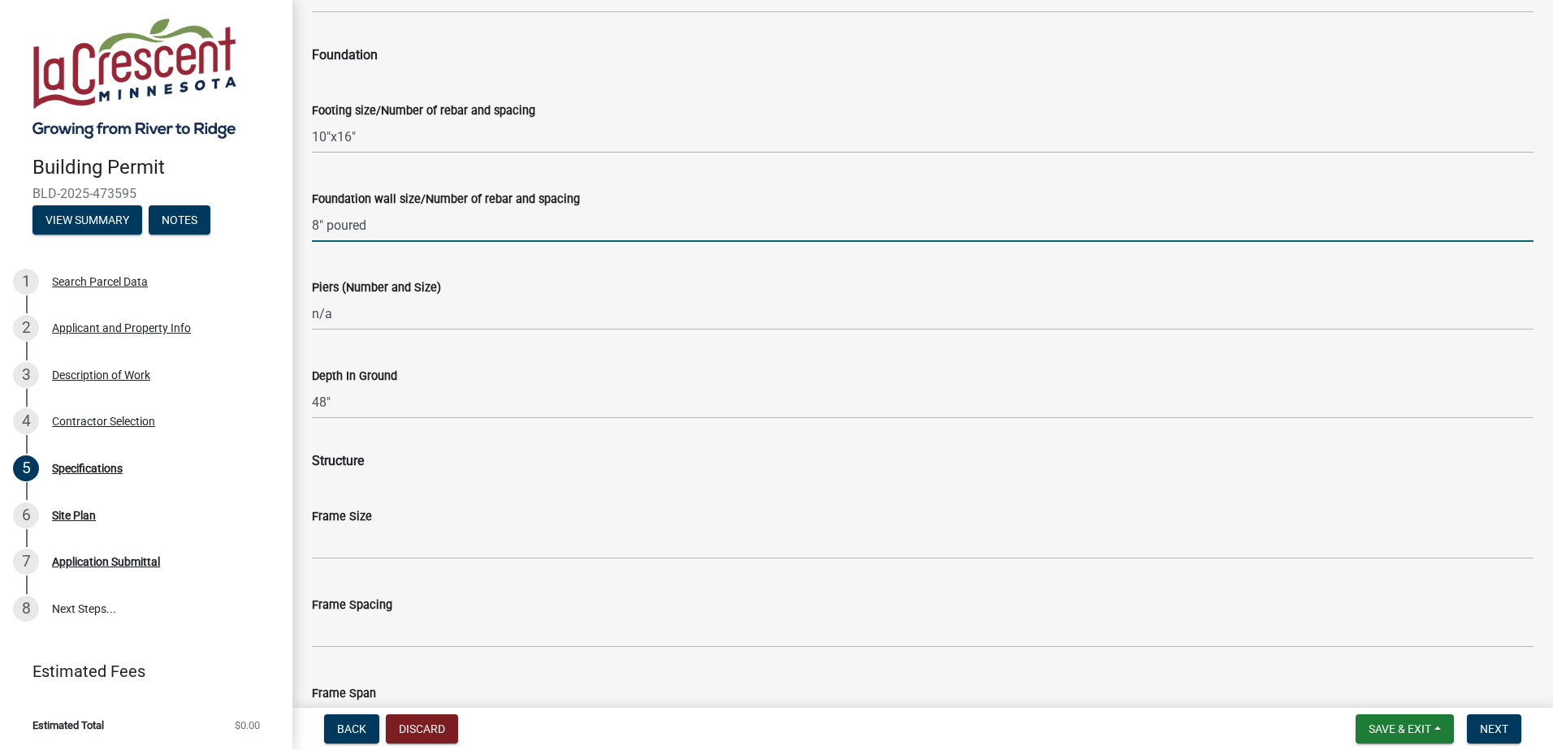
type input "8" poured"
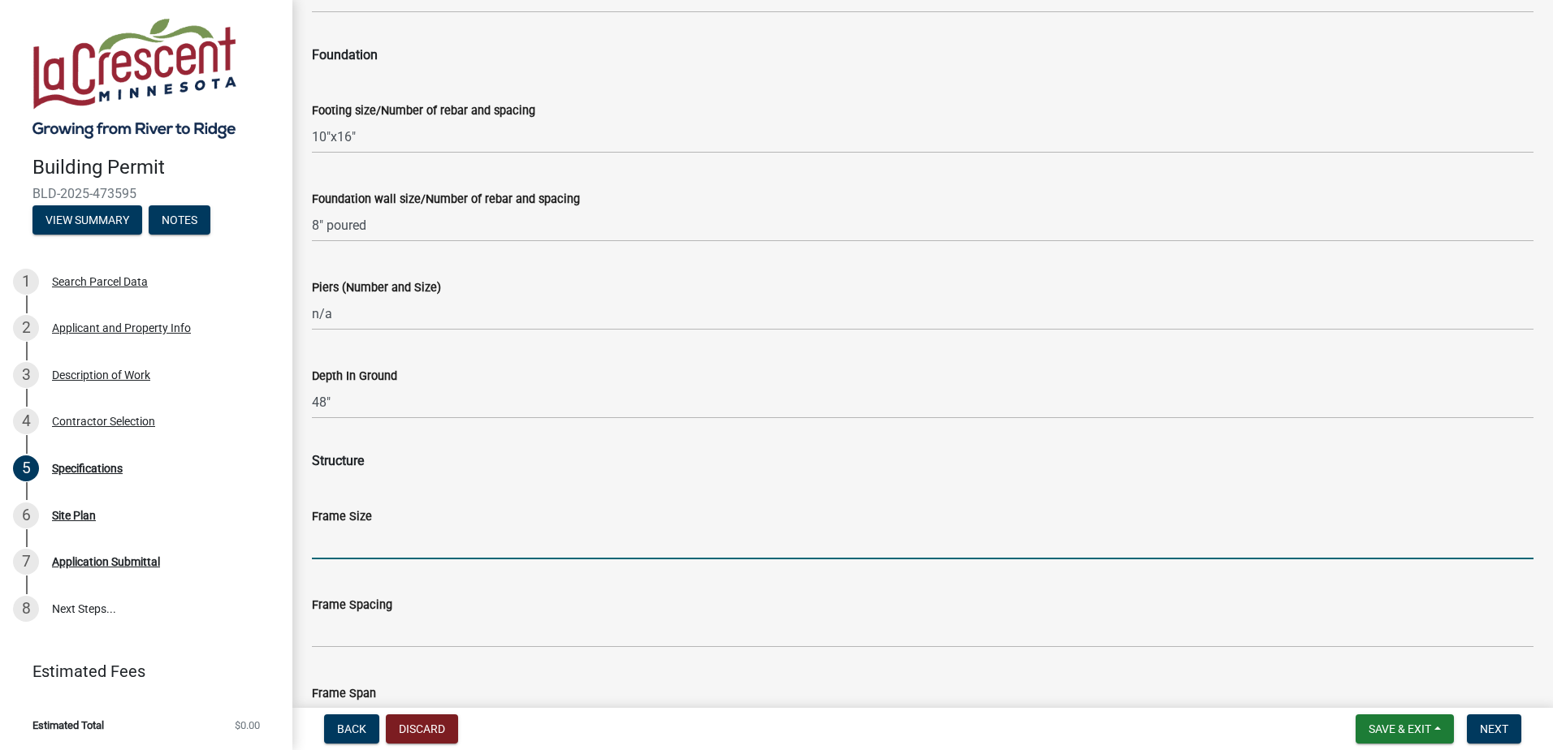
click at [350, 549] on input "Frame Size" at bounding box center [922, 542] width 1221 height 33
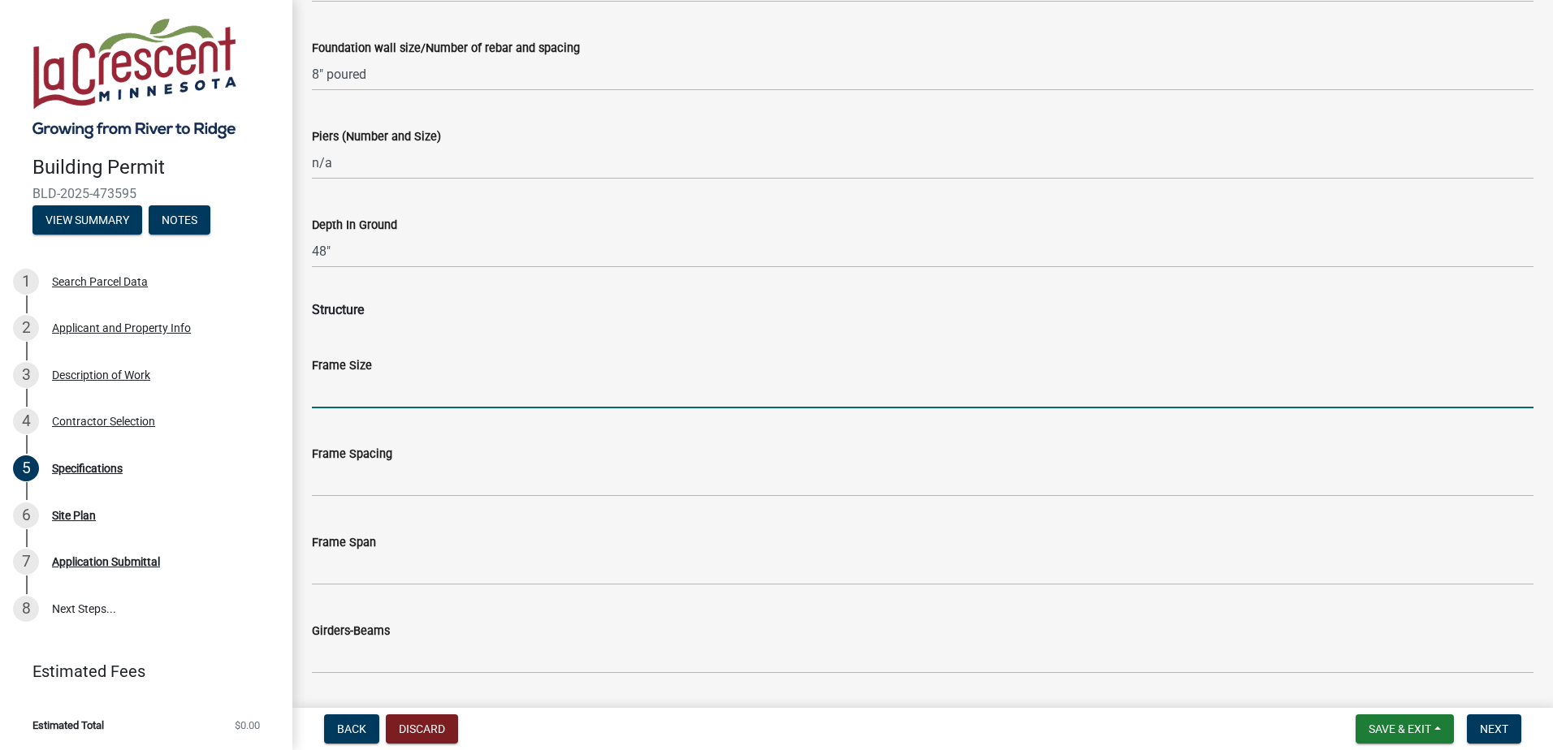
scroll to position [975, 0]
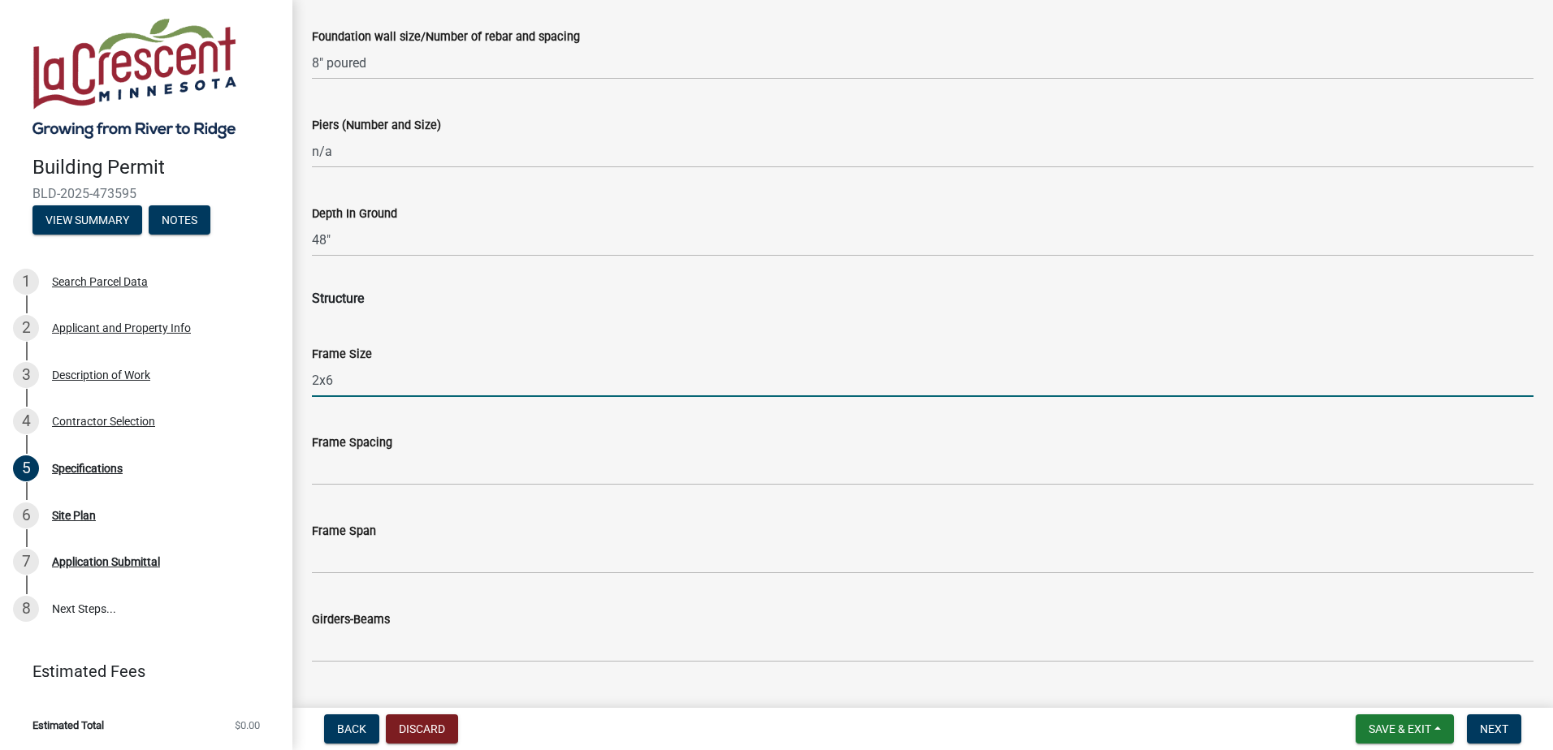
type input "2x6"
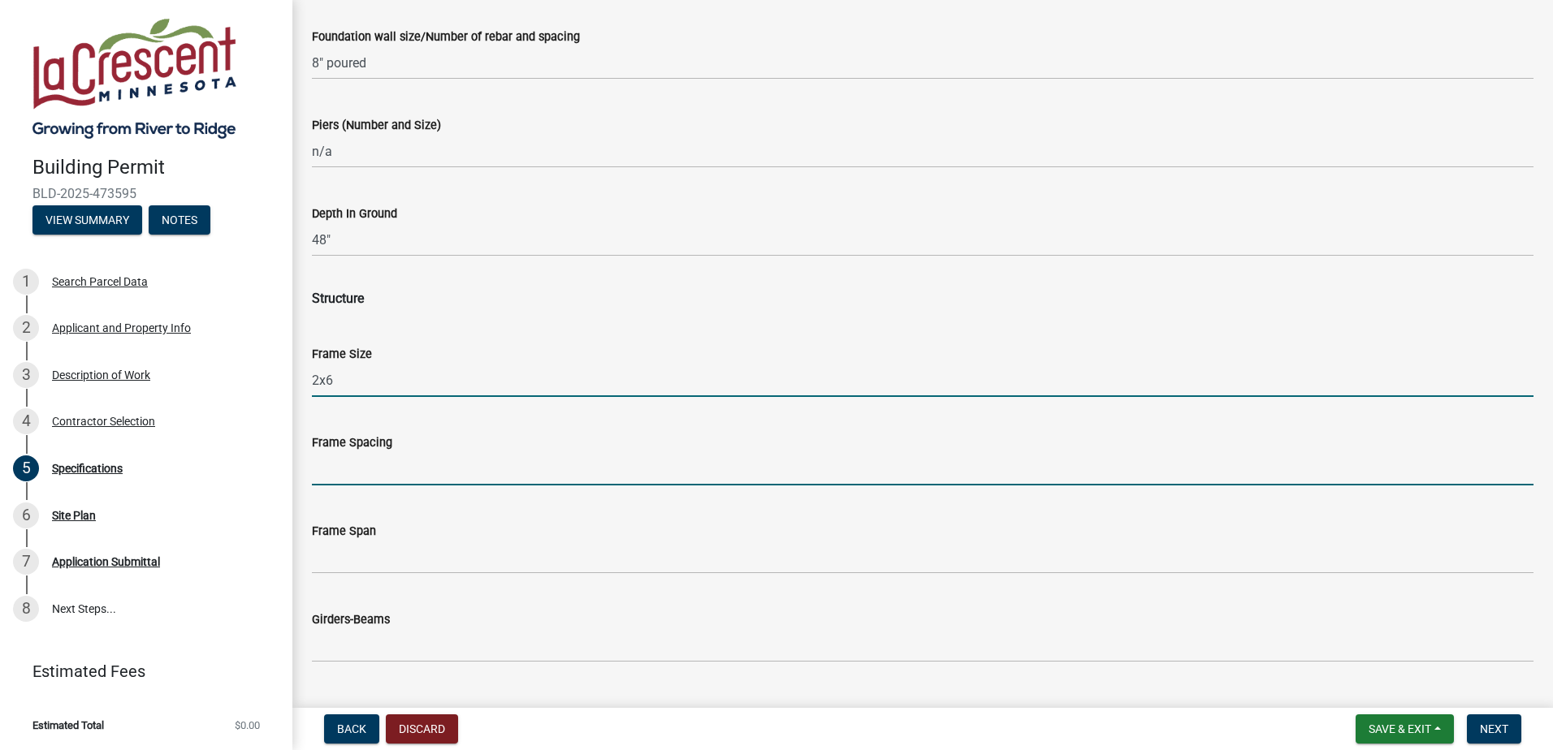
click at [383, 464] on input "Frame Spacing" at bounding box center [922, 468] width 1221 height 33
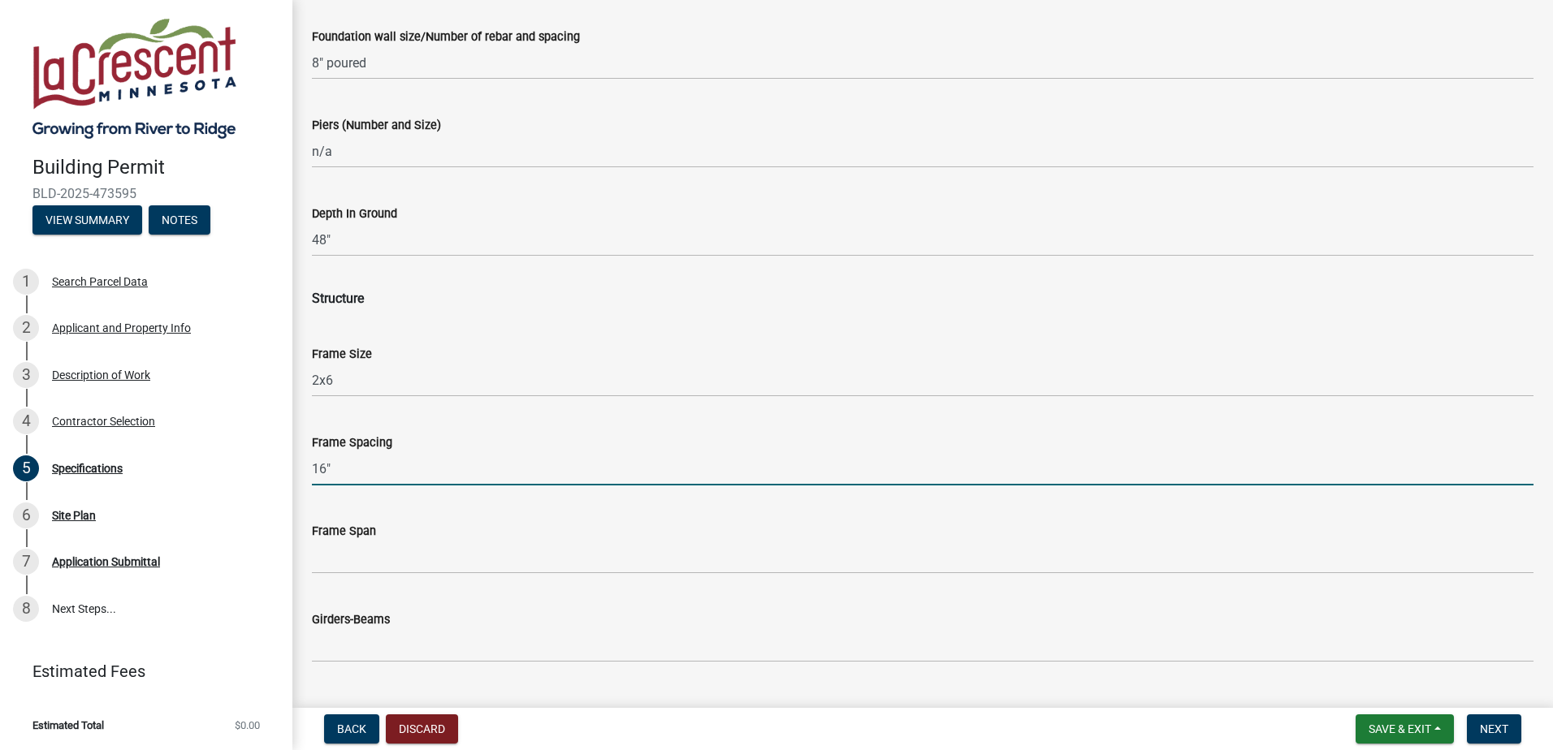
type input "16""
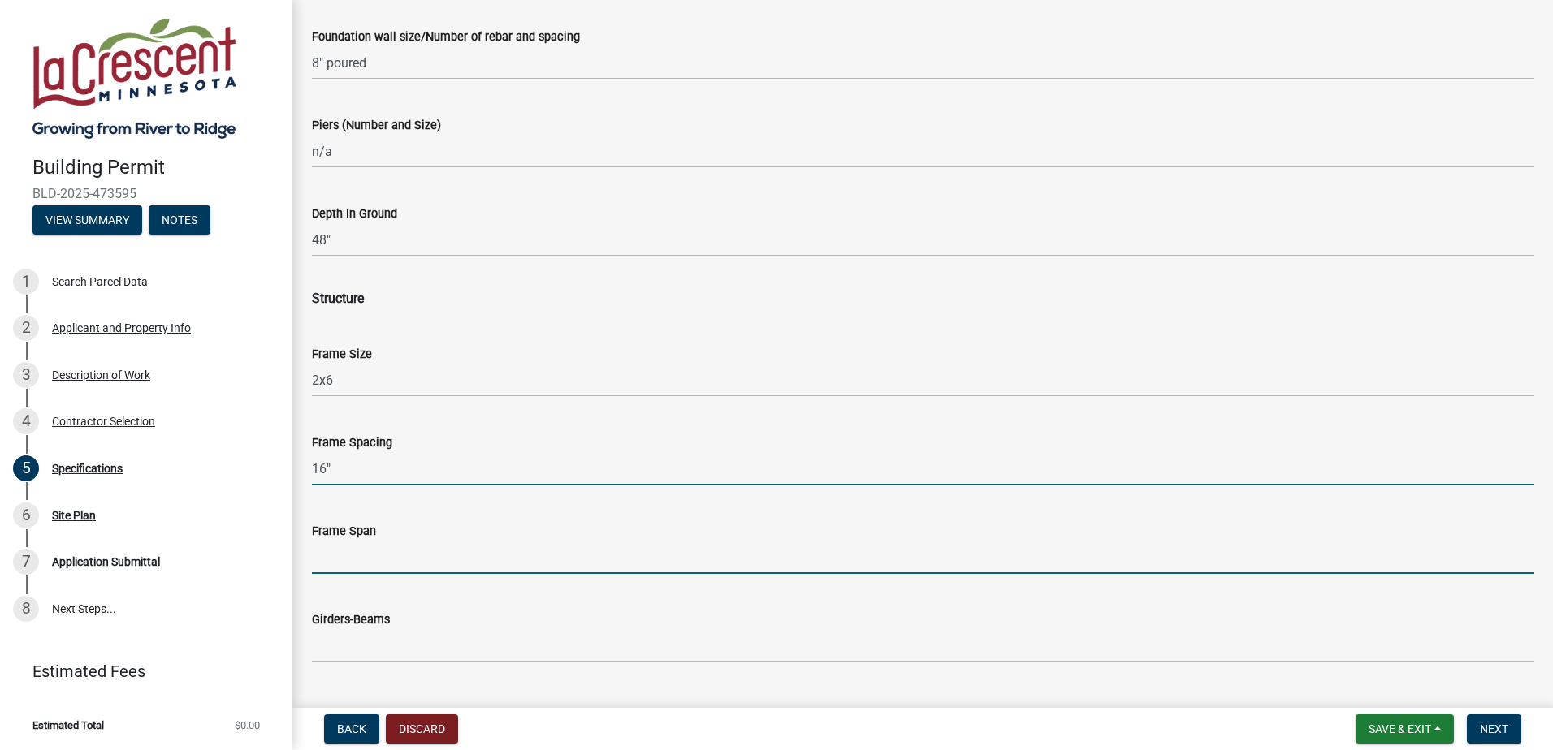
click at [388, 558] on input "Frame Span" at bounding box center [922, 557] width 1221 height 33
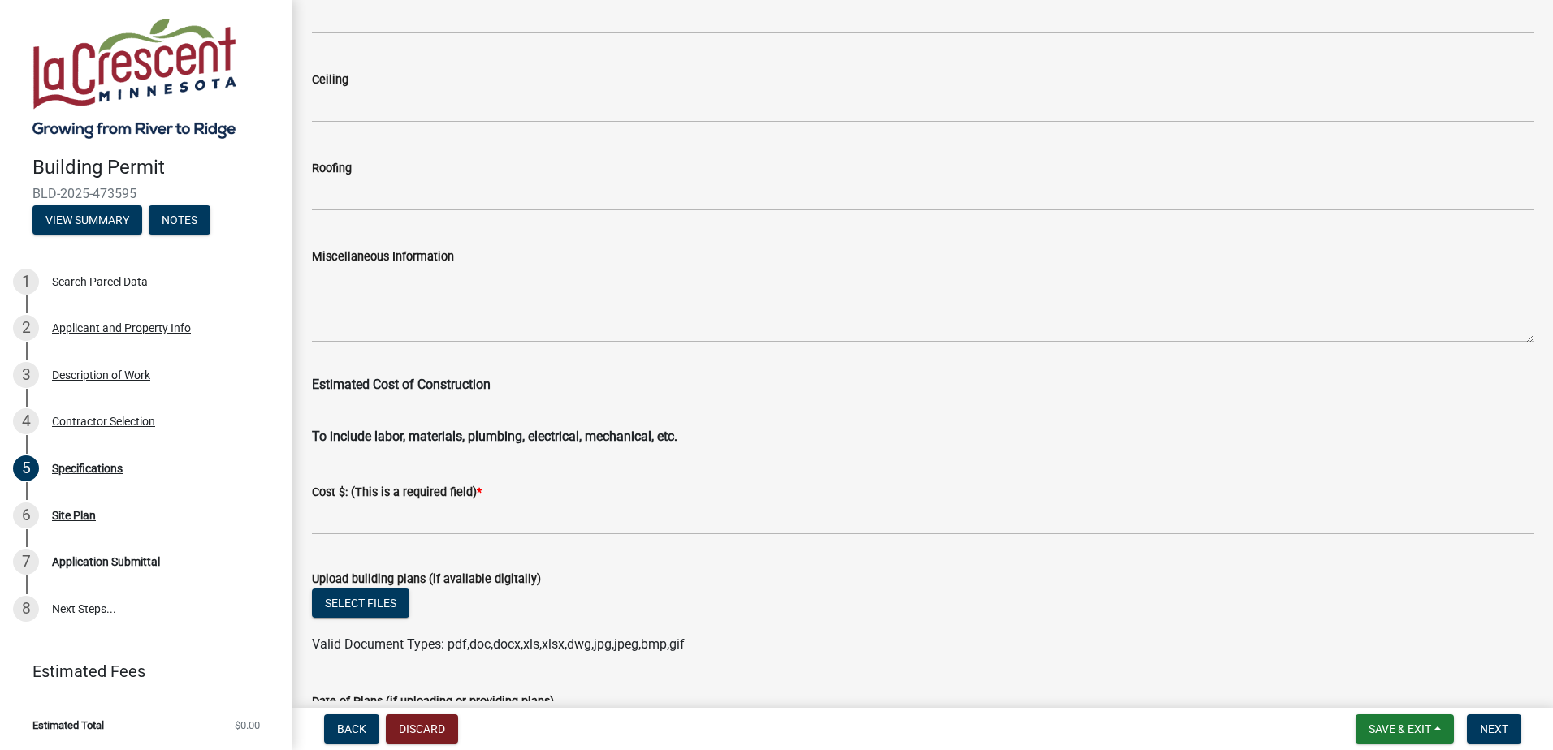
scroll to position [2518, 0]
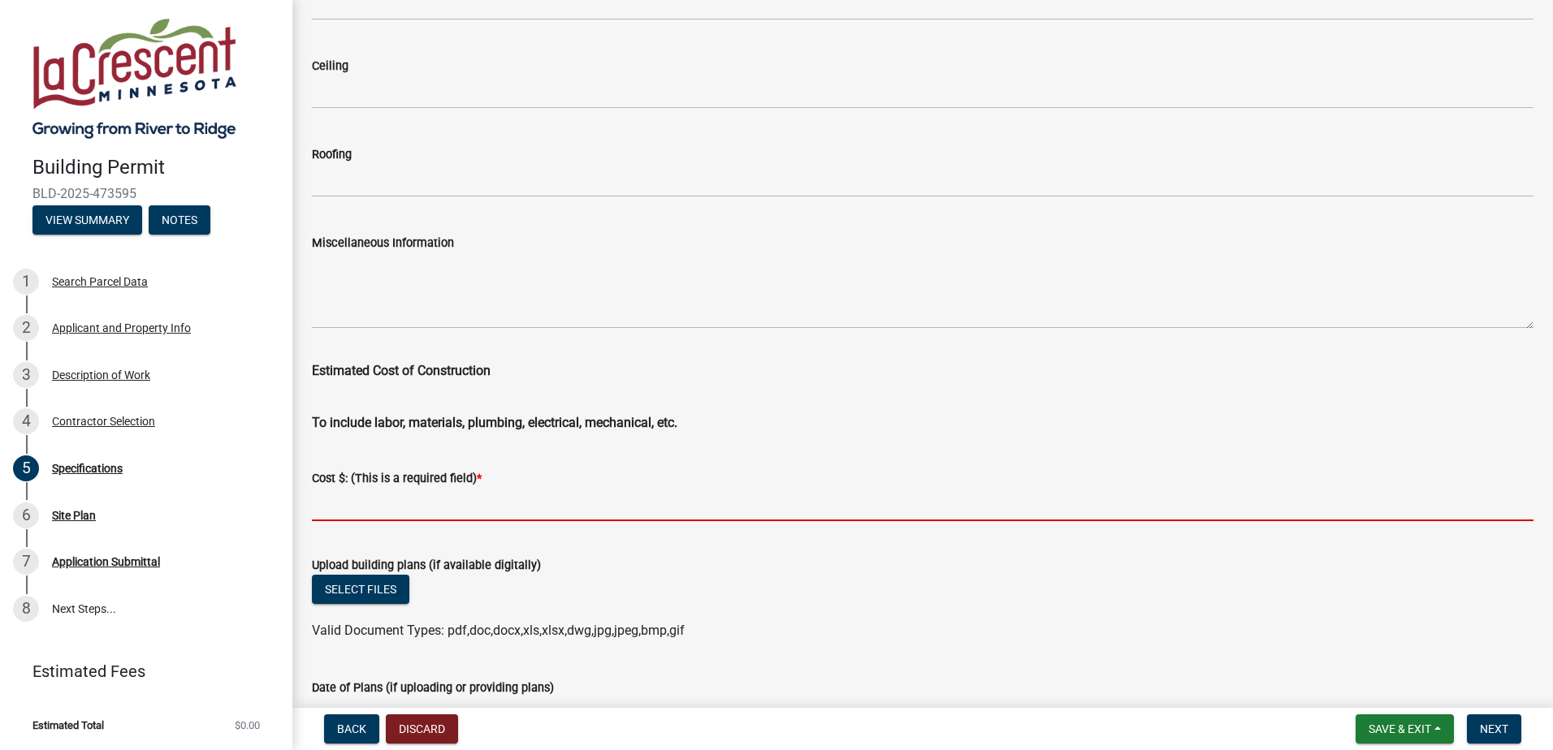
click at [370, 506] on input "text" at bounding box center [922, 504] width 1221 height 33
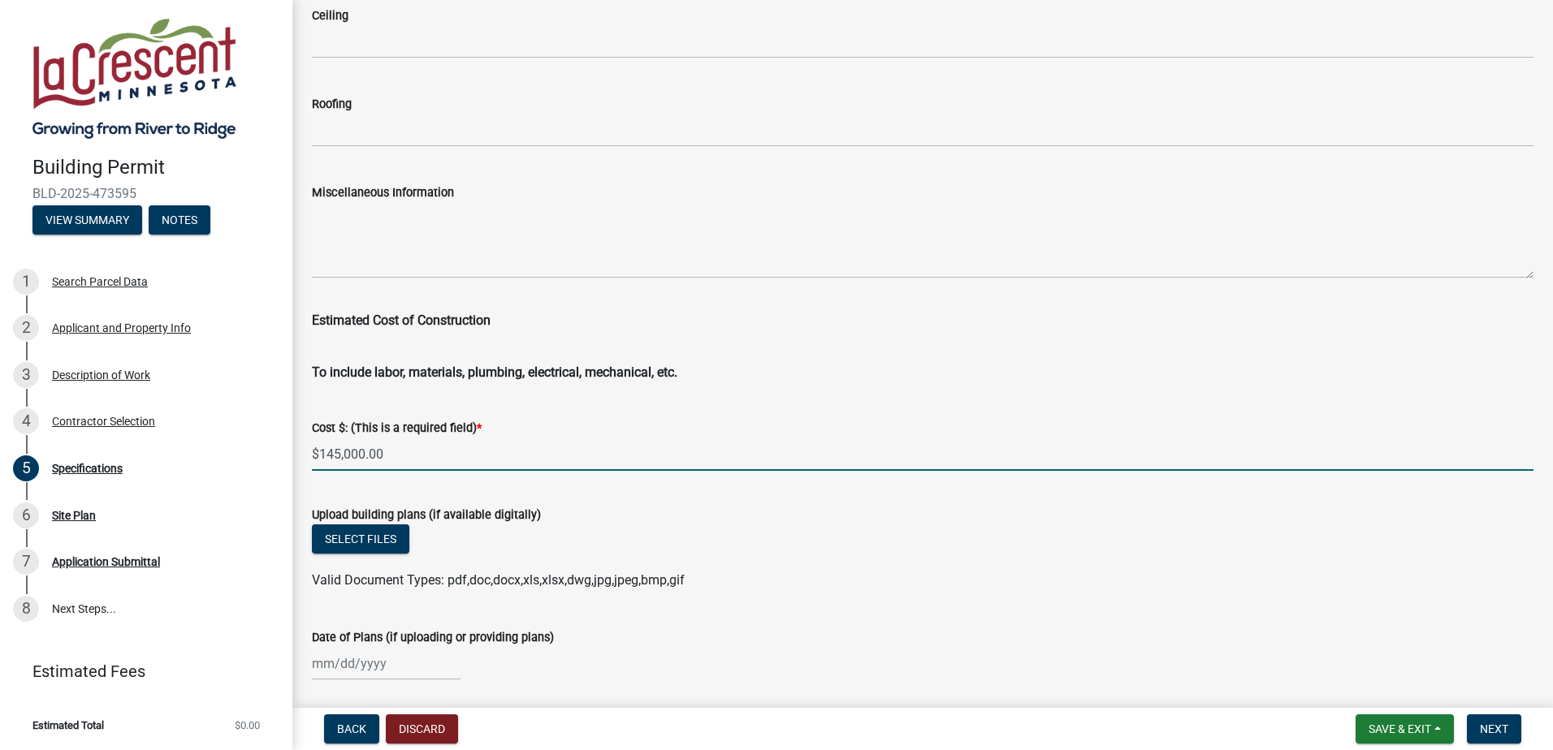
scroll to position [2625, 0]
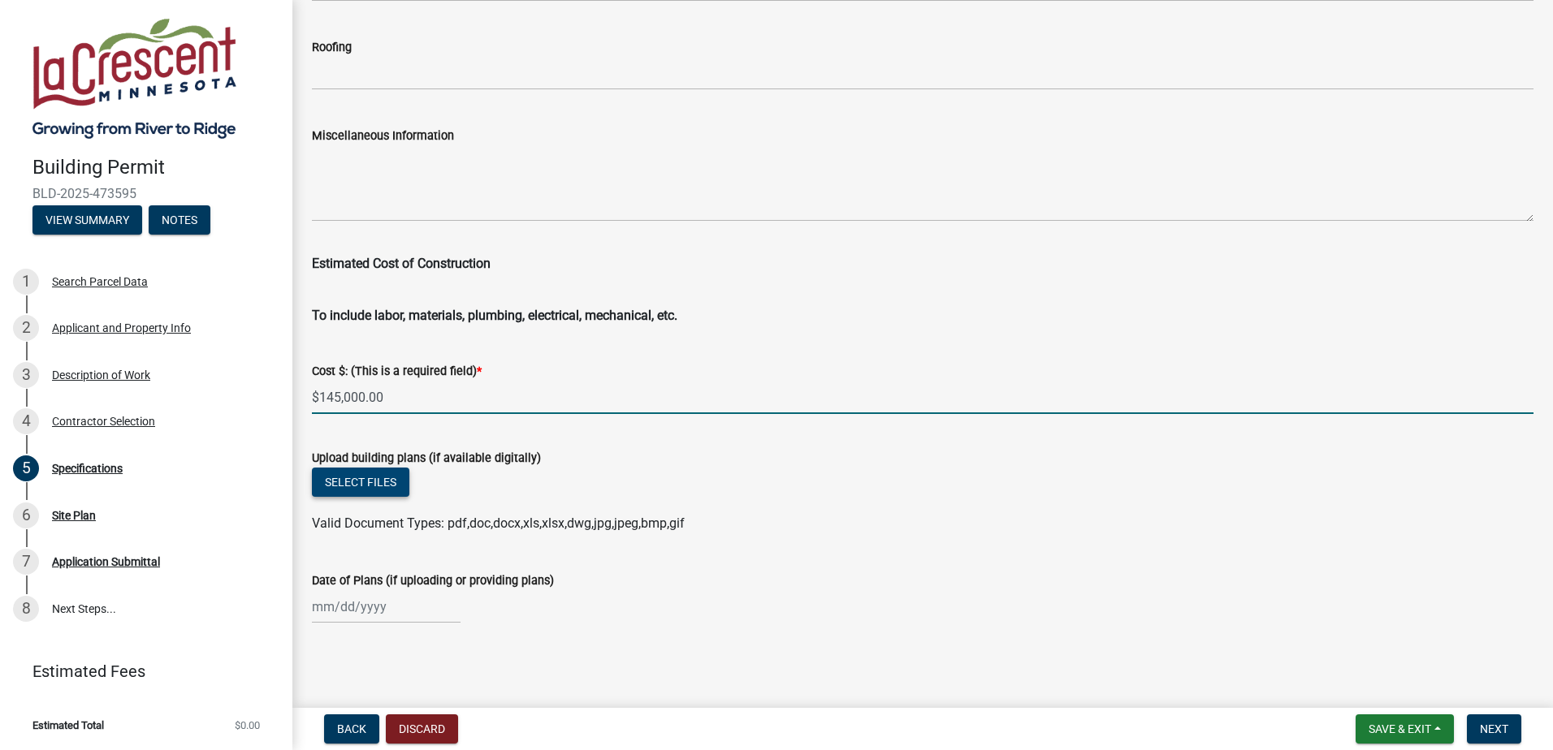
type input "145000"
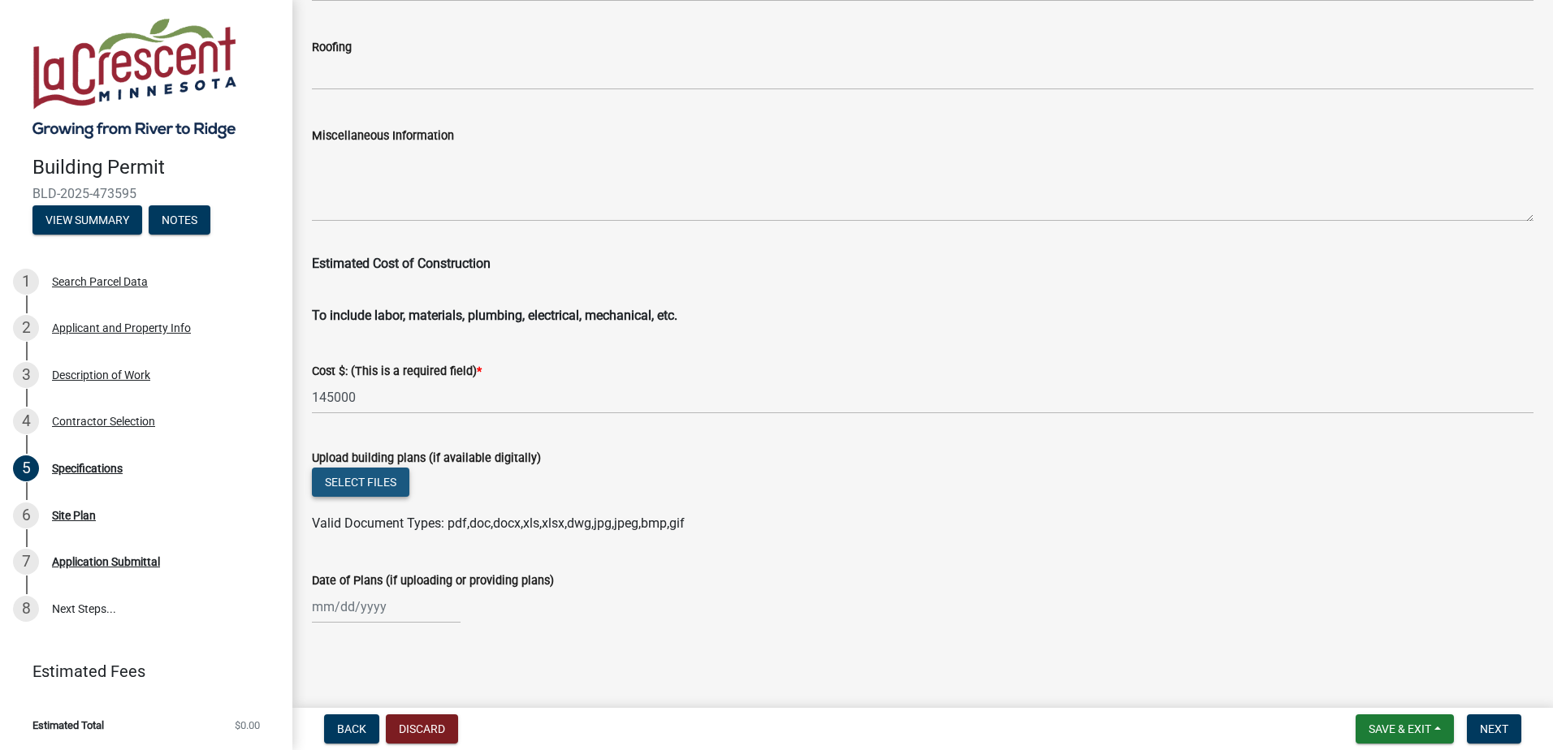
click at [365, 480] on button "Select files" at bounding box center [360, 482] width 97 height 29
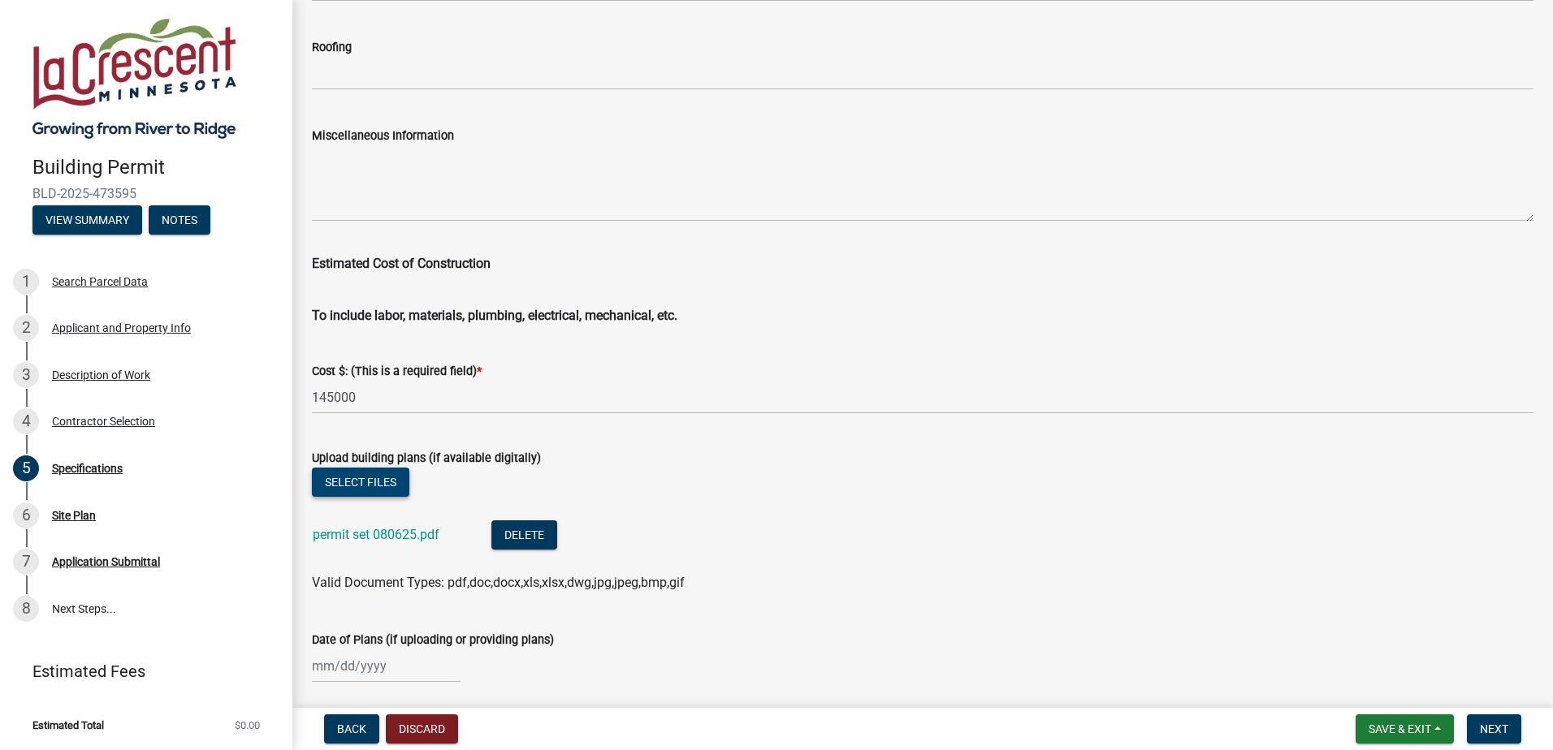
scroll to position [2684, 0]
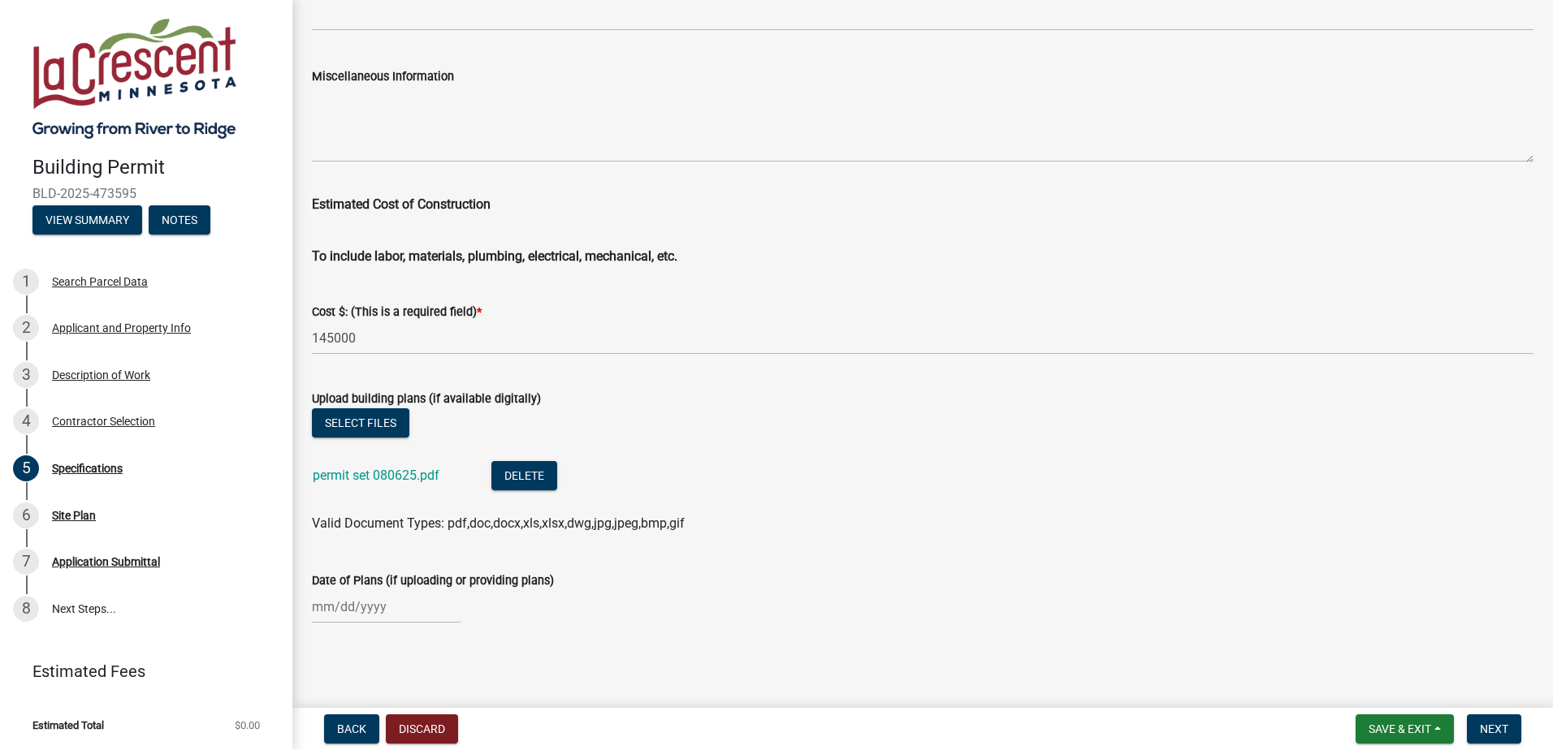
click at [347, 611] on input "Date of Plans (if uploading or providing plans)" at bounding box center [386, 606] width 149 height 33
select select "9"
select select "2025"
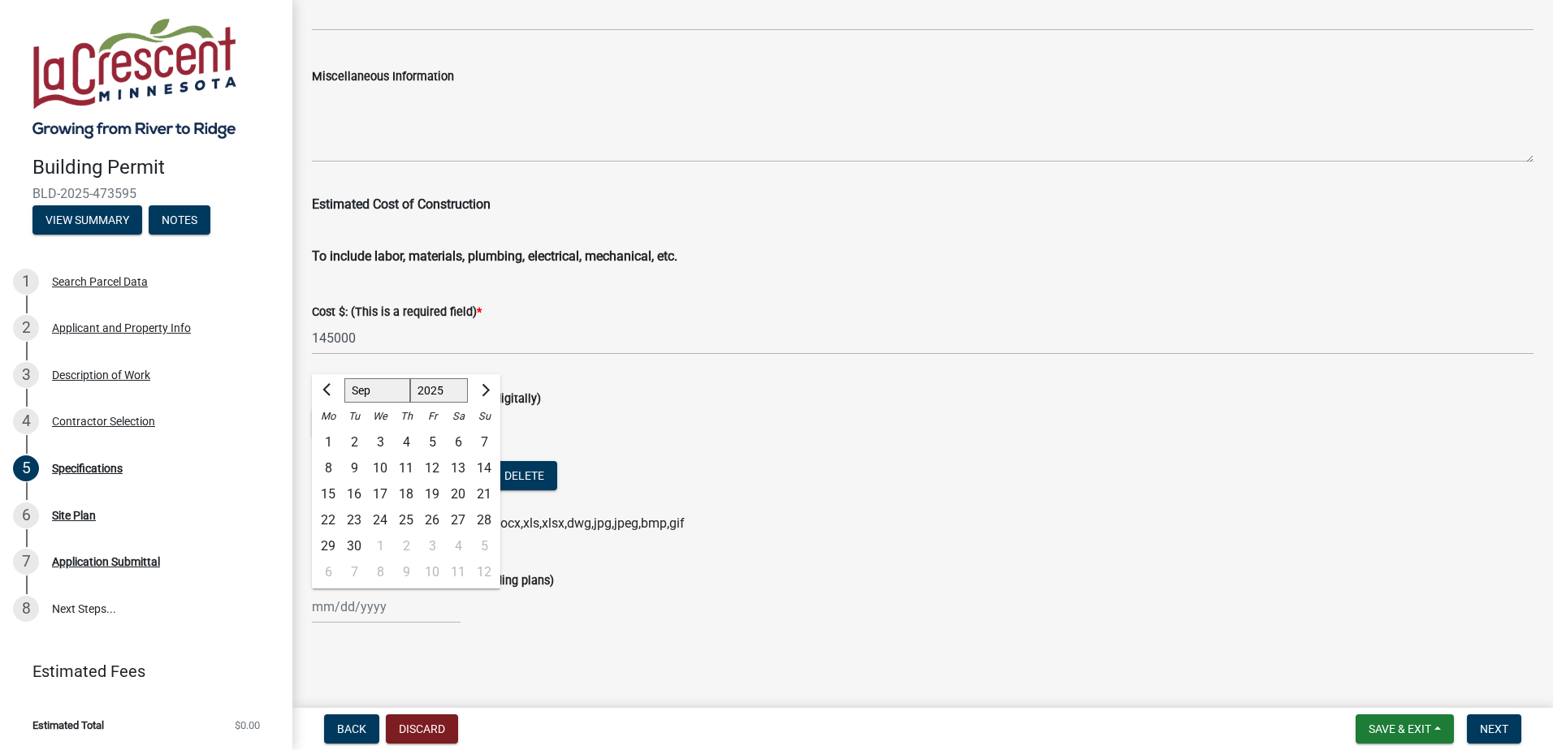
click at [528, 620] on div "[PERSON_NAME] Feb Mar Apr [PERSON_NAME][DATE] Oct Nov [DATE] 1526 1527 1528 152…" at bounding box center [922, 606] width 1221 height 33
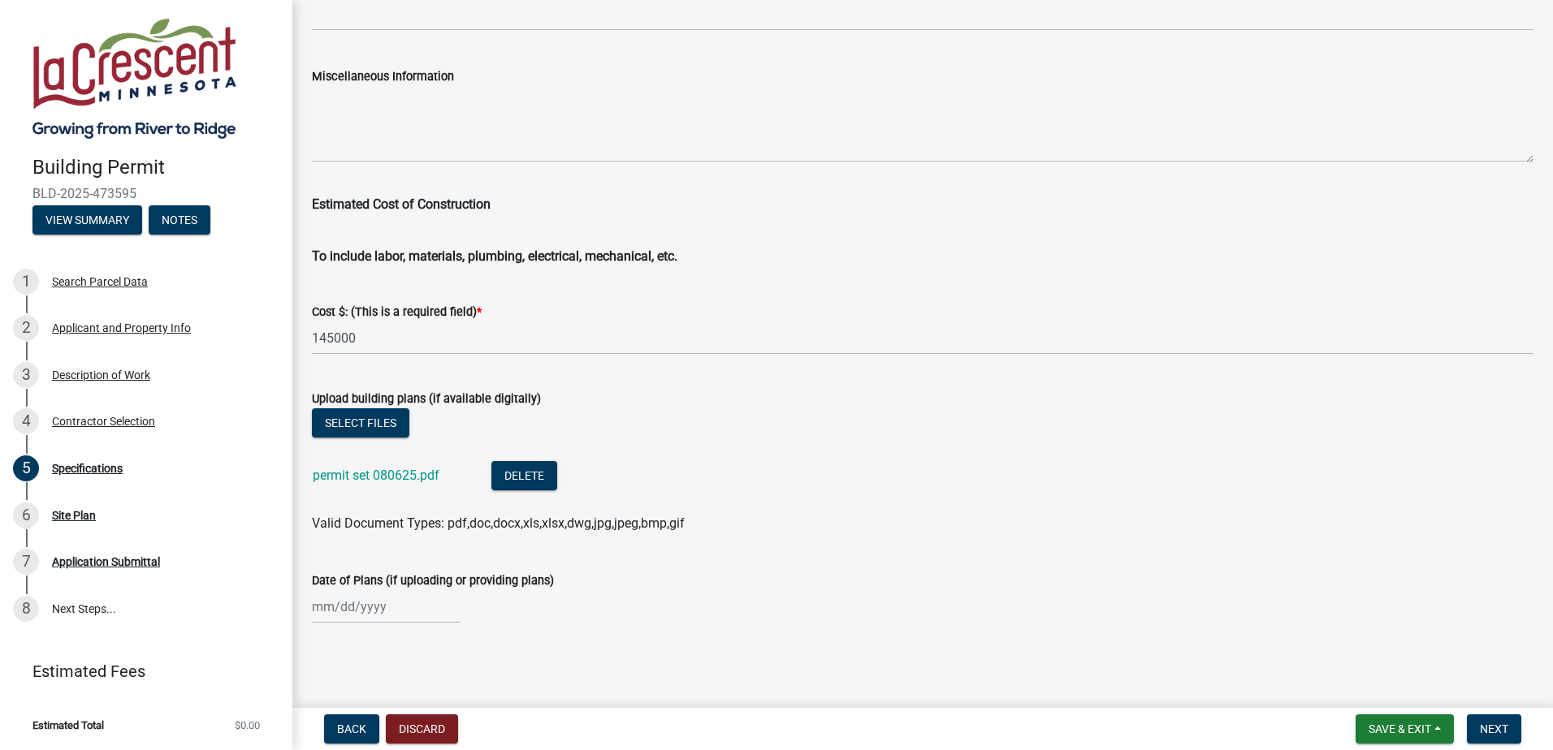
click at [349, 608] on div at bounding box center [386, 606] width 149 height 33
select select "9"
select select "2025"
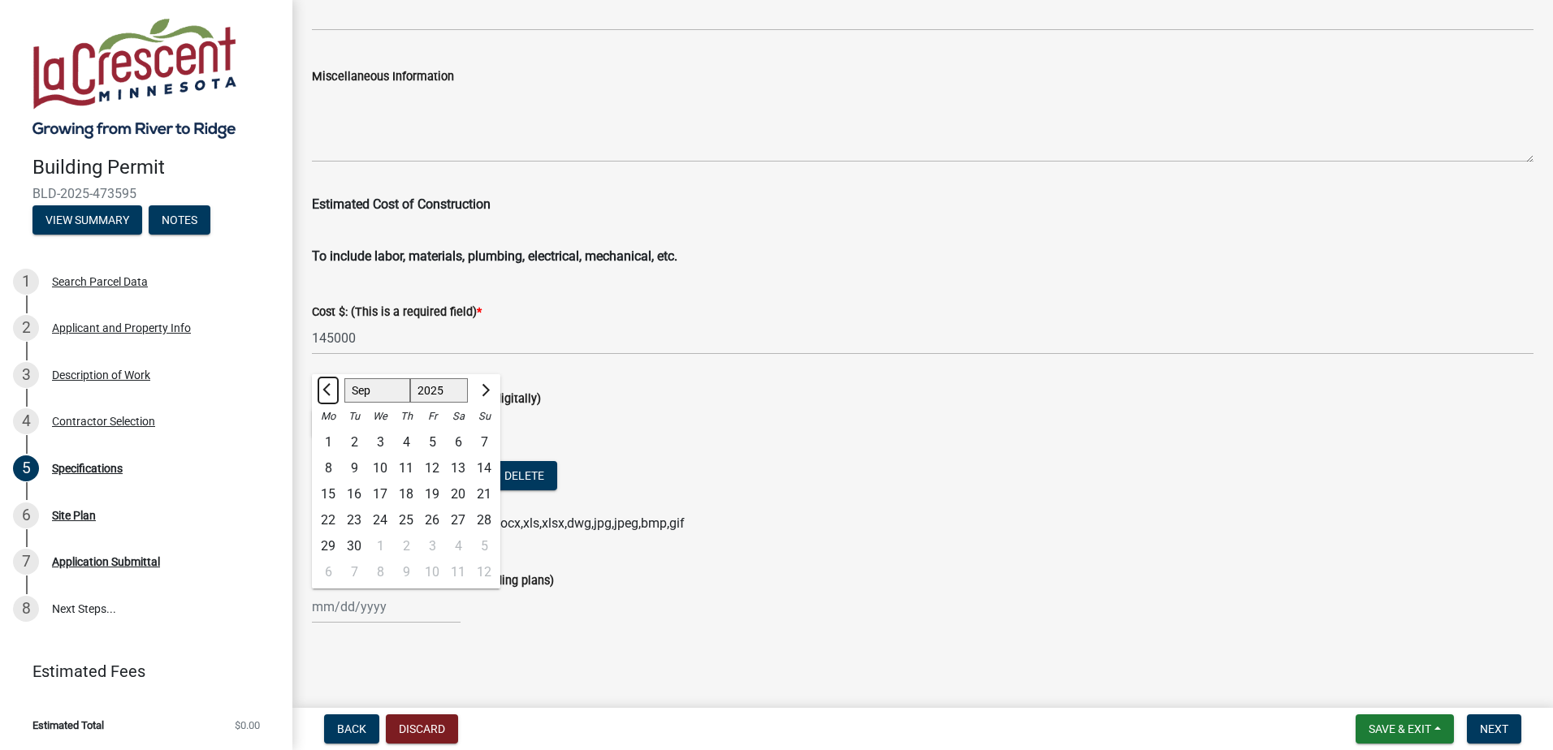
click at [326, 387] on span "Previous month" at bounding box center [328, 390] width 12 height 12
select select "8"
click at [348, 464] on div "5" at bounding box center [354, 469] width 26 height 26
type input "[DATE]"
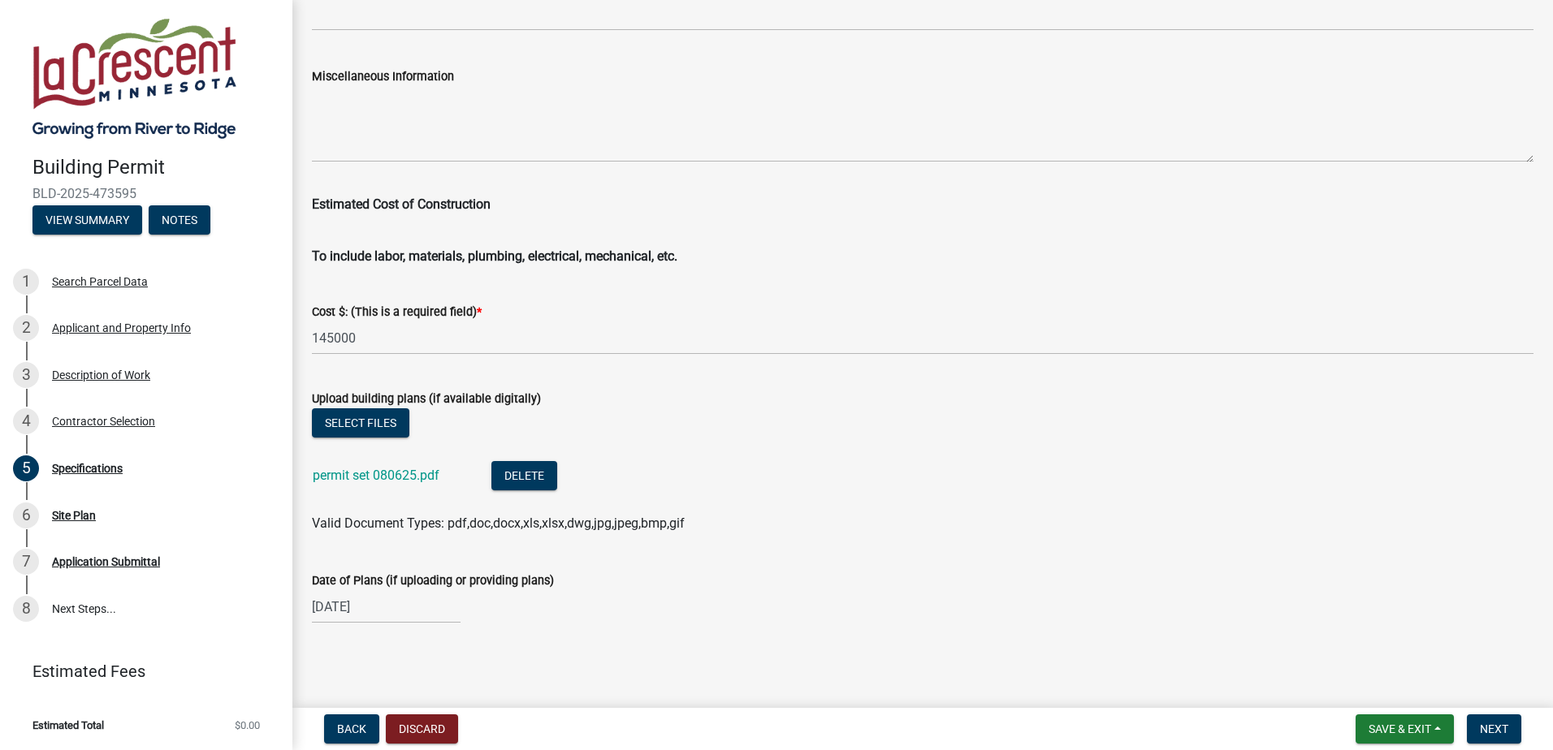
drag, startPoint x: 669, startPoint y: 621, endPoint x: 625, endPoint y: 639, distance: 48.1
click at [669, 621] on div "[DATE]" at bounding box center [922, 606] width 1221 height 33
click at [1498, 724] on span "Next" at bounding box center [1494, 729] width 28 height 13
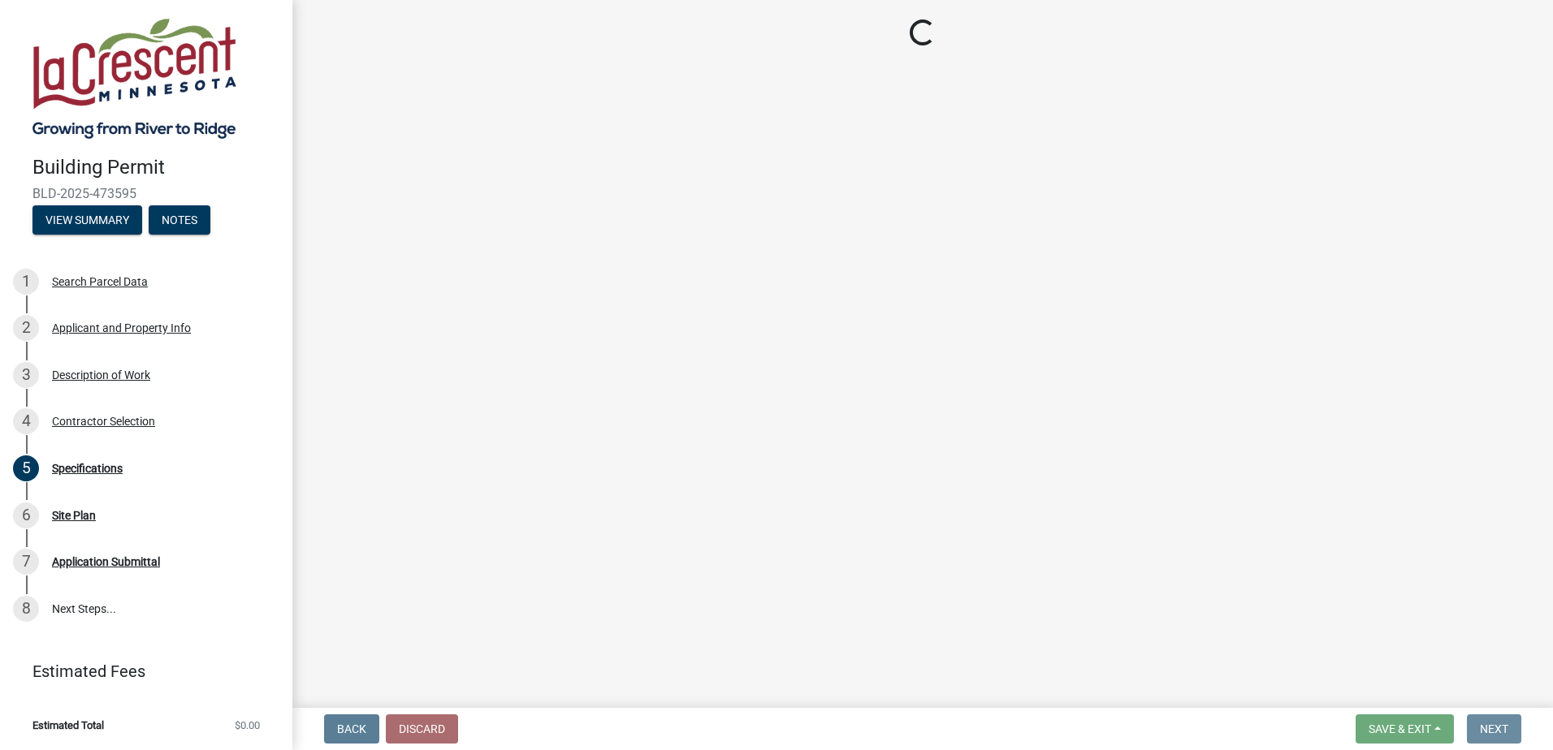
scroll to position [0, 0]
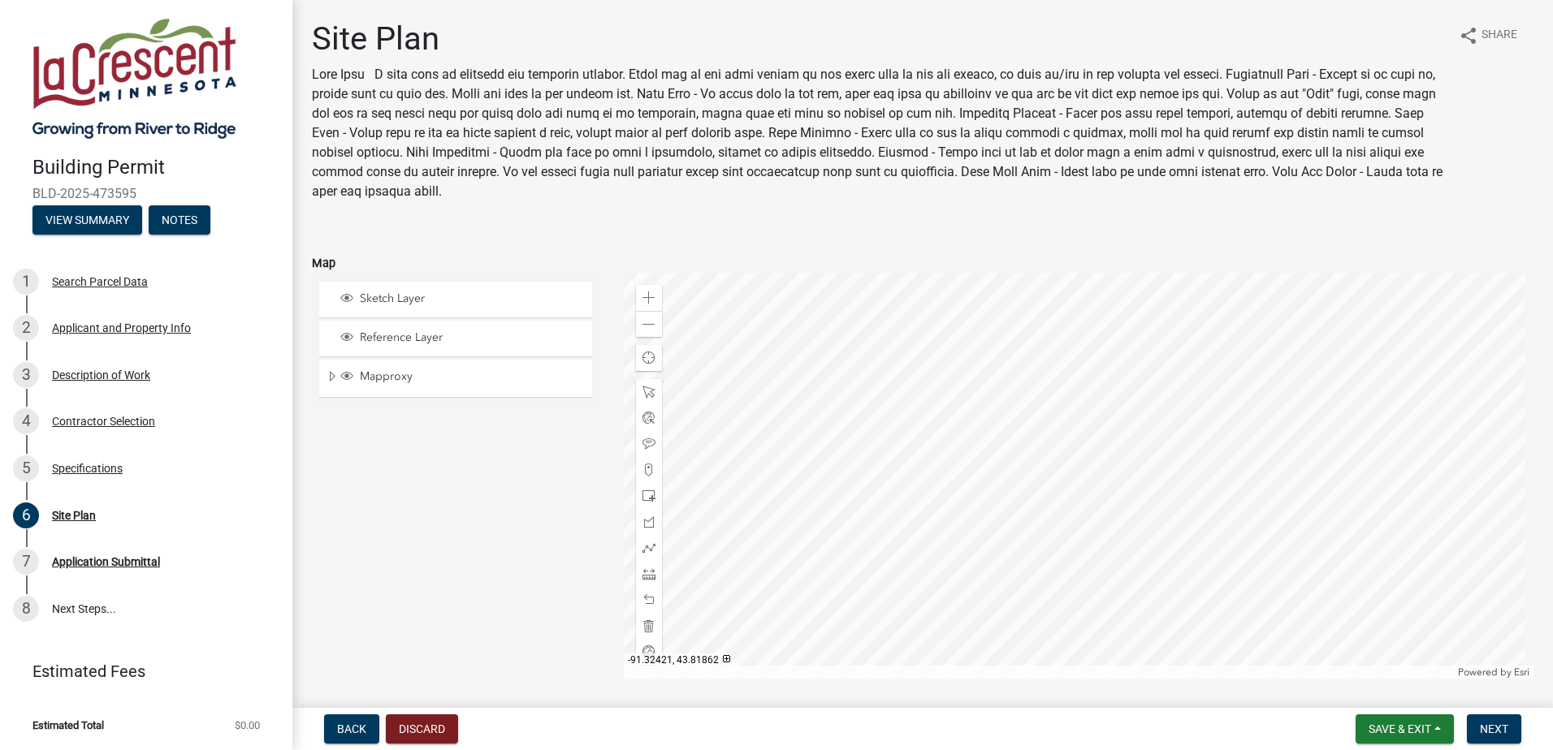
click at [1050, 426] on div at bounding box center [1079, 476] width 910 height 406
click at [1078, 443] on div at bounding box center [1079, 476] width 910 height 406
click at [1061, 419] on div at bounding box center [1079, 476] width 910 height 406
click at [643, 495] on span at bounding box center [648, 496] width 13 height 13
click at [1015, 488] on div at bounding box center [1079, 476] width 910 height 406
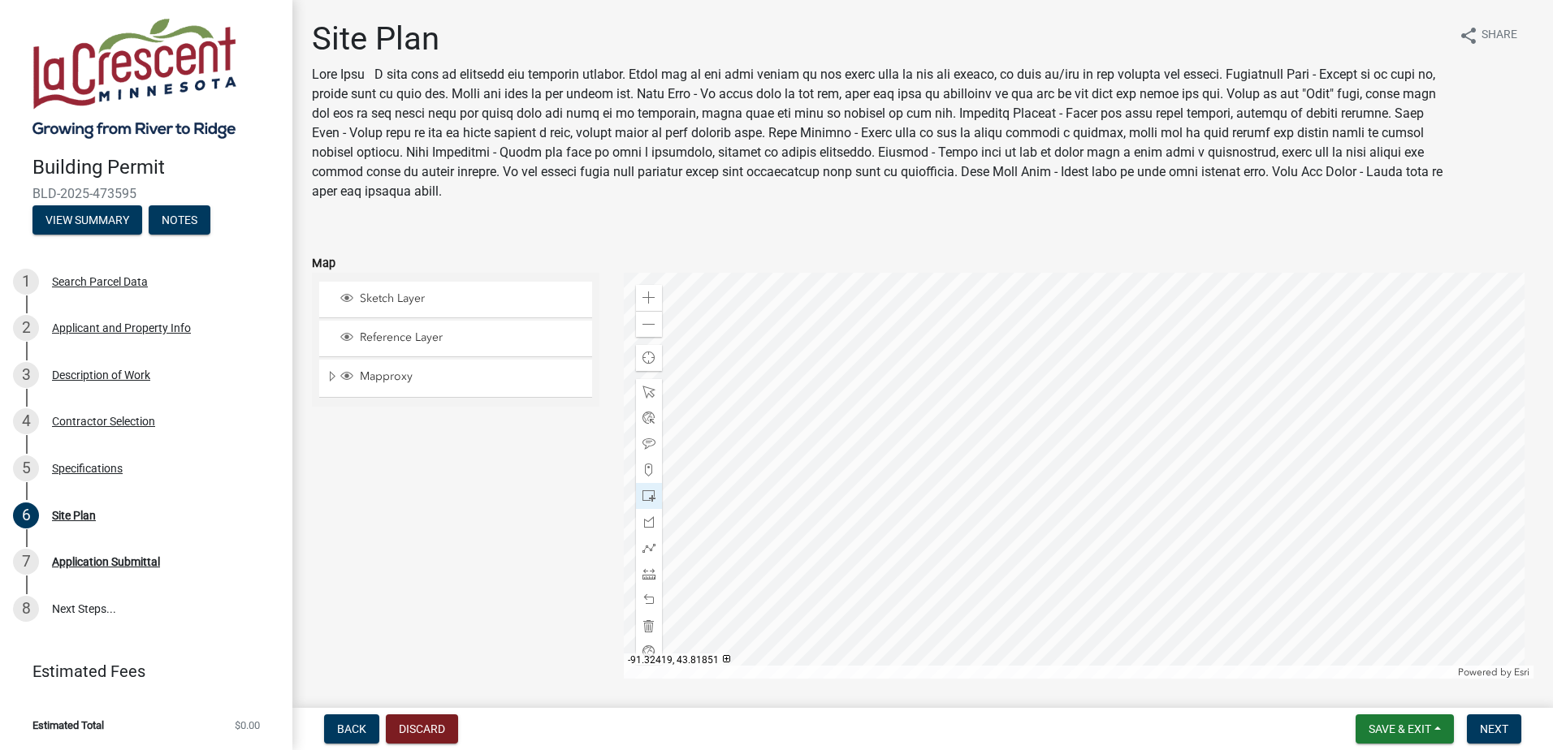
click at [1055, 487] on div at bounding box center [1079, 476] width 910 height 406
click at [1043, 469] on div at bounding box center [1079, 476] width 910 height 406
click at [643, 596] on span at bounding box center [648, 600] width 13 height 13
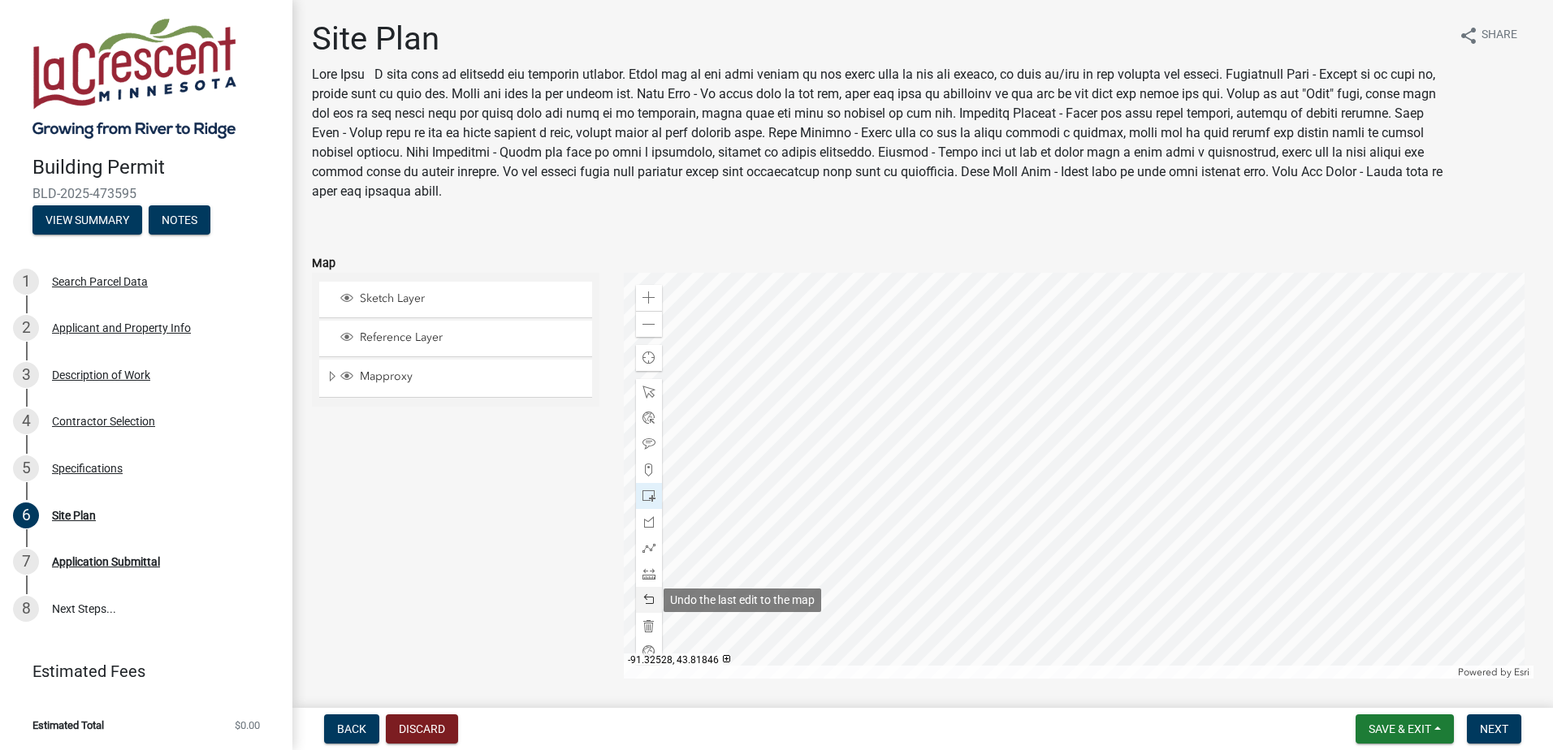
click at [643, 596] on span at bounding box center [648, 600] width 13 height 13
click at [1018, 430] on div at bounding box center [1079, 476] width 910 height 406
click at [1496, 728] on span "Next" at bounding box center [1494, 729] width 28 height 13
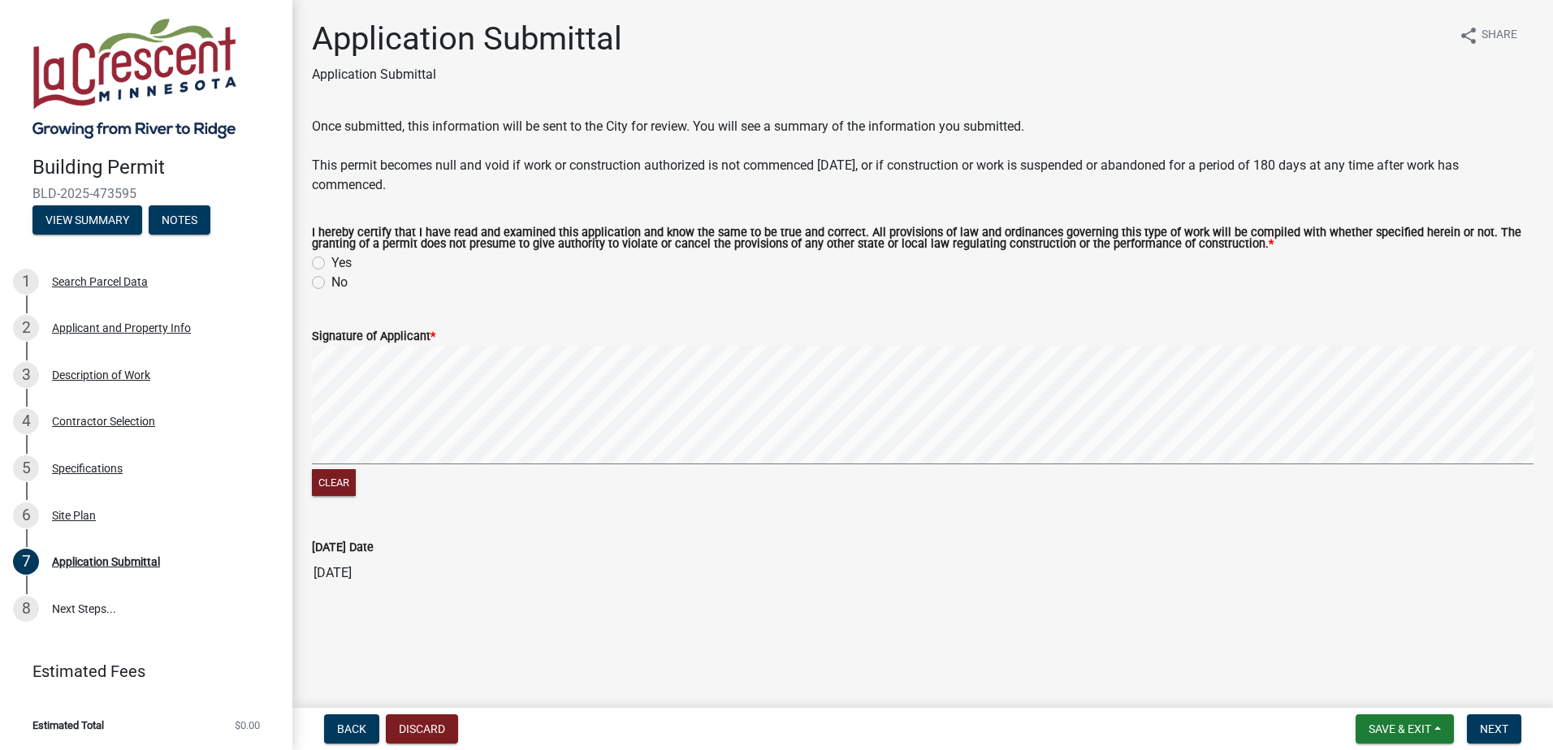
click at [331, 263] on label "Yes" at bounding box center [341, 262] width 20 height 19
click at [331, 263] on input "Yes" at bounding box center [336, 258] width 11 height 11
radio input "true"
click at [1485, 728] on span "Next" at bounding box center [1494, 729] width 28 height 13
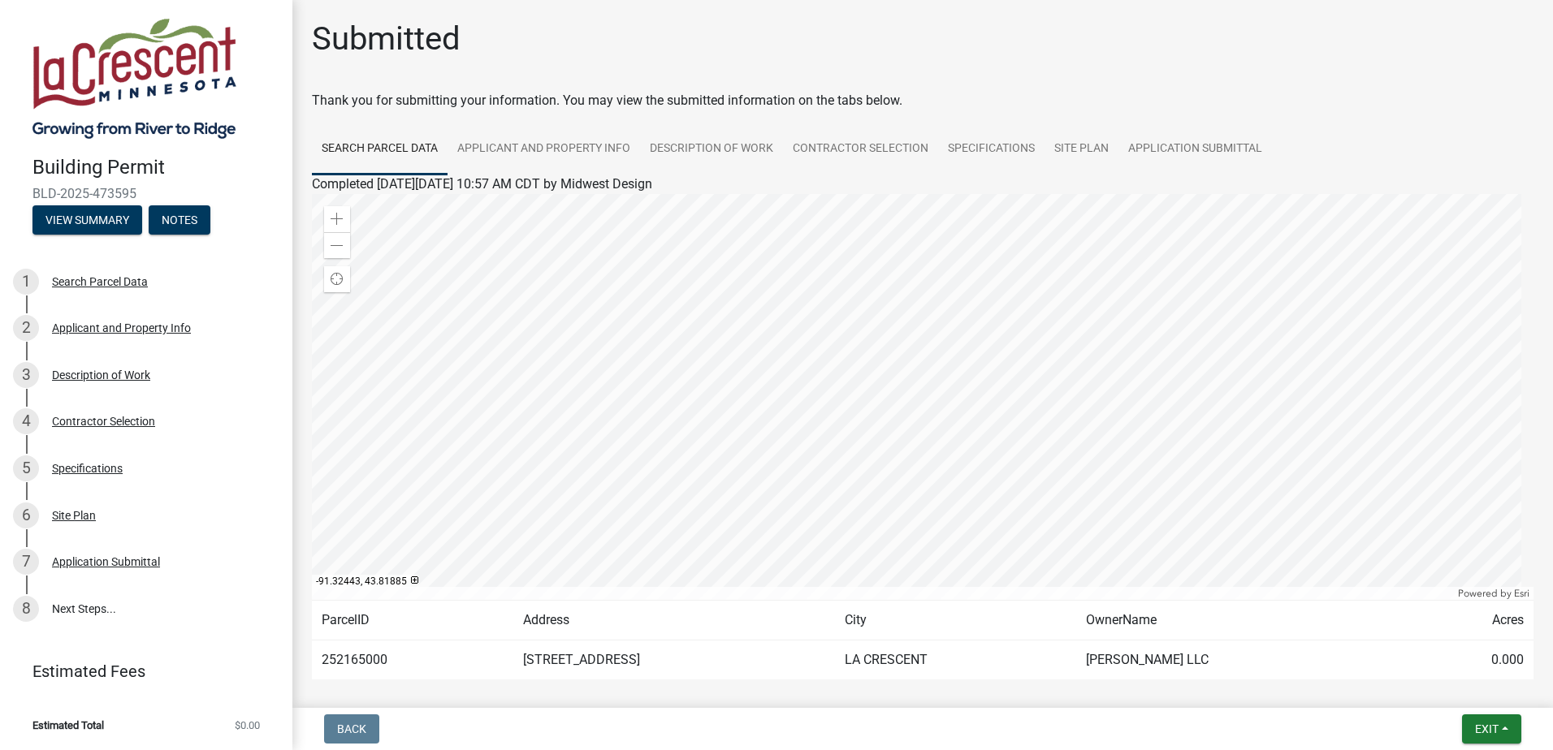
scroll to position [74, 0]
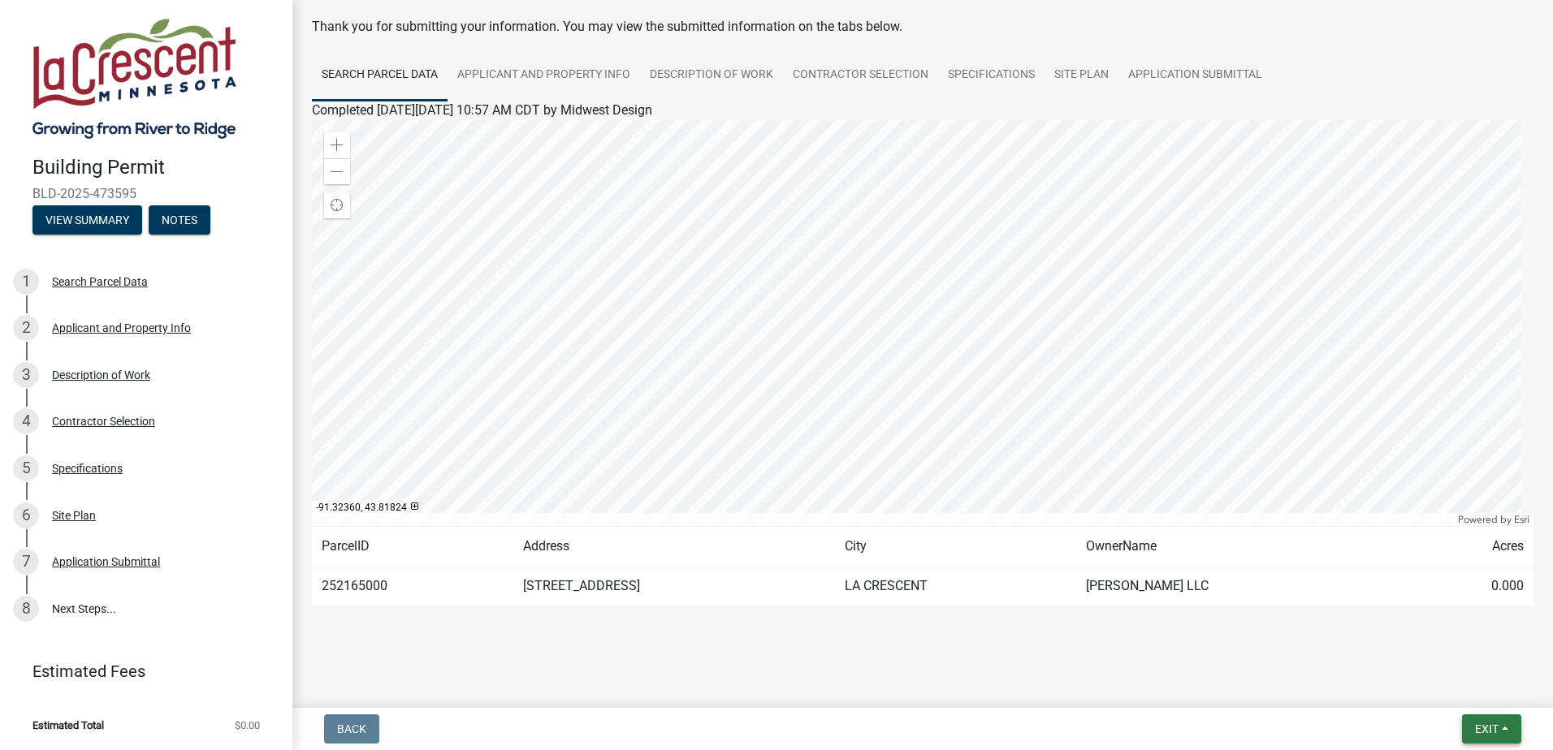
click at [1480, 720] on button "Exit" at bounding box center [1491, 729] width 59 height 29
